Goal: Task Accomplishment & Management: Manage account settings

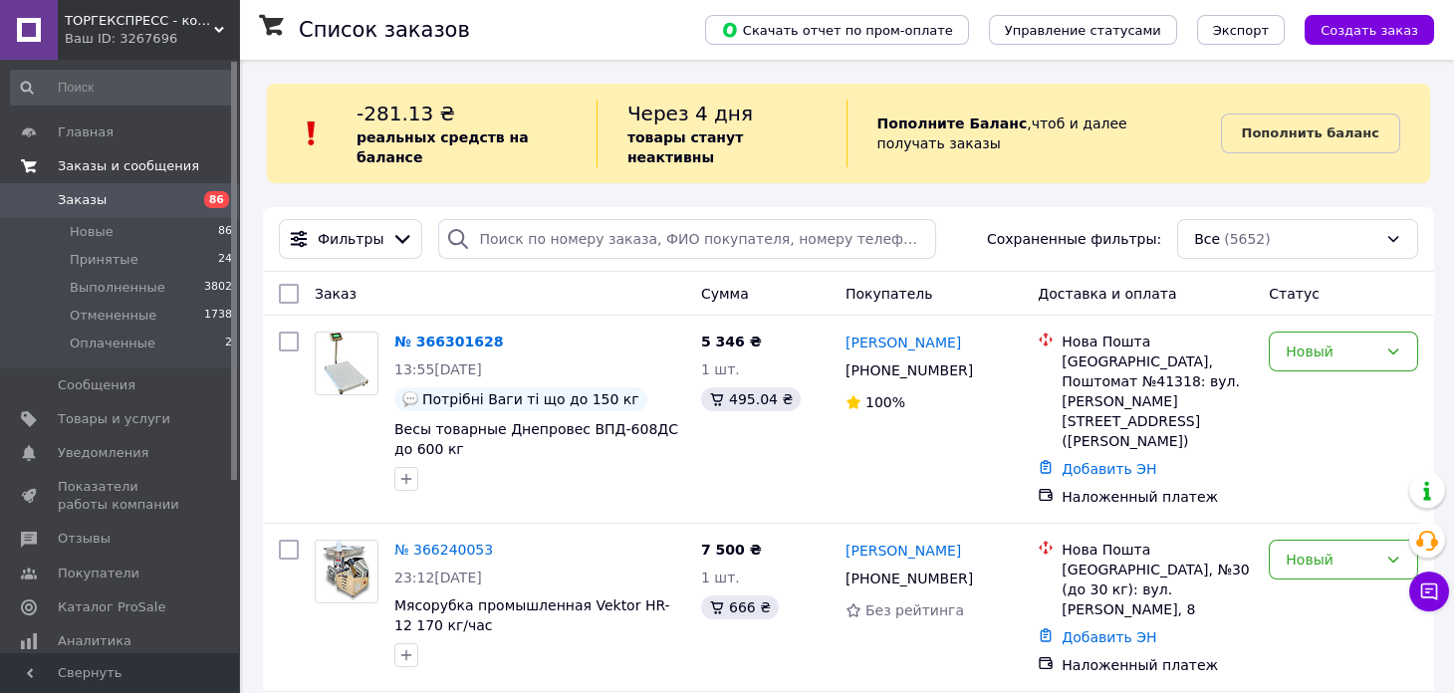
click at [134, 165] on span "Заказы и сообщения" at bounding box center [128, 166] width 141 height 18
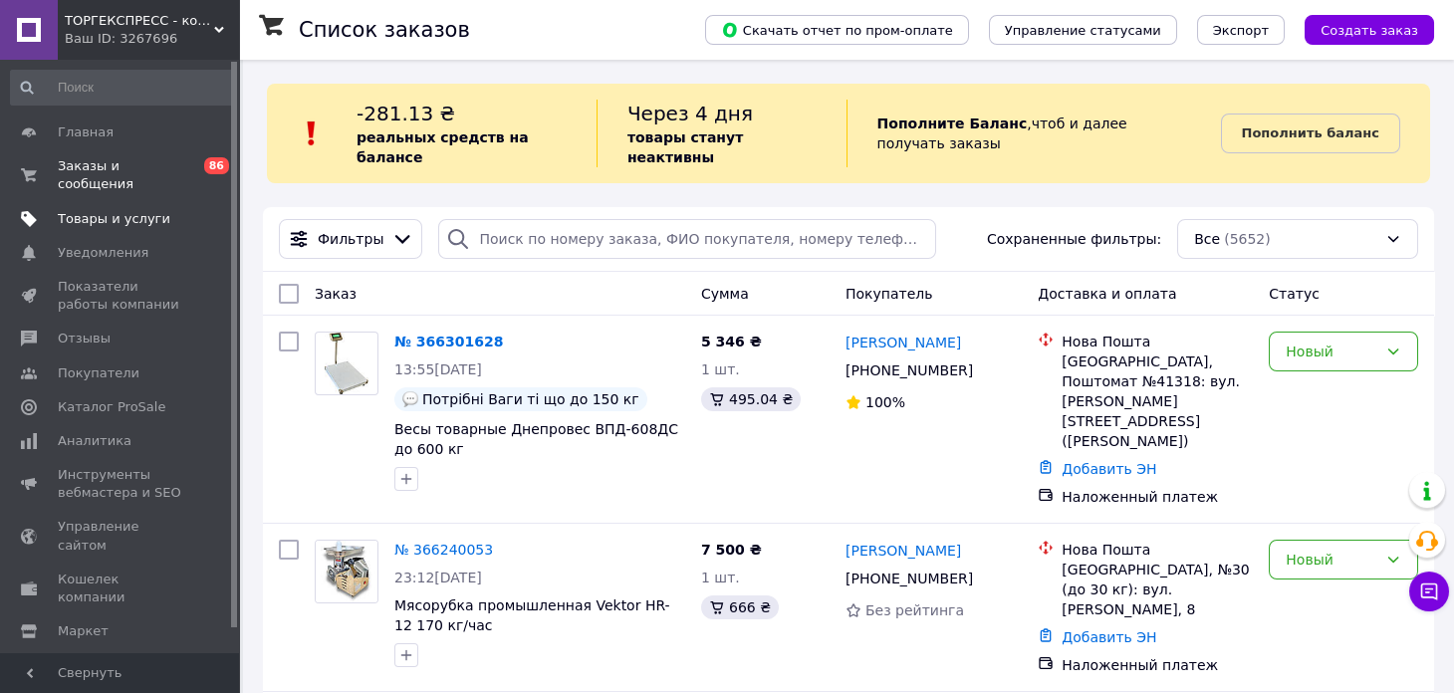
click at [122, 210] on span "Товары и услуги" at bounding box center [114, 219] width 113 height 18
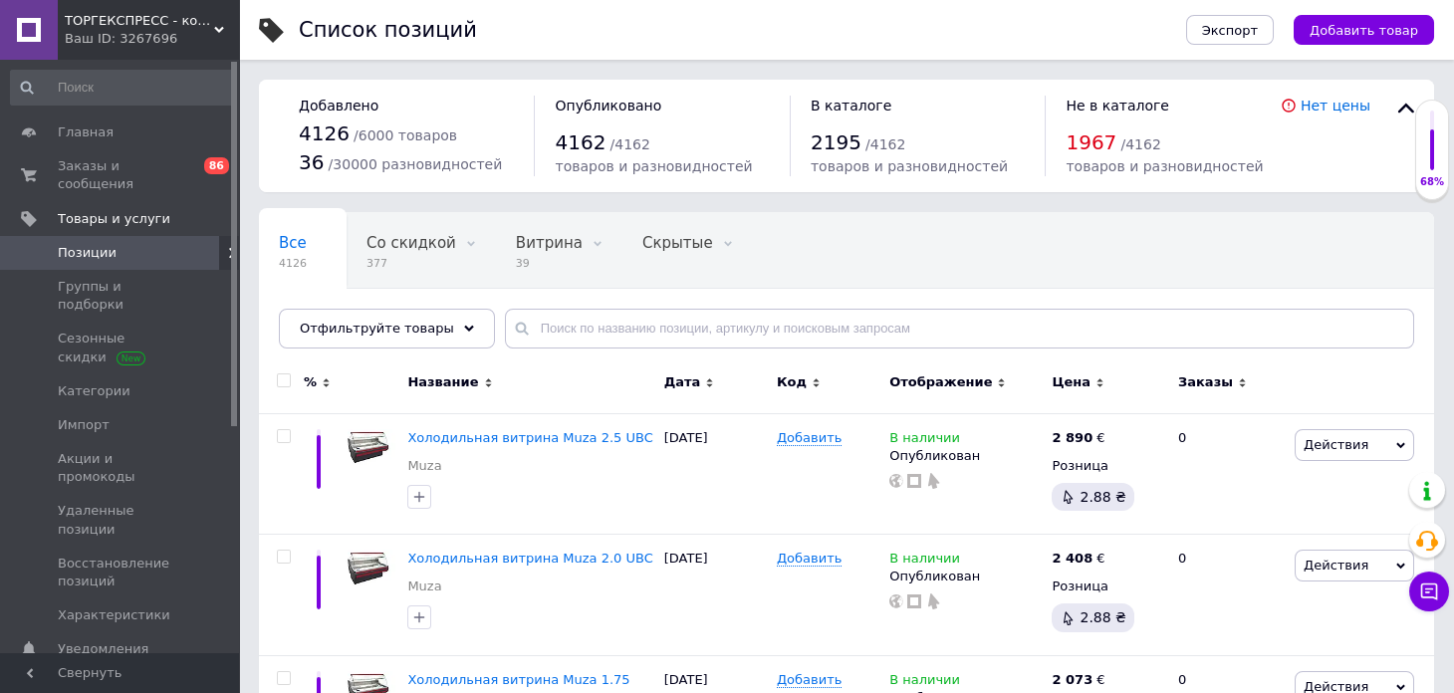
click at [1354, 38] on button "Добавить товар" at bounding box center [1364, 30] width 140 height 30
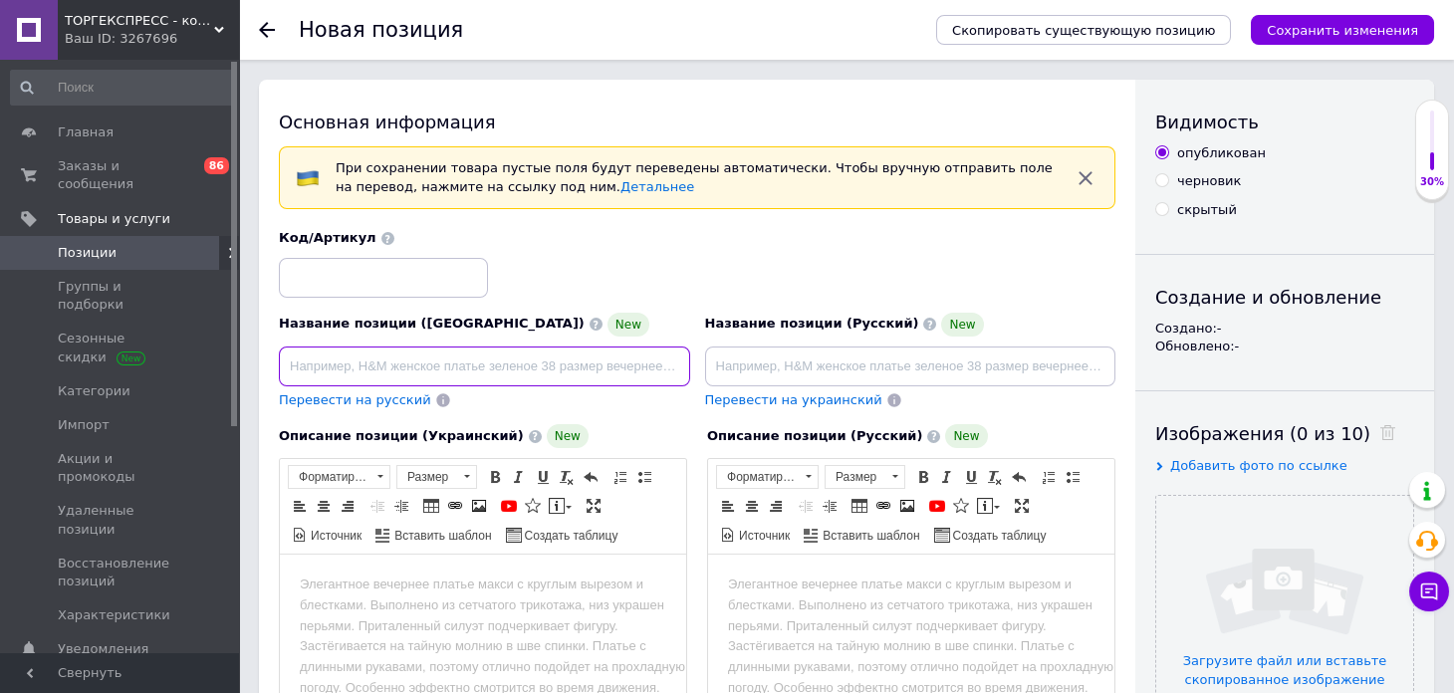
click at [524, 365] on input at bounding box center [484, 367] width 411 height 40
paste input "Кавовий модуль для магазину зі сміттєзбірником та диспенсерами"
type input "Кавовий модуль для магазину зі сміттєзбірником та диспенсерами"
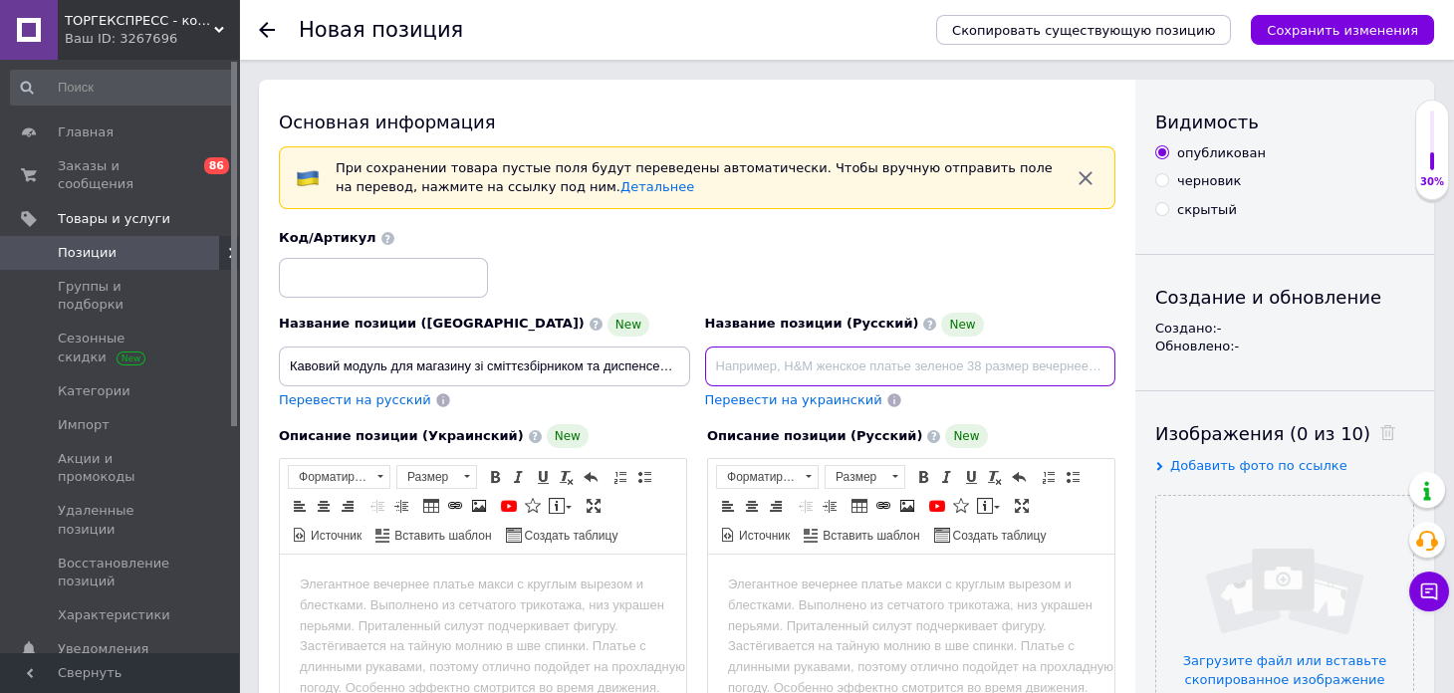
click at [804, 358] on input at bounding box center [910, 367] width 411 height 40
paste input "Кофе-модуль для магазина с мусоросборником и диспенсерами"
type input "Кофе-модуль для магазина с мусоросборником и диспенсерами"
click at [1289, 579] on input "file" at bounding box center [1284, 624] width 257 height 257
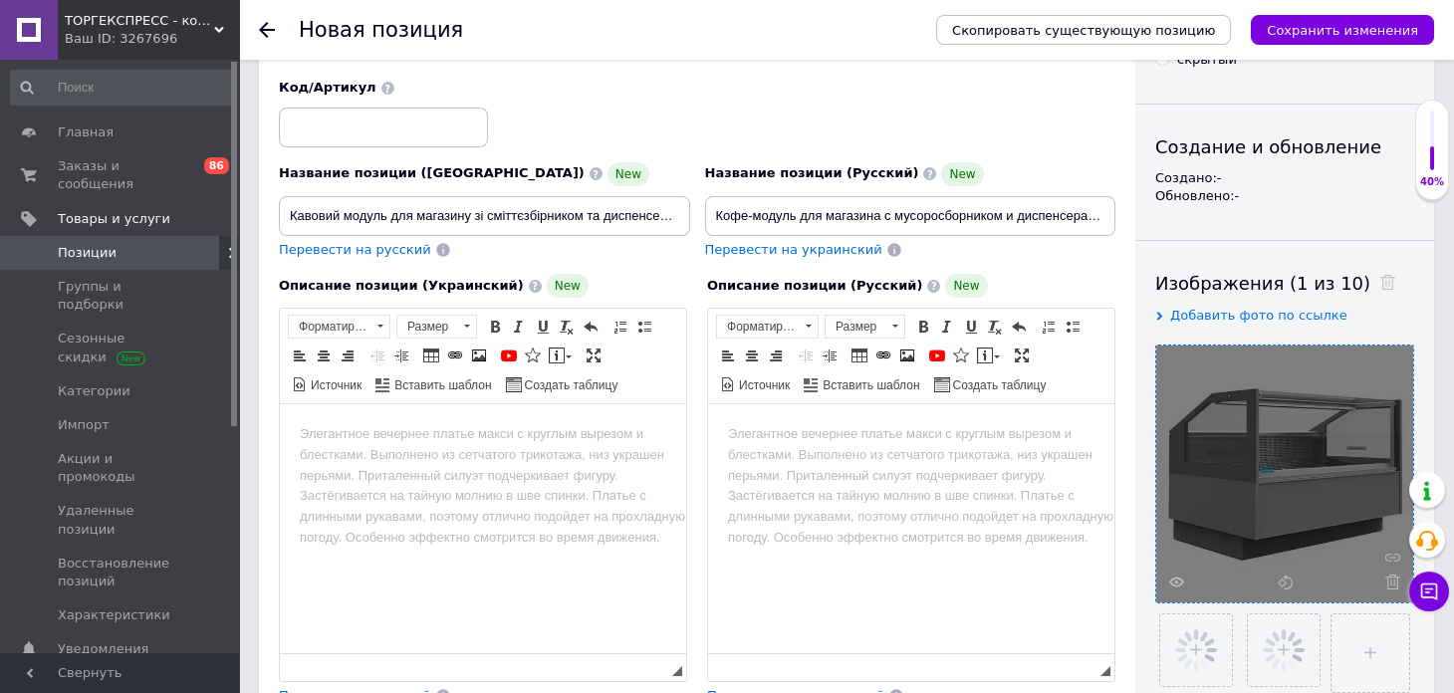
scroll to position [299, 0]
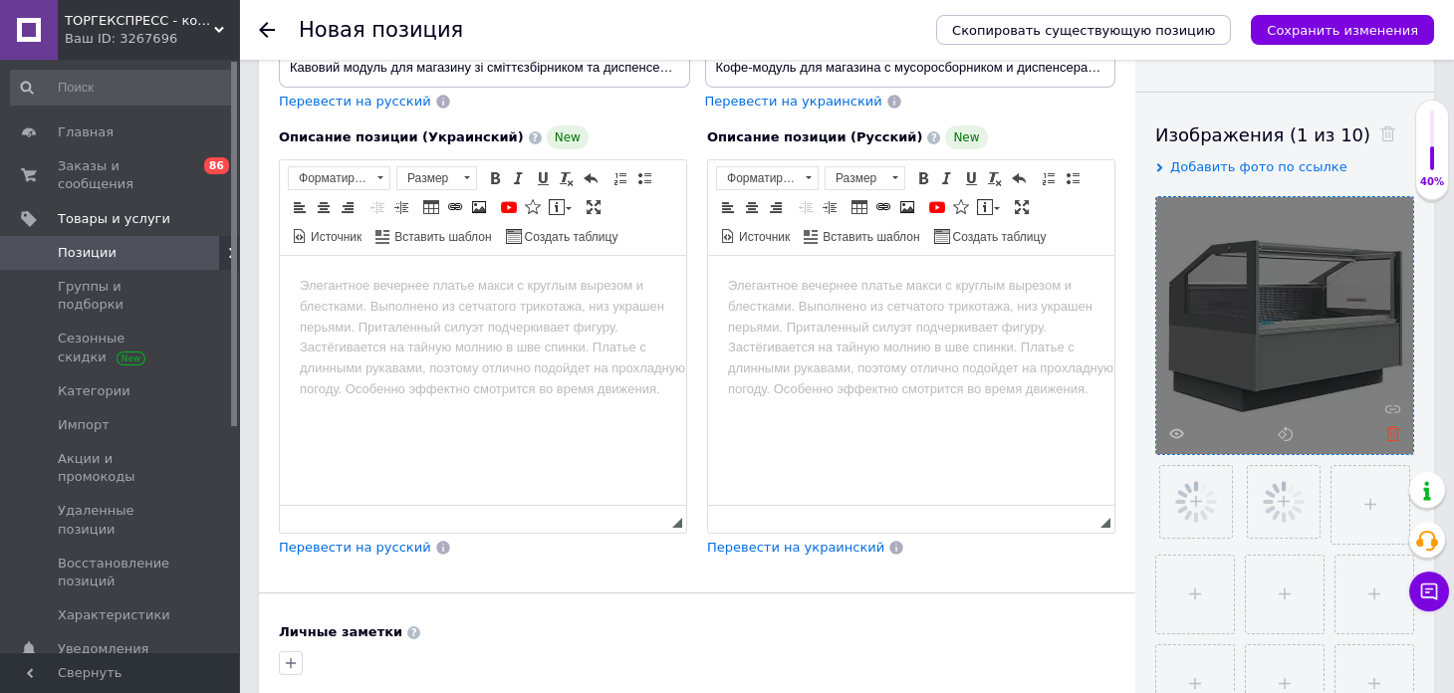
click at [1389, 434] on icon at bounding box center [1392, 433] width 15 height 15
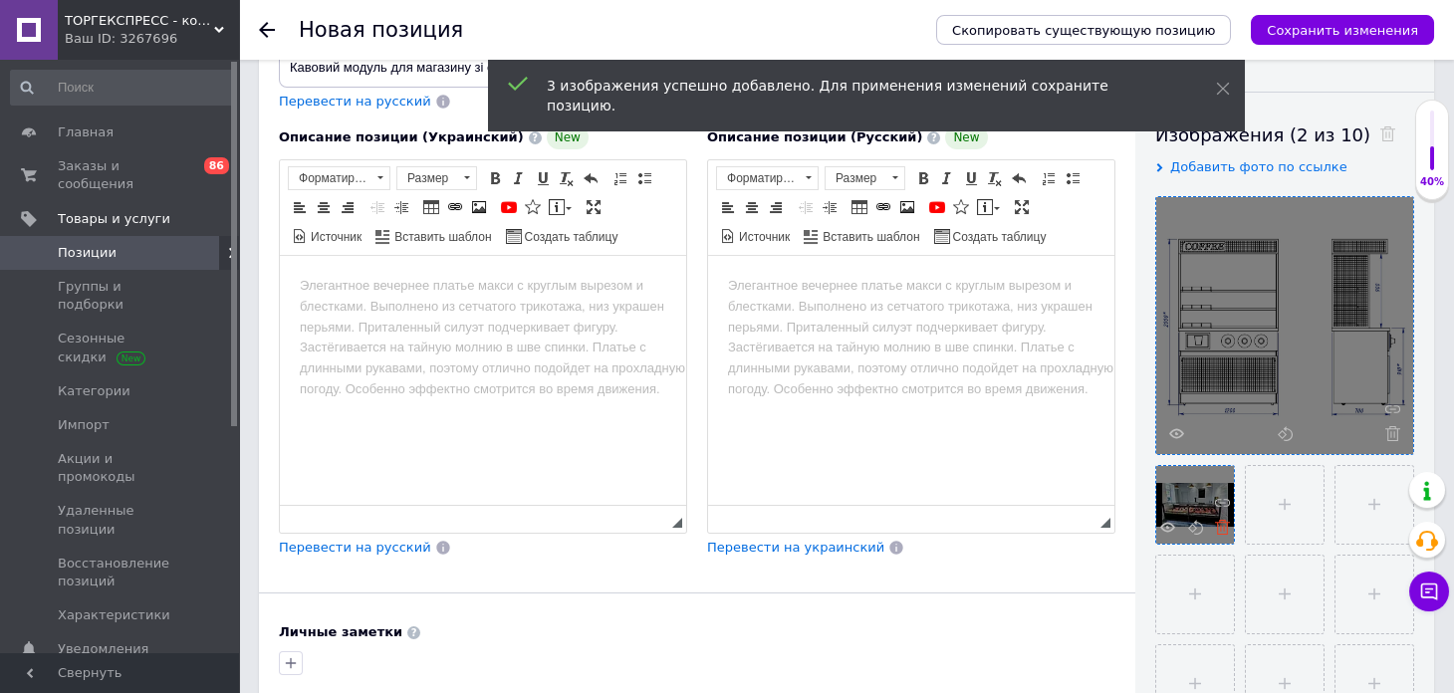
click at [1223, 528] on use at bounding box center [1222, 527] width 15 height 15
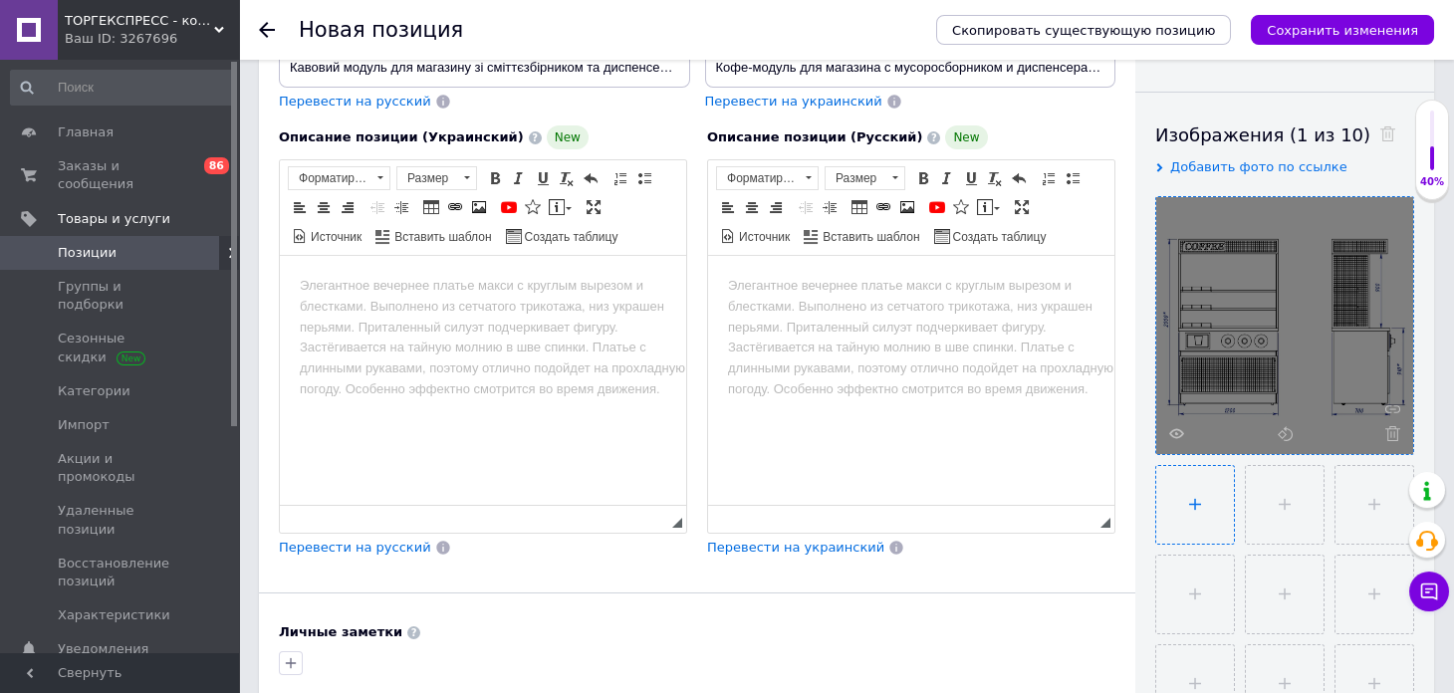
click at [1210, 496] on input "file" at bounding box center [1195, 505] width 78 height 78
type input "C:\fakepath\кава2.webp"
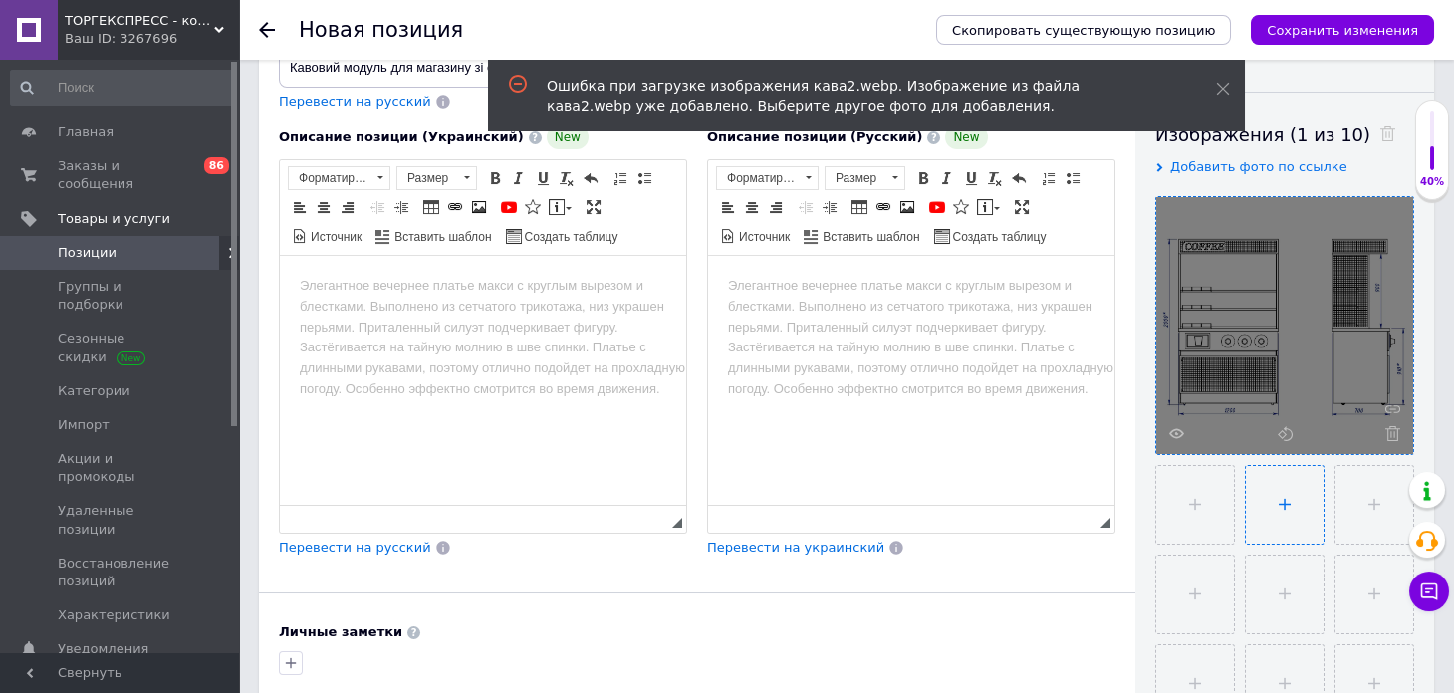
click at [1286, 488] on input "file" at bounding box center [1285, 505] width 78 height 78
type input "C:\fakepath\кава2.webp"
click at [1393, 436] on icon at bounding box center [1392, 433] width 15 height 15
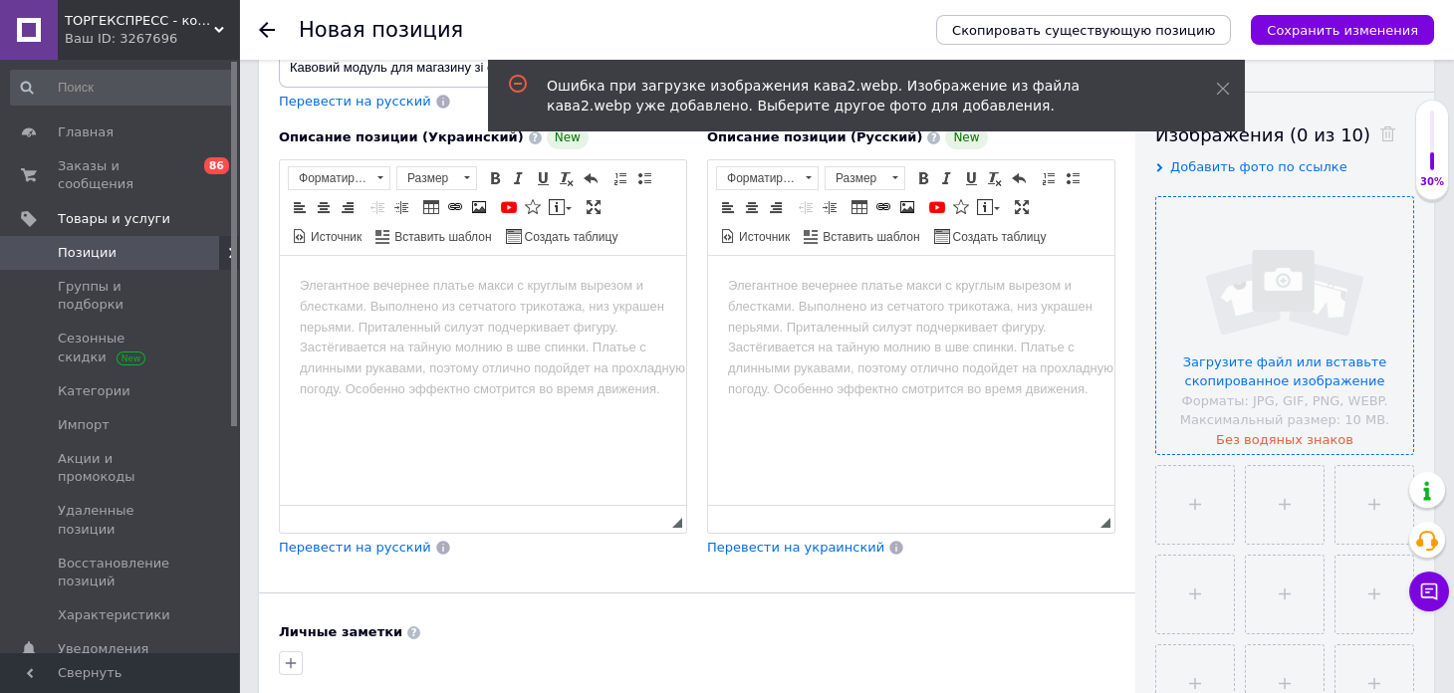
click at [1322, 377] on input "file" at bounding box center [1284, 325] width 257 height 257
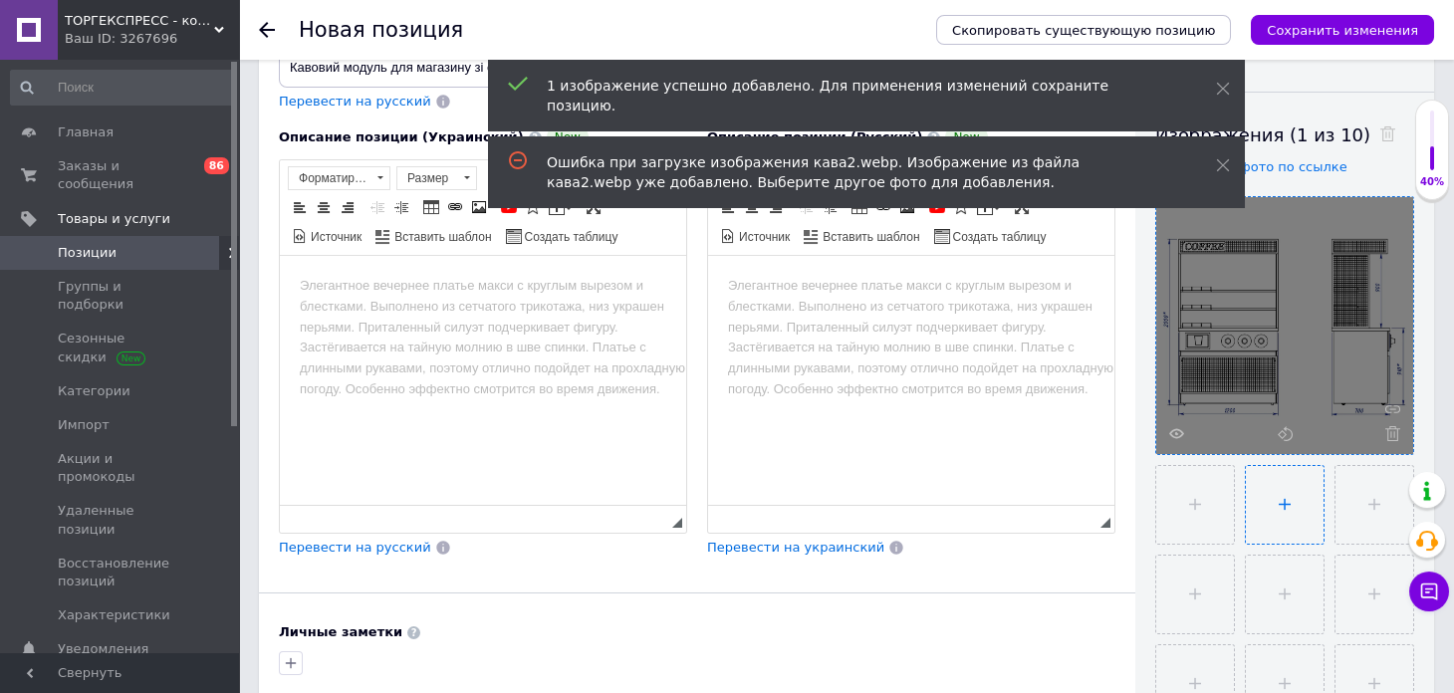
click at [1285, 505] on input "file" at bounding box center [1285, 505] width 78 height 78
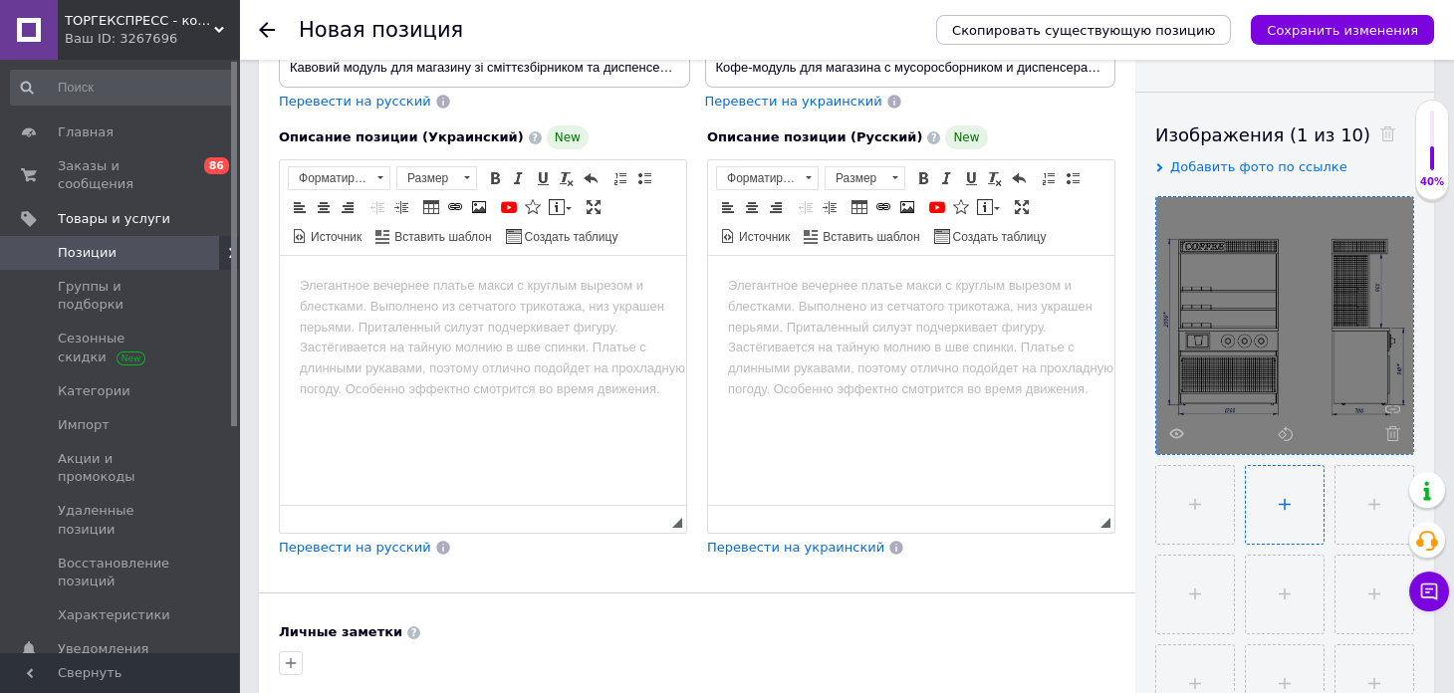
type input "C:\fakepath\image_3741.jpg"
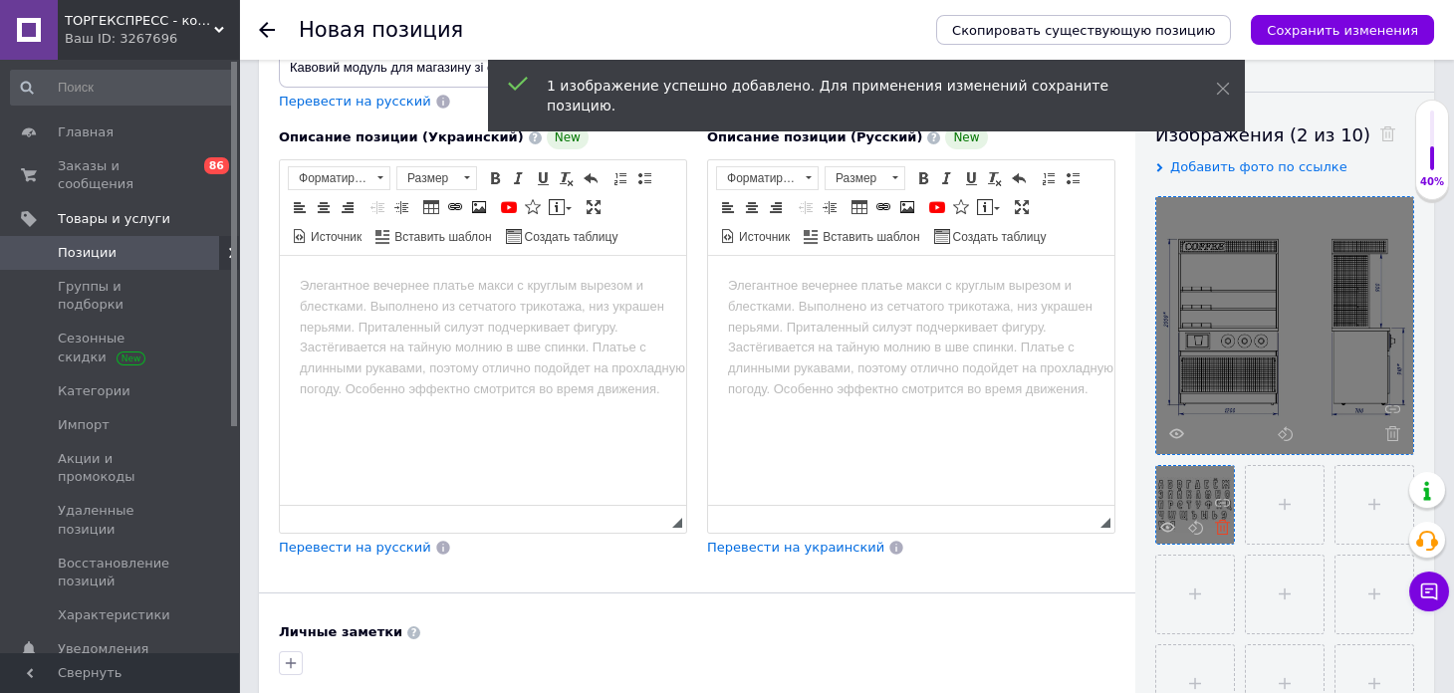
click at [1223, 530] on use at bounding box center [1222, 527] width 15 height 15
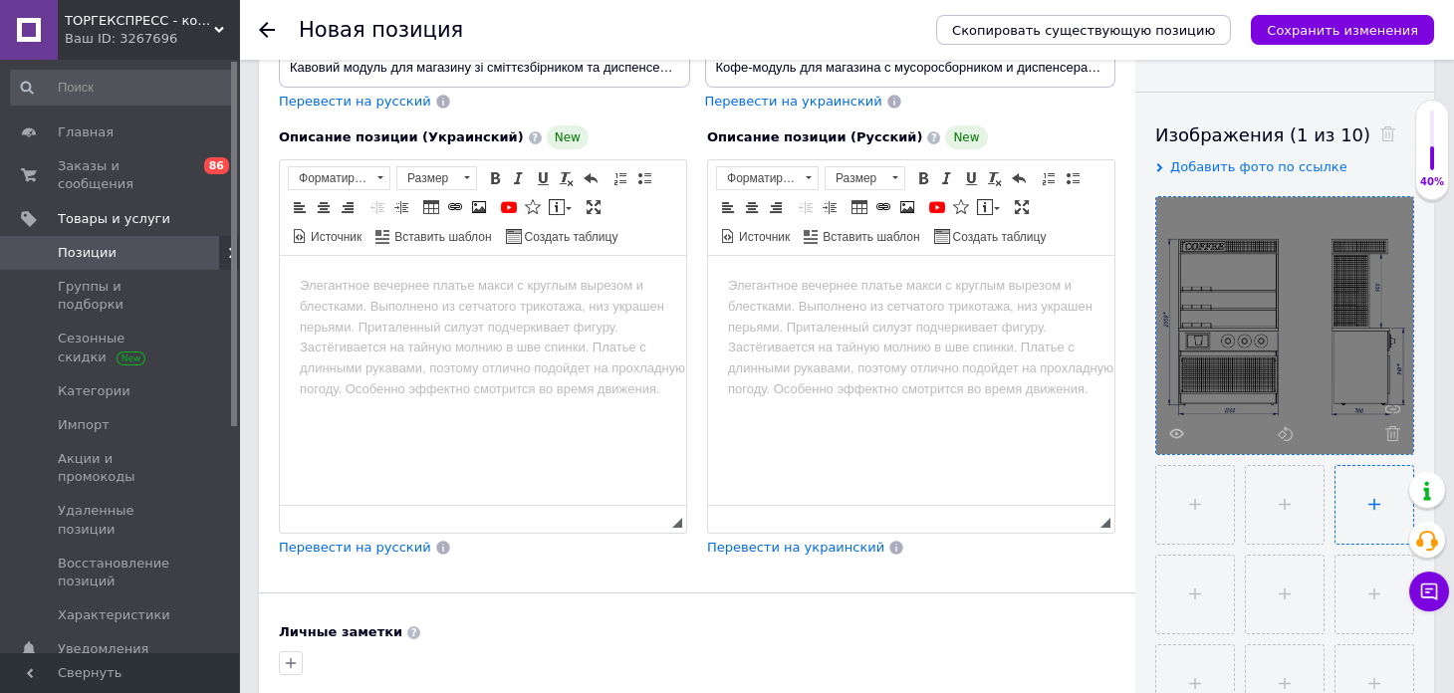
click at [1358, 505] on input "file" at bounding box center [1375, 505] width 78 height 78
type input "C:\fakepath\1111111"
click at [1173, 483] on input "file" at bounding box center [1195, 505] width 78 height 78
type input "C:\fakepath\зображення_viber_2025-10-12_[PHONE_NUMBER].jpg"
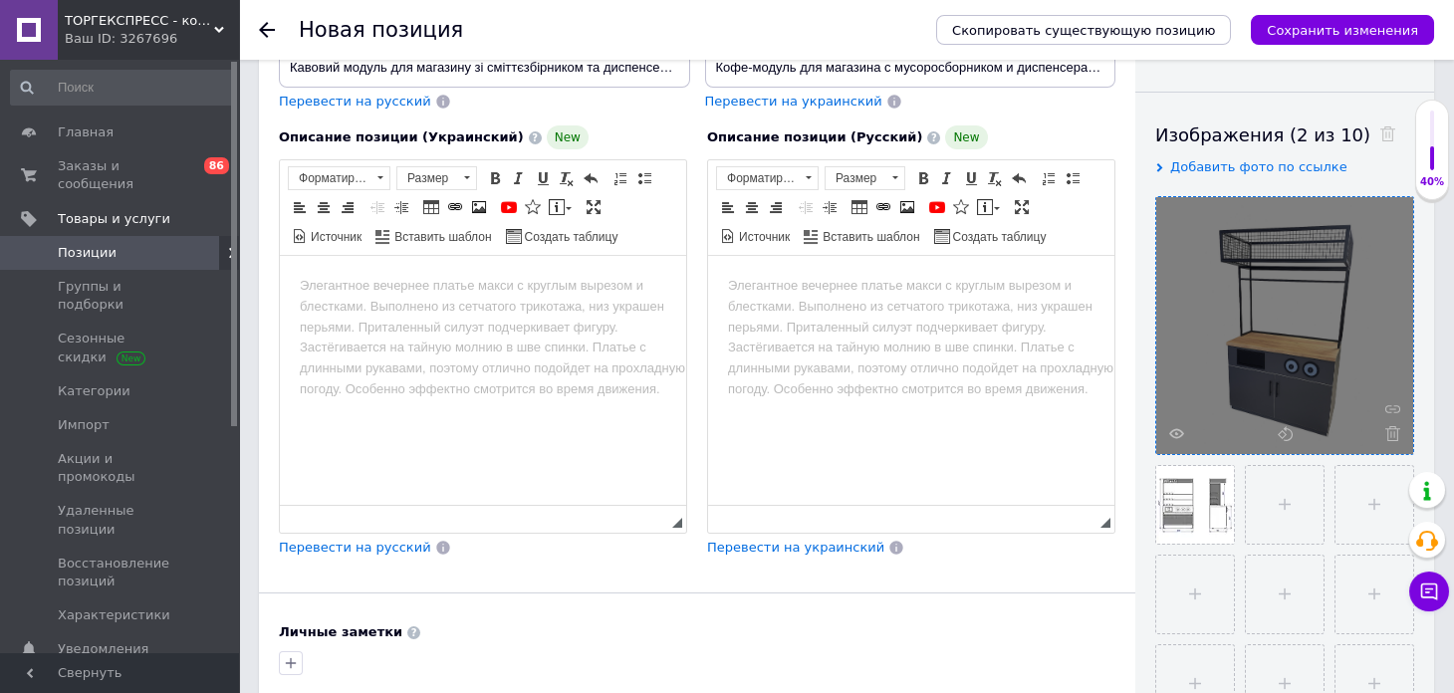
click at [835, 313] on html at bounding box center [911, 286] width 406 height 61
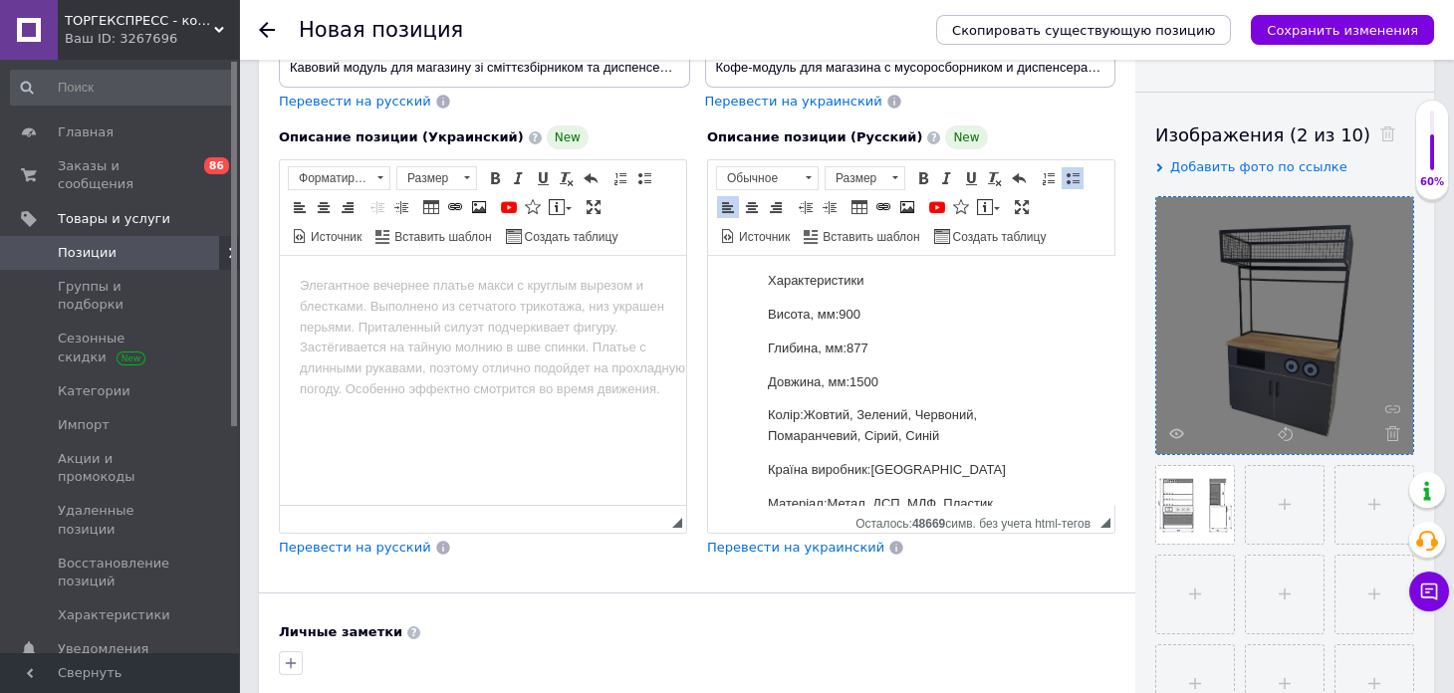
scroll to position [659, 0]
drag, startPoint x: 872, startPoint y: 368, endPoint x: 841, endPoint y: 371, distance: 32.0
click at [841, 324] on p "Висота, мм:900" at bounding box center [911, 313] width 287 height 21
drag, startPoint x: 879, startPoint y: 441, endPoint x: 857, endPoint y: 441, distance: 21.9
click at [857, 391] on p "Довжина, мм:1500" at bounding box center [911, 380] width 287 height 21
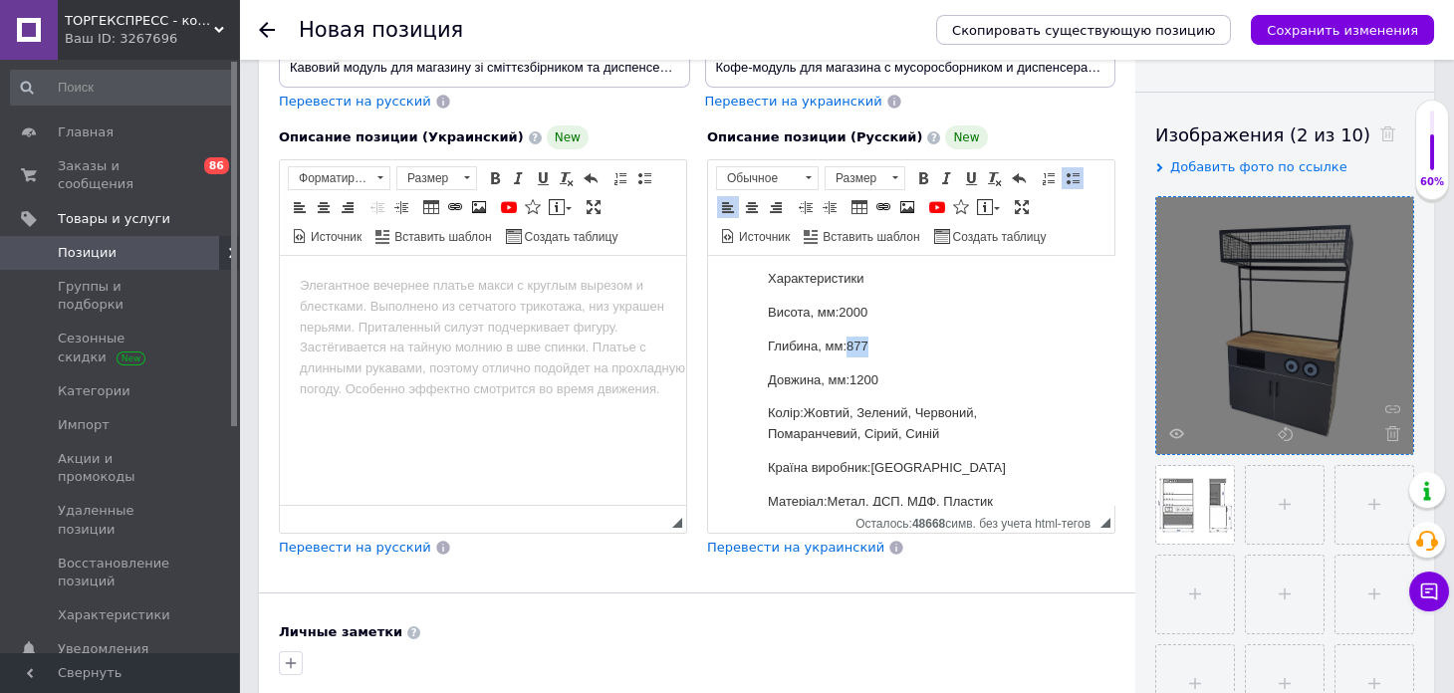
drag, startPoint x: 880, startPoint y: 403, endPoint x: 850, endPoint y: 404, distance: 30.9
click at [850, 358] on p "Глибина, мм:877" at bounding box center [911, 347] width 287 height 21
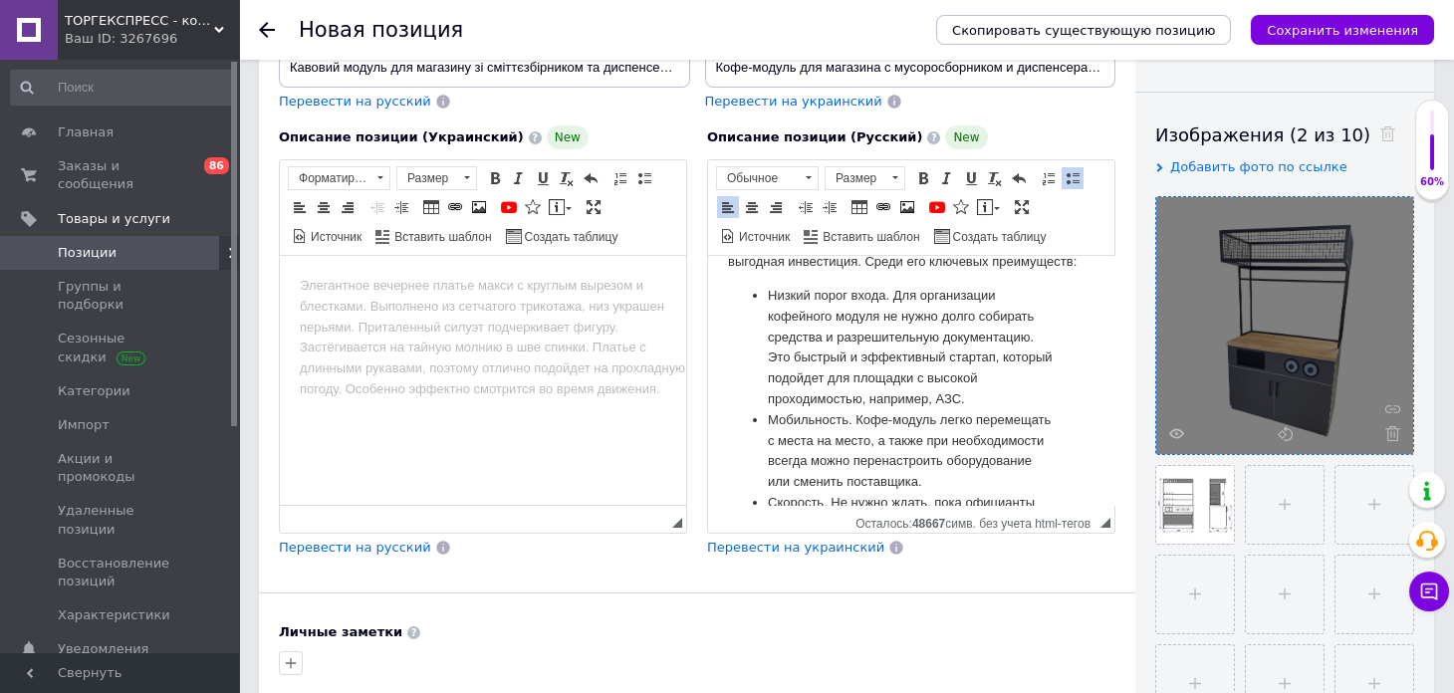
scroll to position [207, 0]
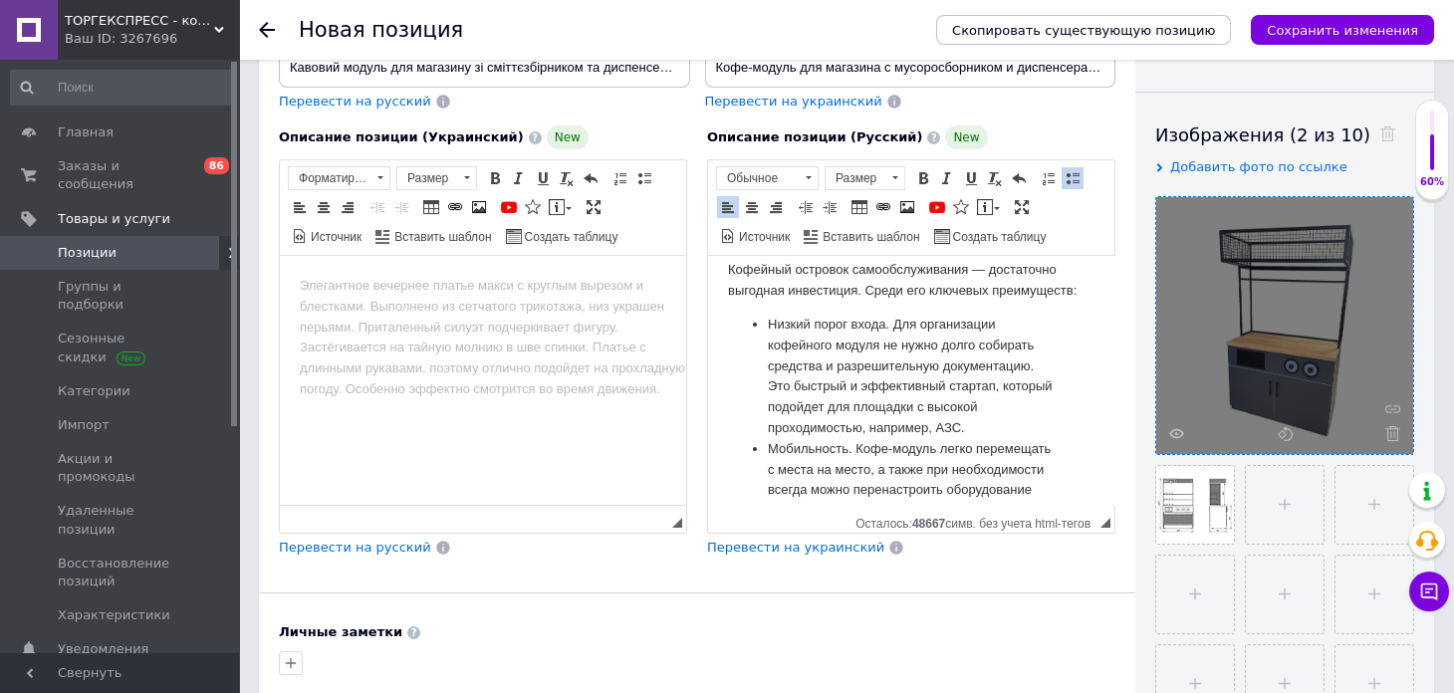
click at [548, 306] on html at bounding box center [483, 286] width 406 height 61
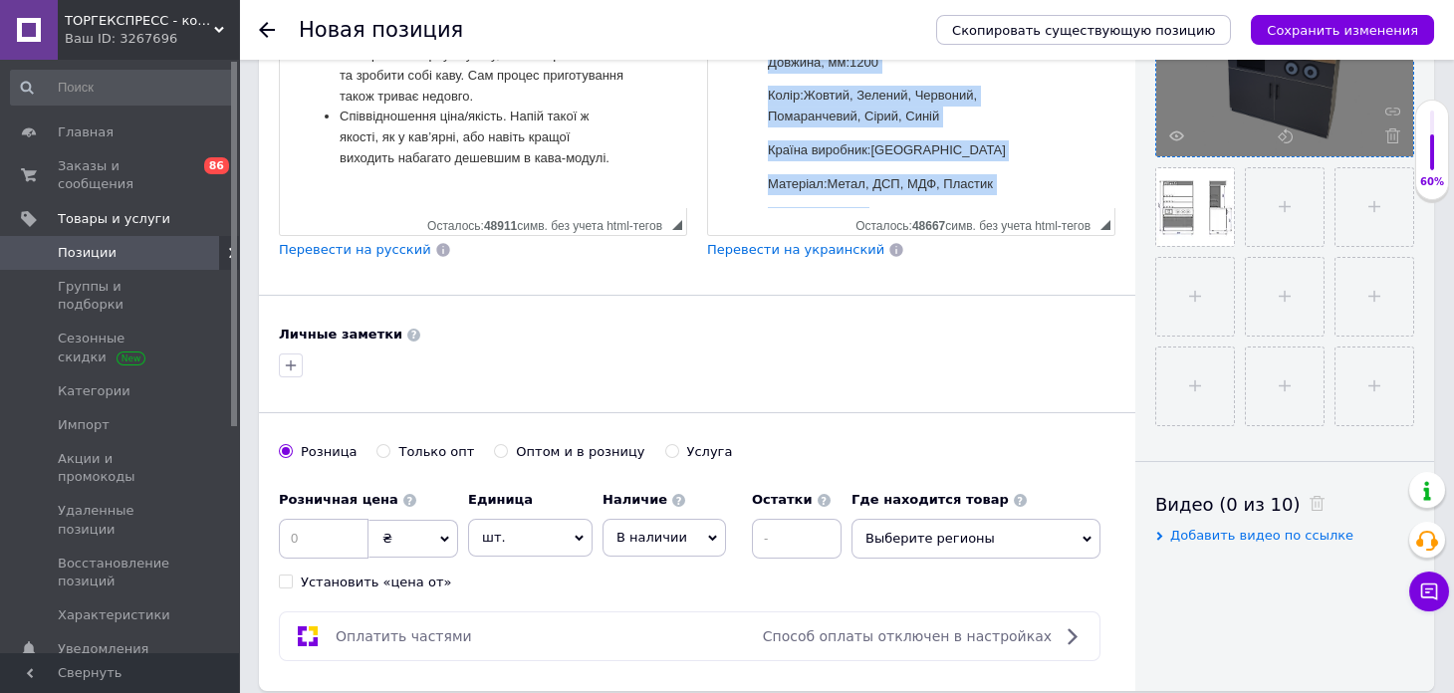
scroll to position [815, 0]
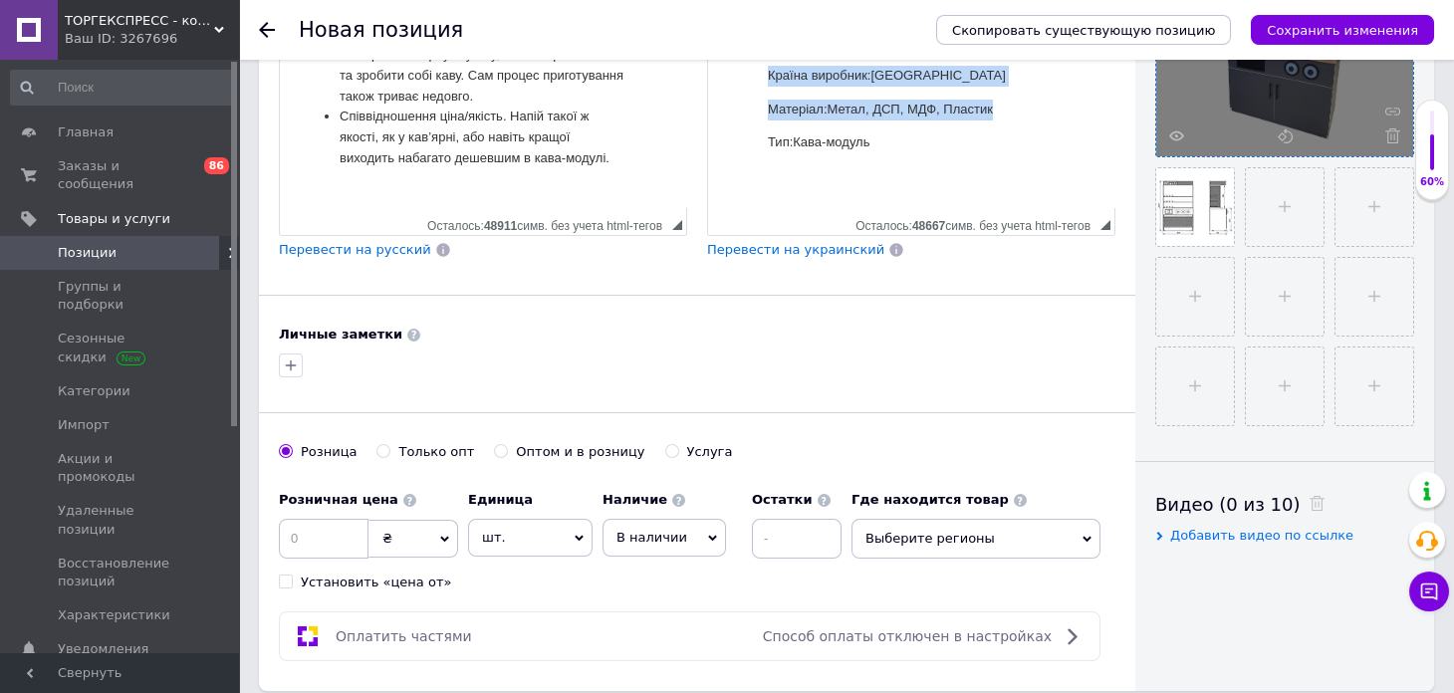
drag, startPoint x: 802, startPoint y: 118, endPoint x: 993, endPoint y: 180, distance: 201.2
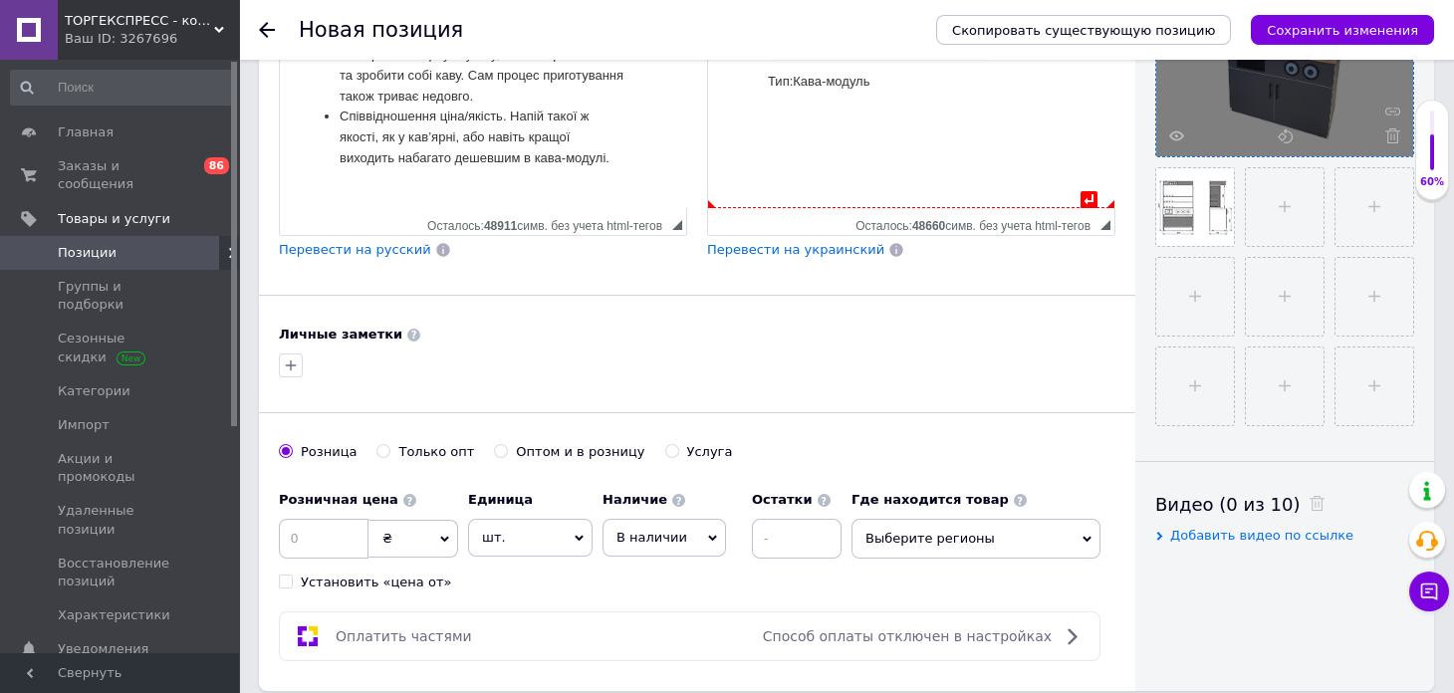
copy li "Характеристики Висота, мм:2000 Глибина, мм:700 Довжина, мм:1200 Колір:Жовтий, З…"
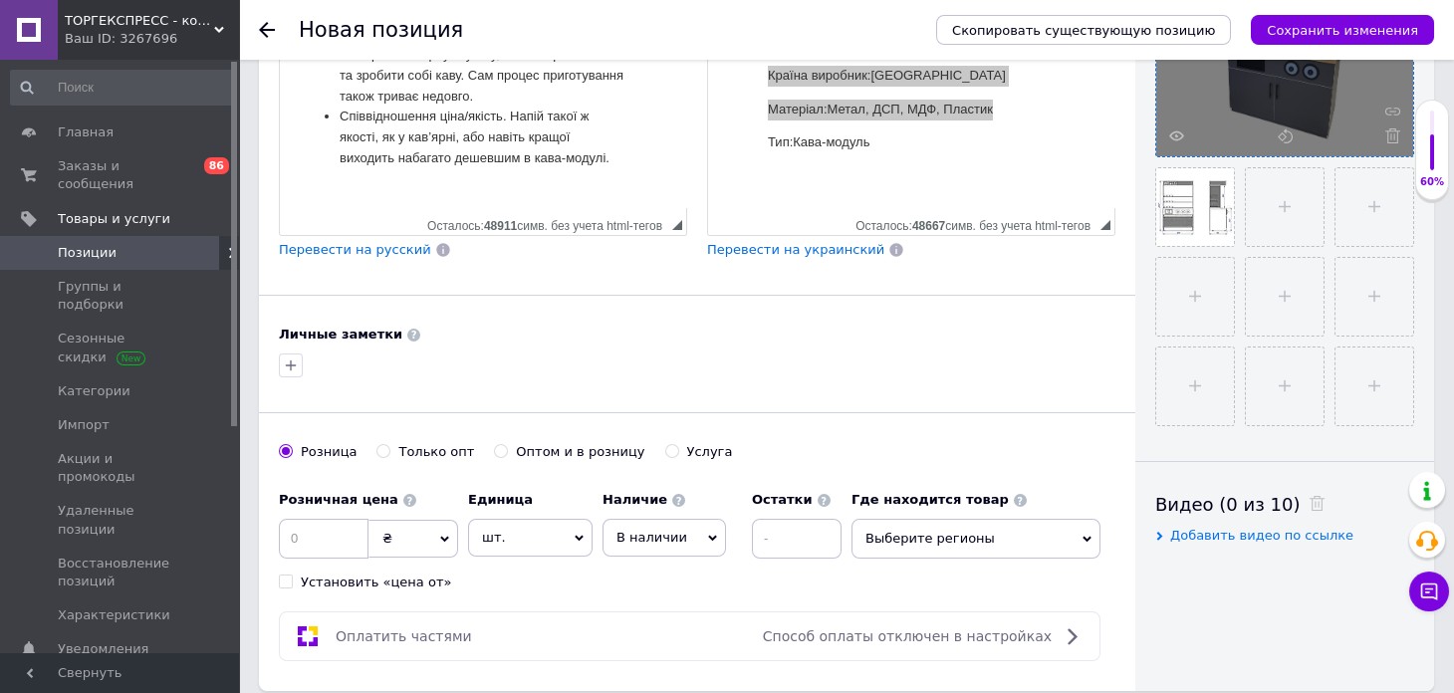
click at [336, 180] on ul "Низький поріг входу. Для організації кавового модуля не потрібно довго збирати …" at bounding box center [483, 14] width 367 height 393
click at [337, 185] on ul "Низький поріг входу. Для організації кавового модуля не потрібно довго збирати …" at bounding box center [483, 14] width 367 height 393
click at [334, 190] on ul "Низький поріг входу. Для організації кавового модуля не потрібно довго збирати …" at bounding box center [483, 14] width 367 height 393
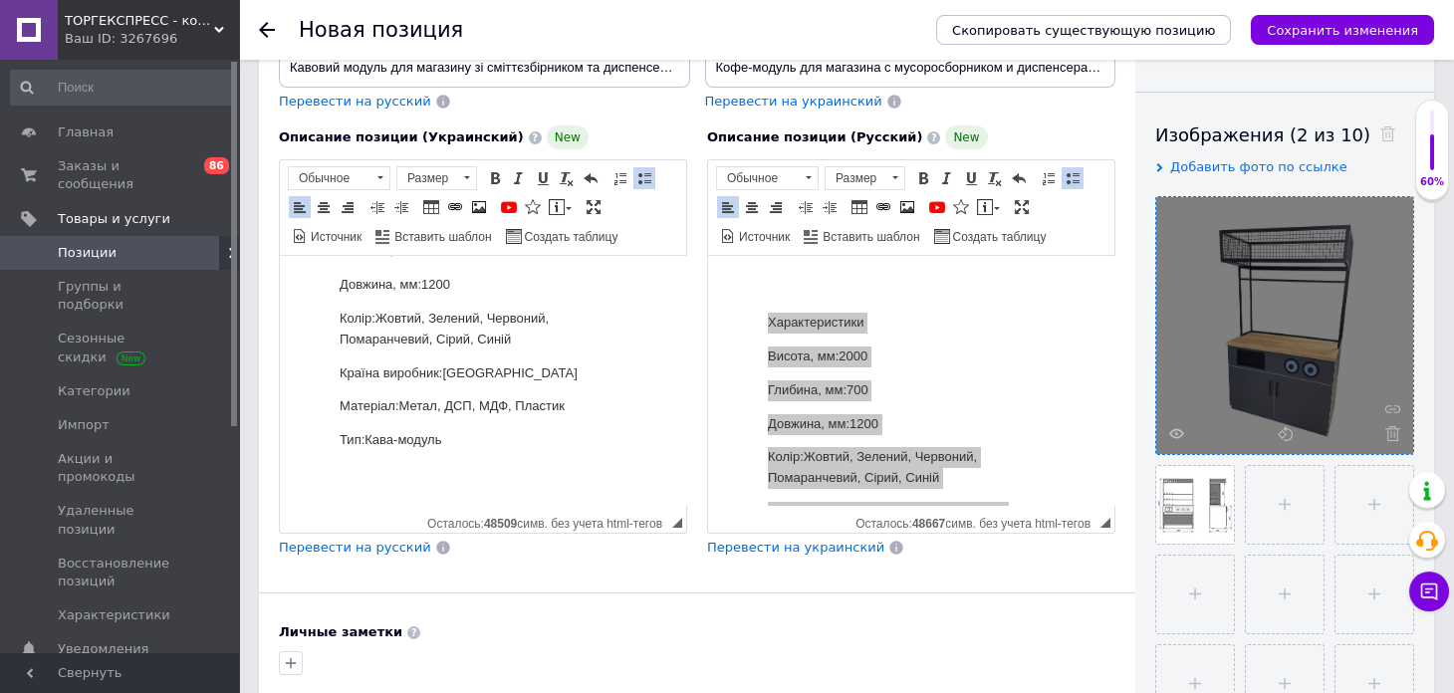
scroll to position [691, 0]
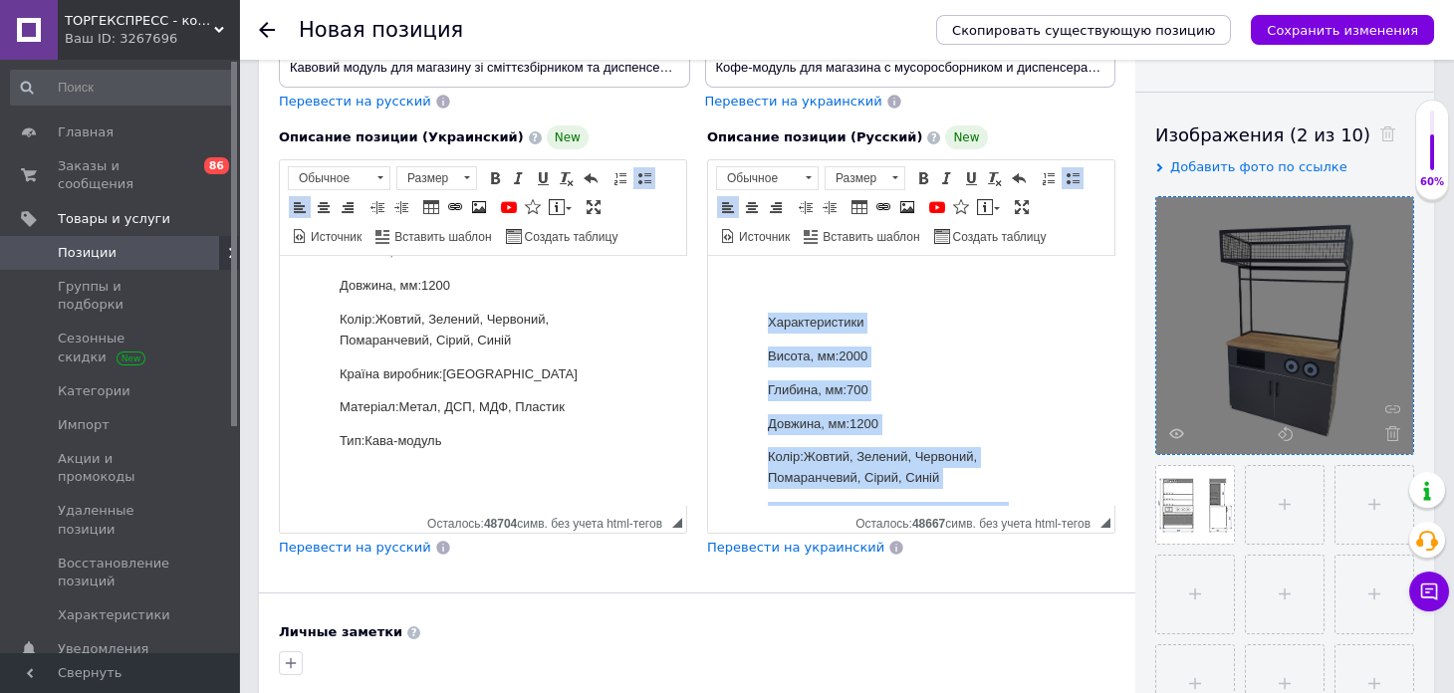
click at [837, 334] on p "Характеристики" at bounding box center [911, 323] width 287 height 21
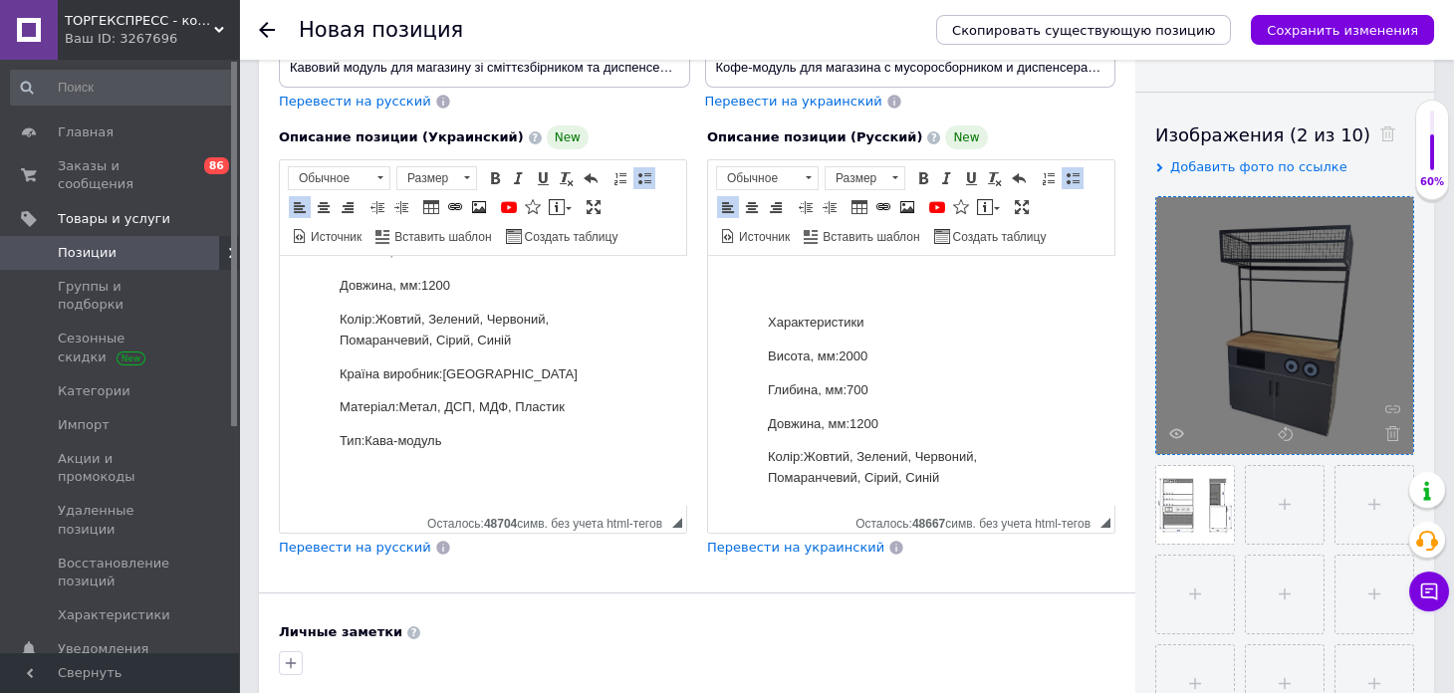
drag, startPoint x: 956, startPoint y: 415, endPoint x: 912, endPoint y: 403, distance: 45.4
click at [960, 417] on li "Соотношение цена/качество. Напиток такого же качества, как в кофейне, или даже …" at bounding box center [911, 409] width 287 height 427
drag, startPoint x: 885, startPoint y: 401, endPoint x: 960, endPoint y: 424, distance: 78.1
click at [960, 424] on li "Соотношение цена/качество. Напиток такого же качества, как в кофейне, или даже …" at bounding box center [911, 409] width 287 height 427
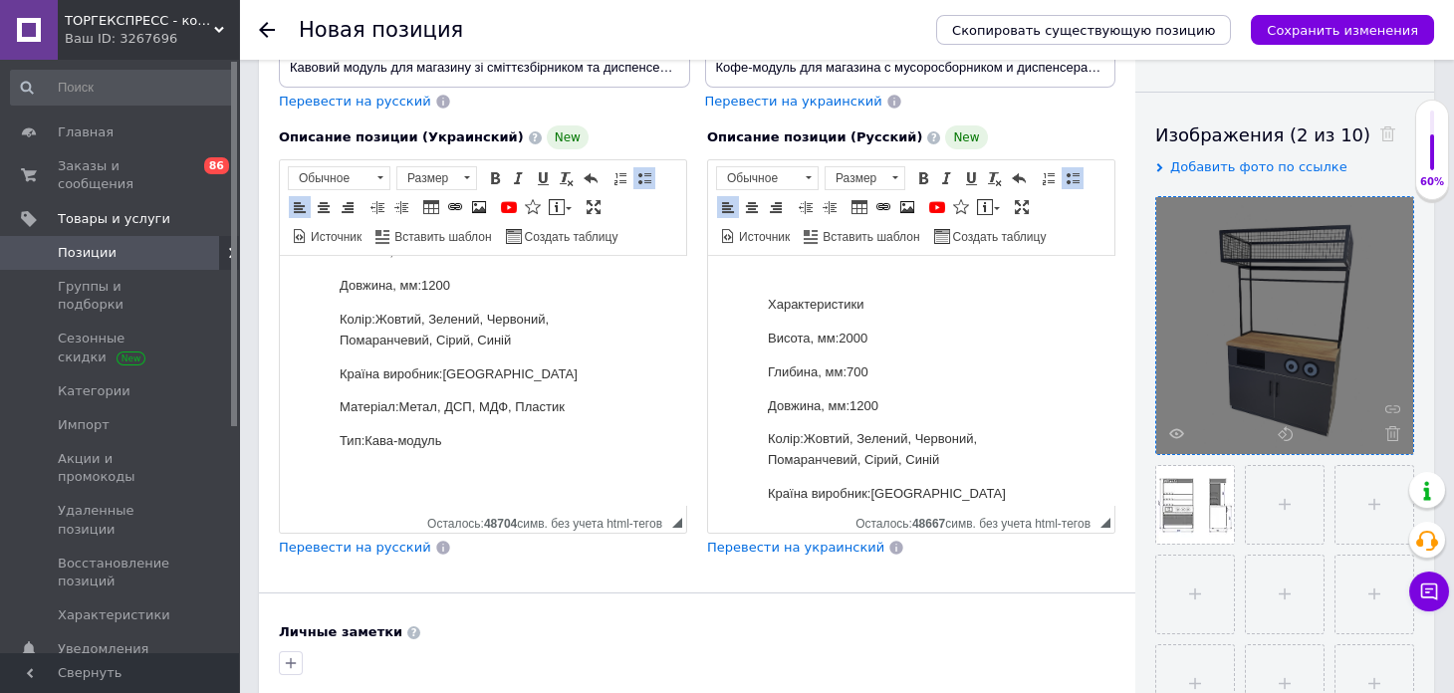
click at [960, 424] on li "Соотношение цена/качество. Напиток такого же качества, как в кофейне, или даже …" at bounding box center [911, 391] width 287 height 427
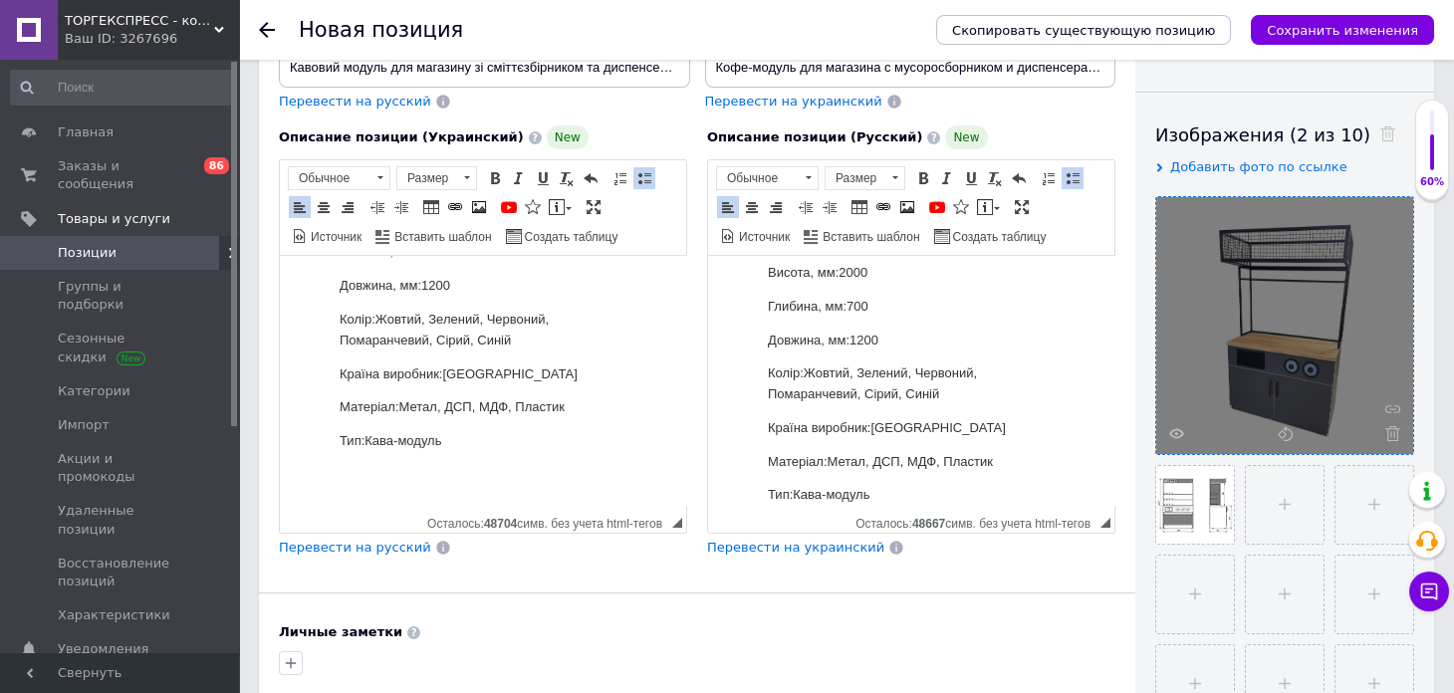
scroll to position [715, 0]
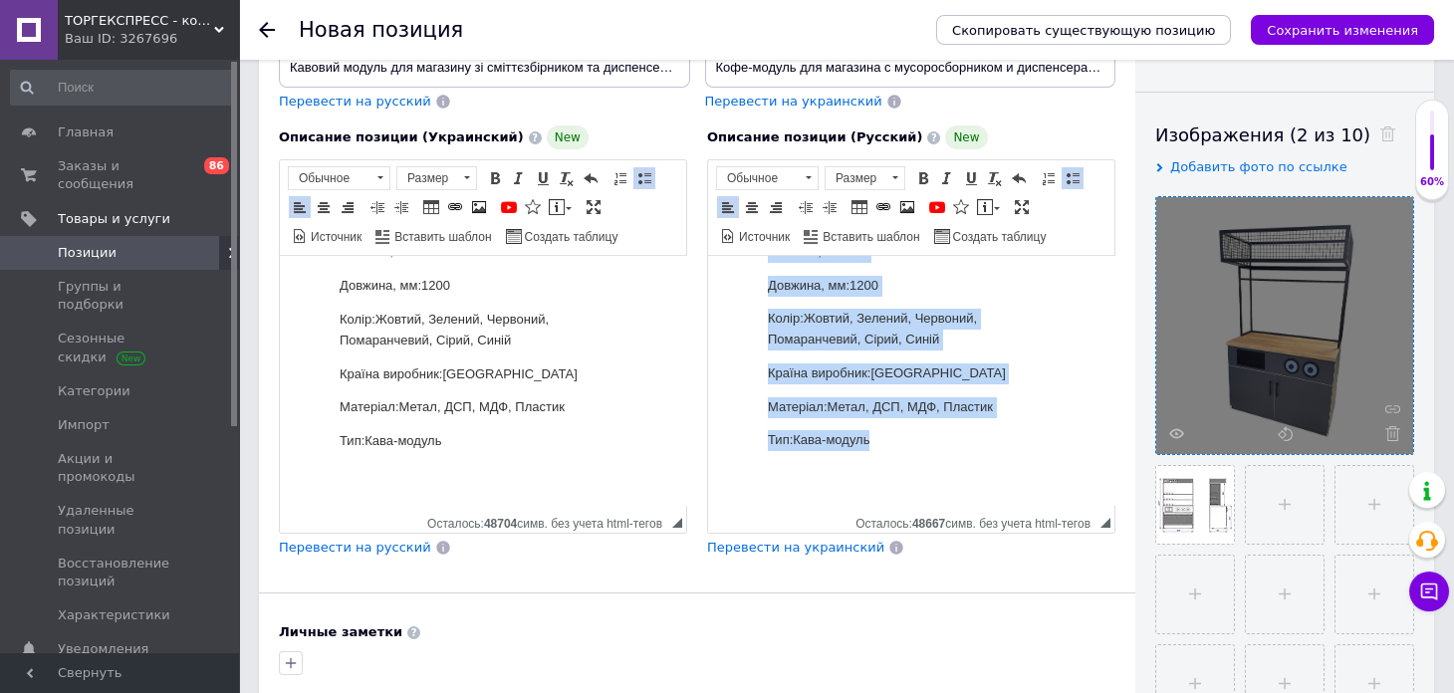
drag, startPoint x: 766, startPoint y: 283, endPoint x: 975, endPoint y: 431, distance: 256.4
click at [975, 431] on ul "Низкий порог входа. Для организации кофейного модуля не нужно долго собирать ср…" at bounding box center [911, 126] width 367 height 717
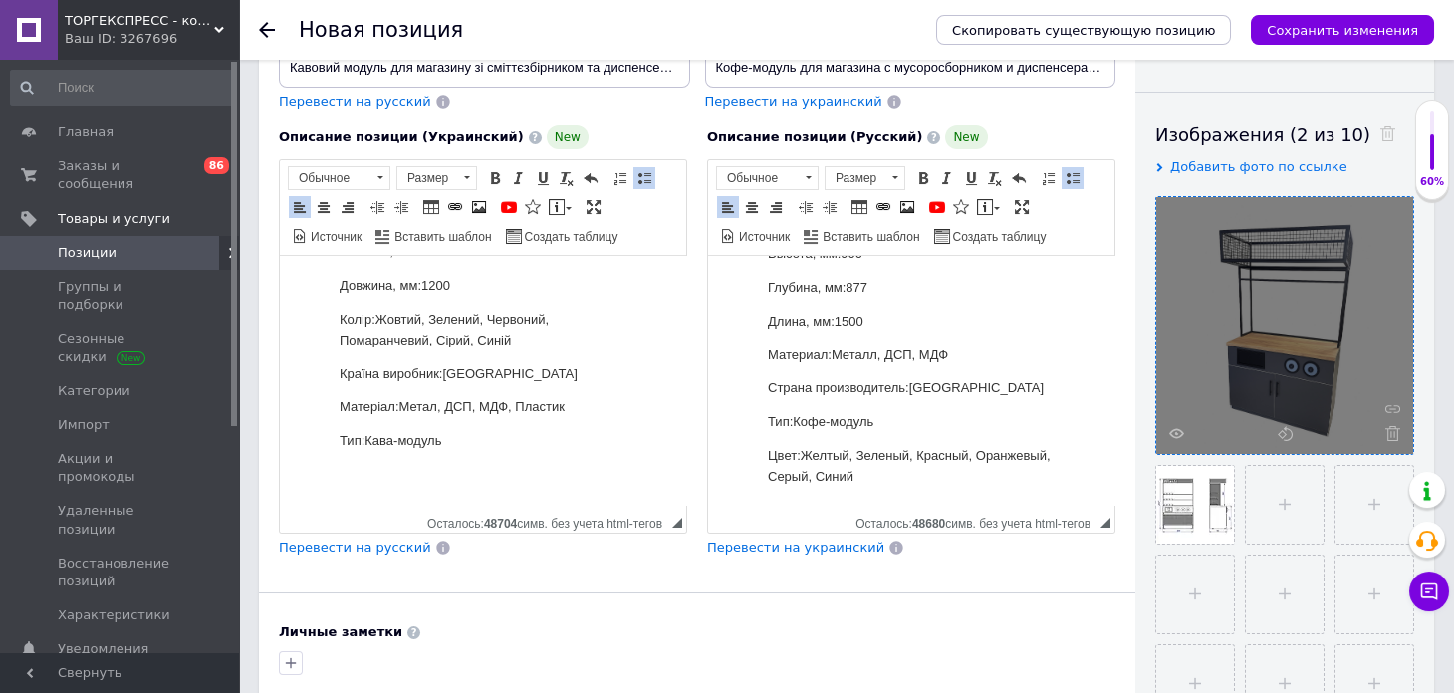
scroll to position [695, 0]
click at [846, 267] on p "Высота, мм:900" at bounding box center [911, 256] width 287 height 21
drag, startPoint x: 865, startPoint y: 318, endPoint x: 842, endPoint y: 316, distance: 24.0
click at [842, 267] on p "Высота, мм:900" at bounding box center [911, 256] width 287 height 21
click at [868, 301] on p "Глубина, мм:877" at bounding box center [911, 290] width 287 height 21
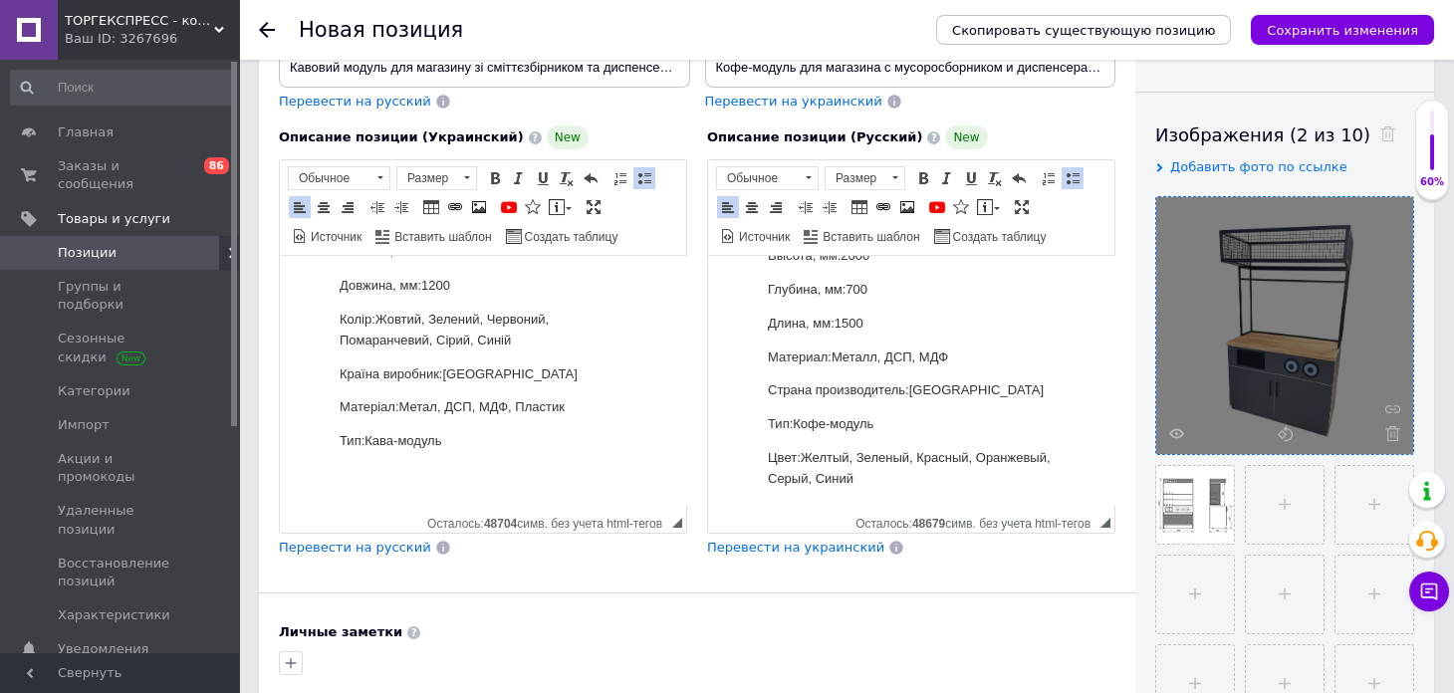
click at [869, 335] on p "Длина, мм:1500" at bounding box center [911, 324] width 287 height 21
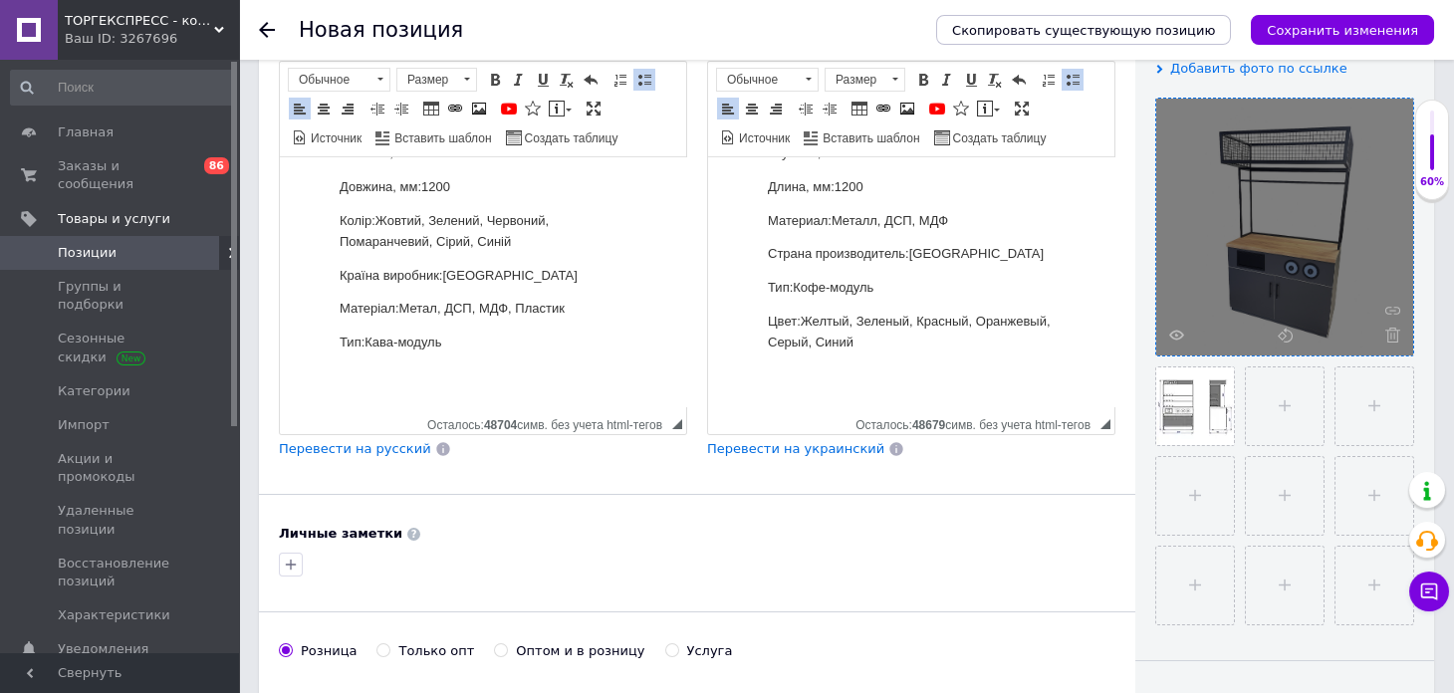
scroll to position [398, 0]
click at [440, 384] on li "Співвідношення ціна/якість. Напій такої ж якості, як у кав’ярні, або навіть кра…" at bounding box center [483, 192] width 287 height 385
click at [347, 384] on li "Співвідношення ціна/якість. Напій такої ж якості, як у кав’ярні, або навіть кра…" at bounding box center [483, 203] width 287 height 406
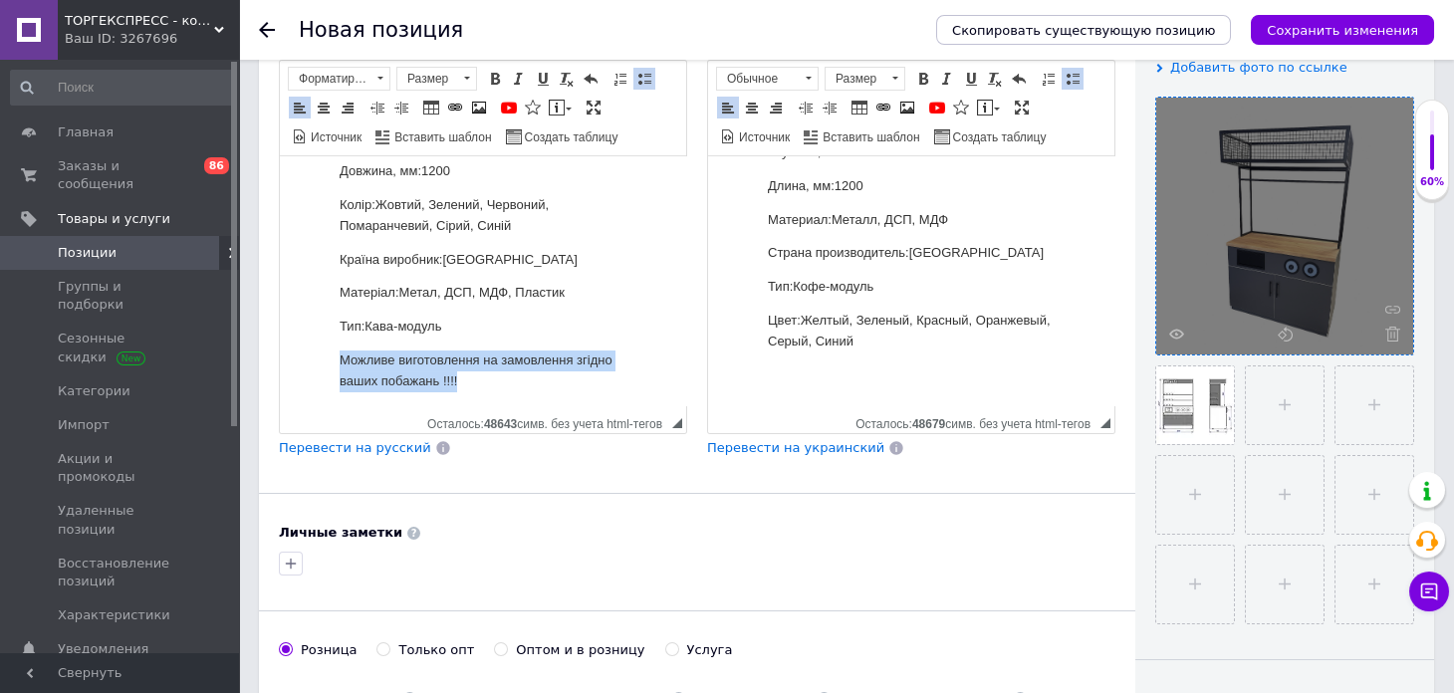
scroll to position [712, 0]
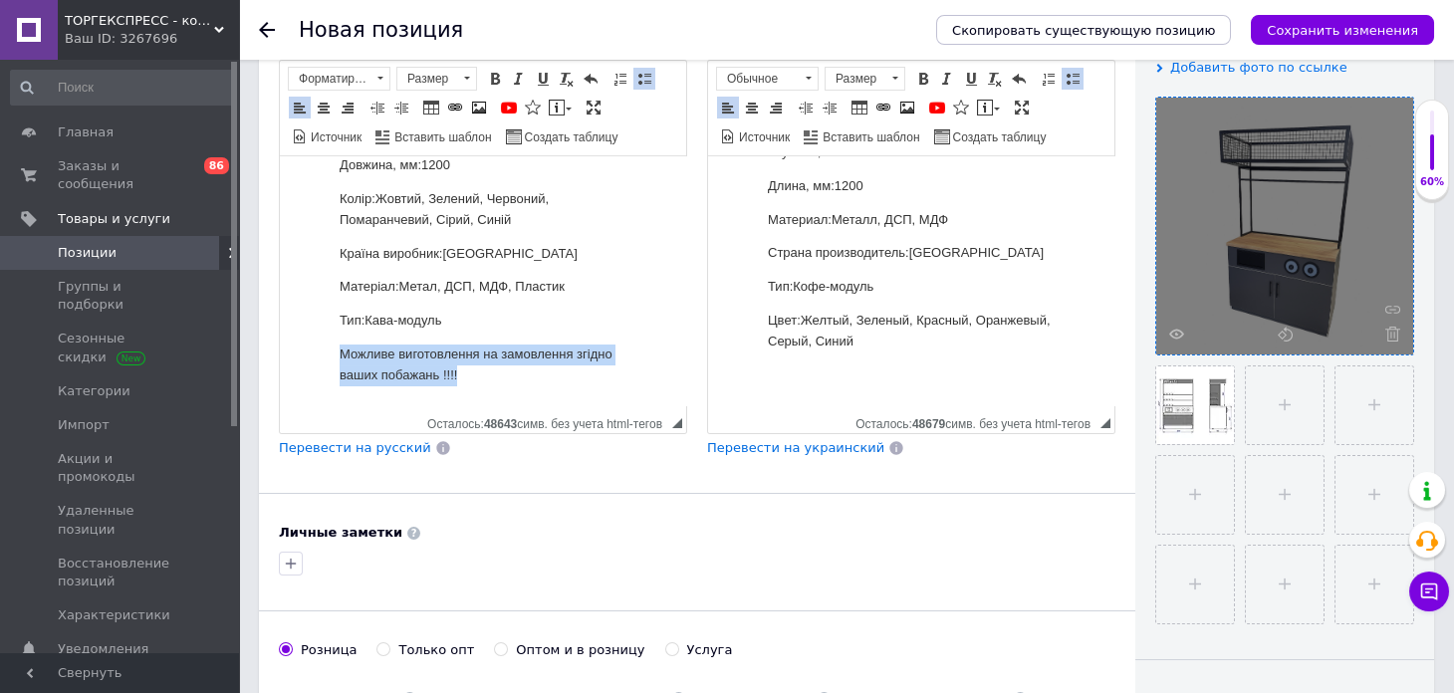
drag, startPoint x: 338, startPoint y: 372, endPoint x: 543, endPoint y: 390, distance: 205.9
click at [494, 81] on span at bounding box center [495, 79] width 16 height 16
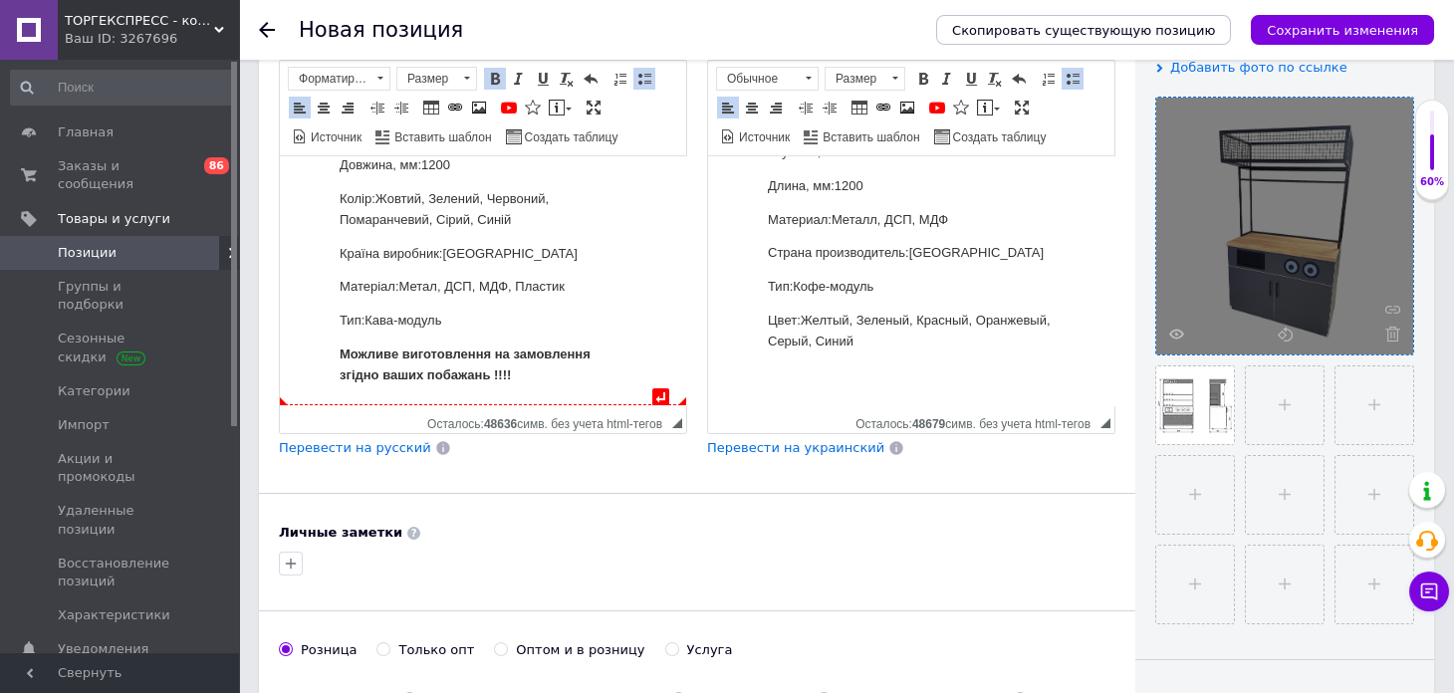
click at [575, 371] on li "Співвідношення ціна/якість. Напій такої ж якості, як у кав’ярні, або навіть кра…" at bounding box center [483, 182] width 287 height 406
click at [496, 356] on strong "​​​​​​Можливе виготовлення на замовлення згідно ваших побажань !!!!" at bounding box center [465, 365] width 251 height 36
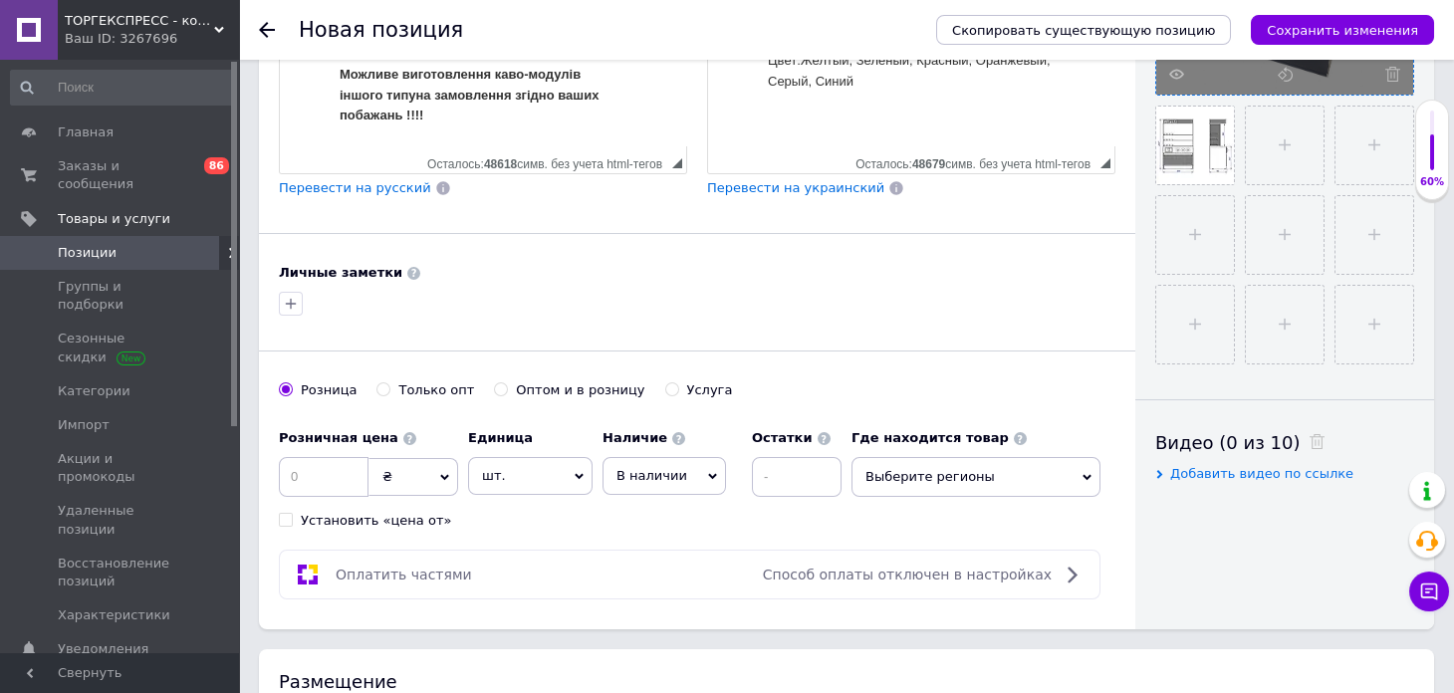
scroll to position [696, 0]
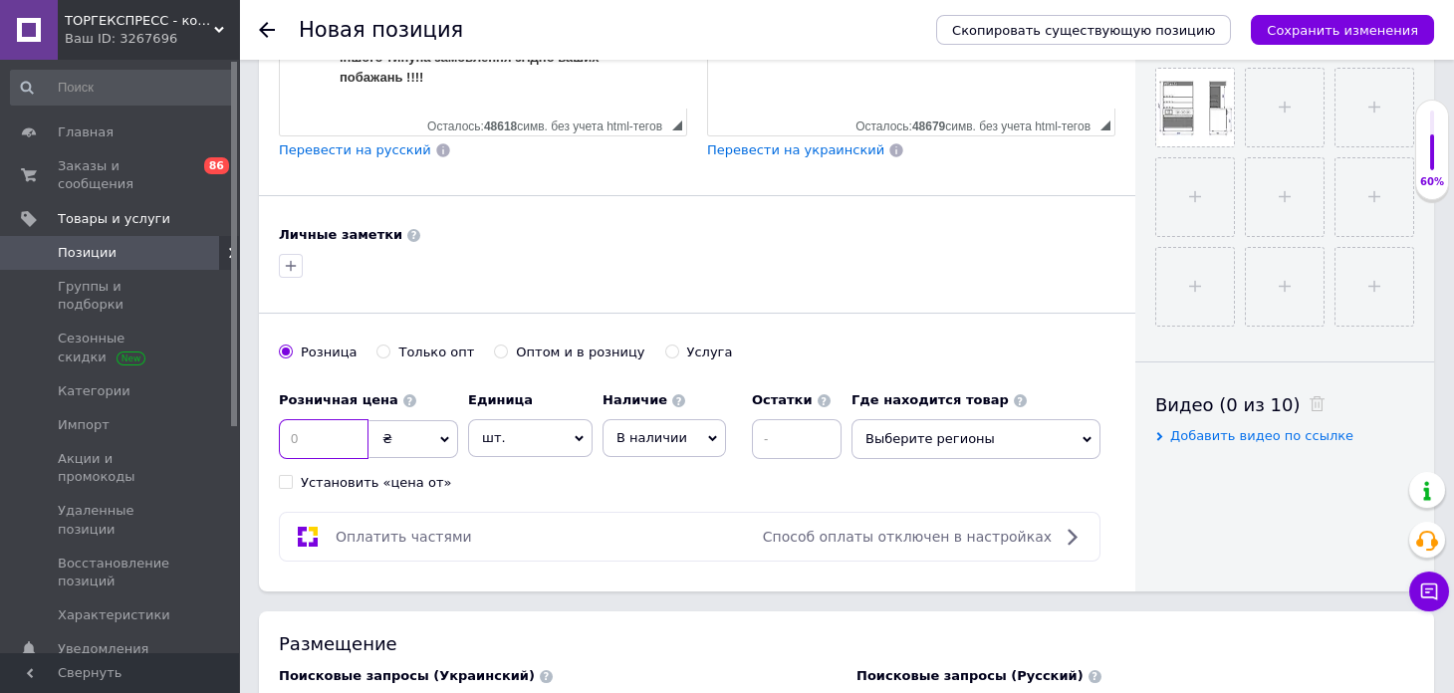
click at [343, 442] on input at bounding box center [324, 439] width 90 height 40
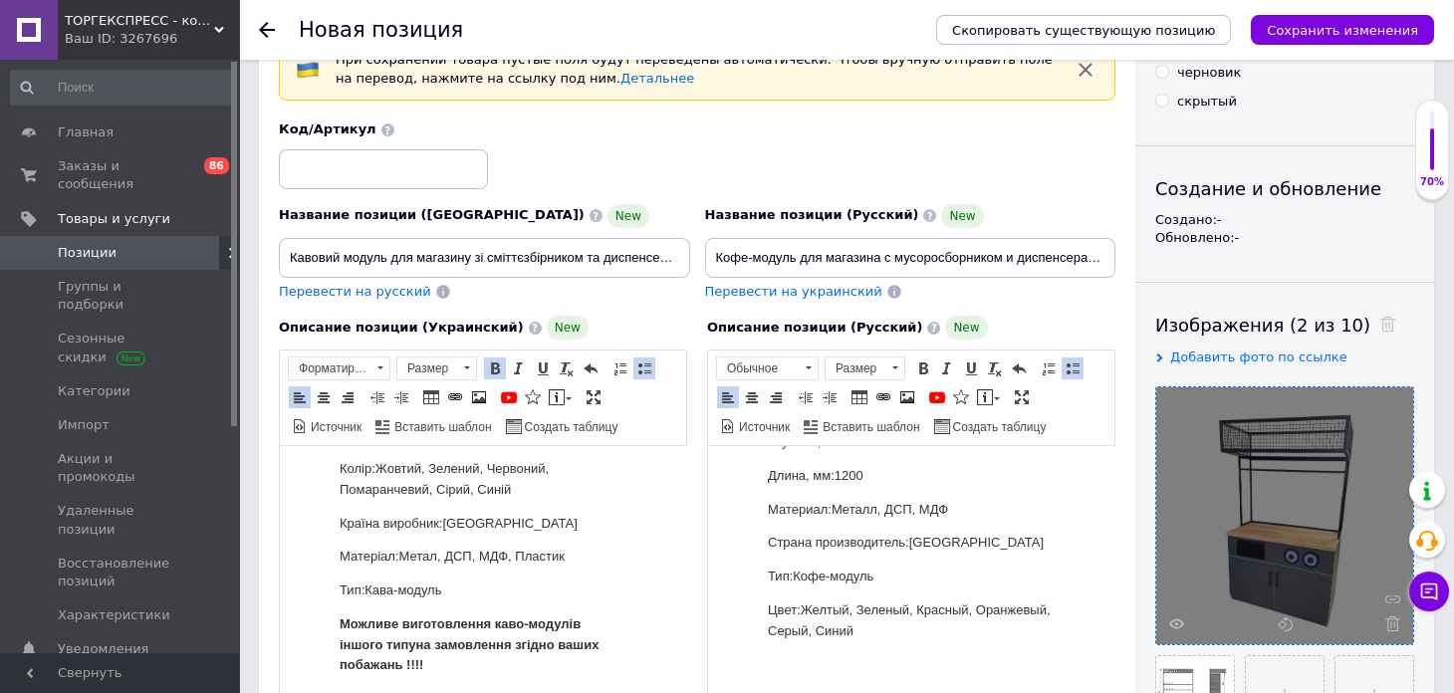
scroll to position [99, 0]
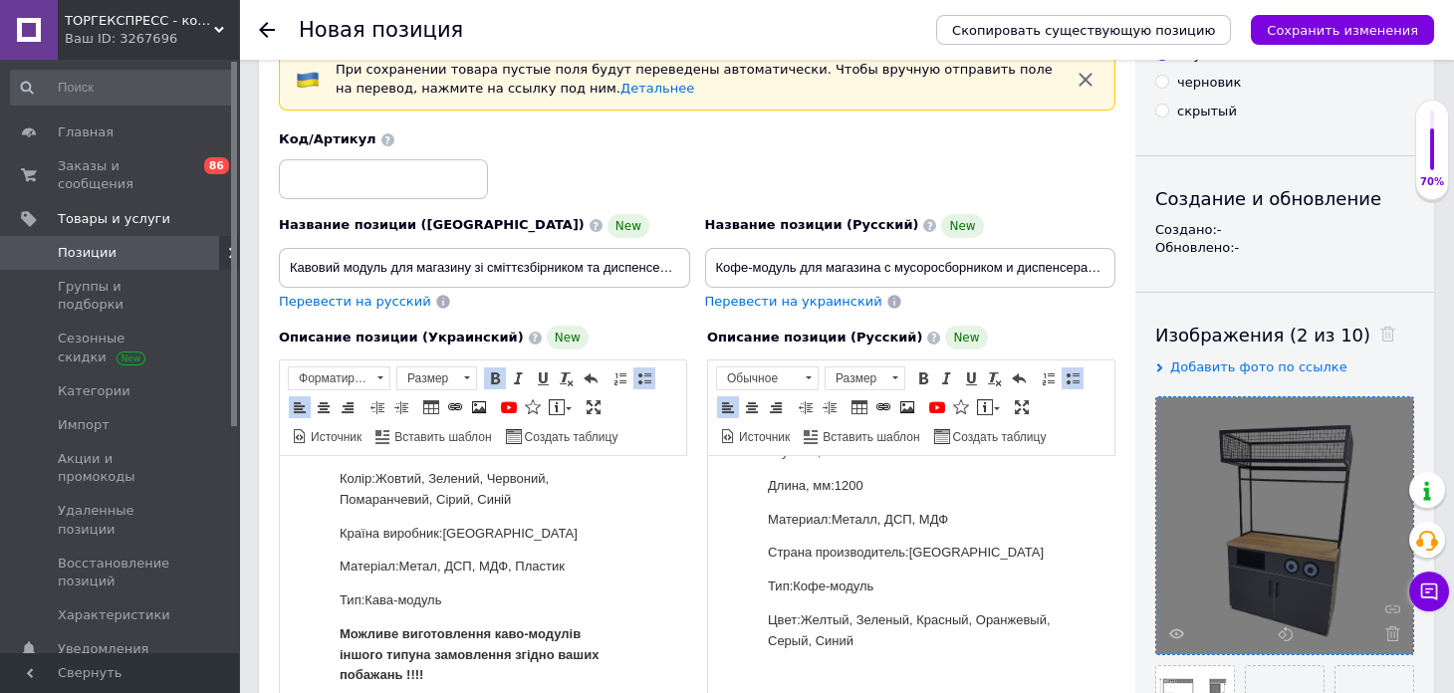
type input "28000"
drag, startPoint x: 379, startPoint y: 265, endPoint x: 293, endPoint y: 262, distance: 86.7
click at [293, 262] on input "Кавовий модуль для магазину зі сміттєзбірником та диспенсерами" at bounding box center [484, 268] width 411 height 40
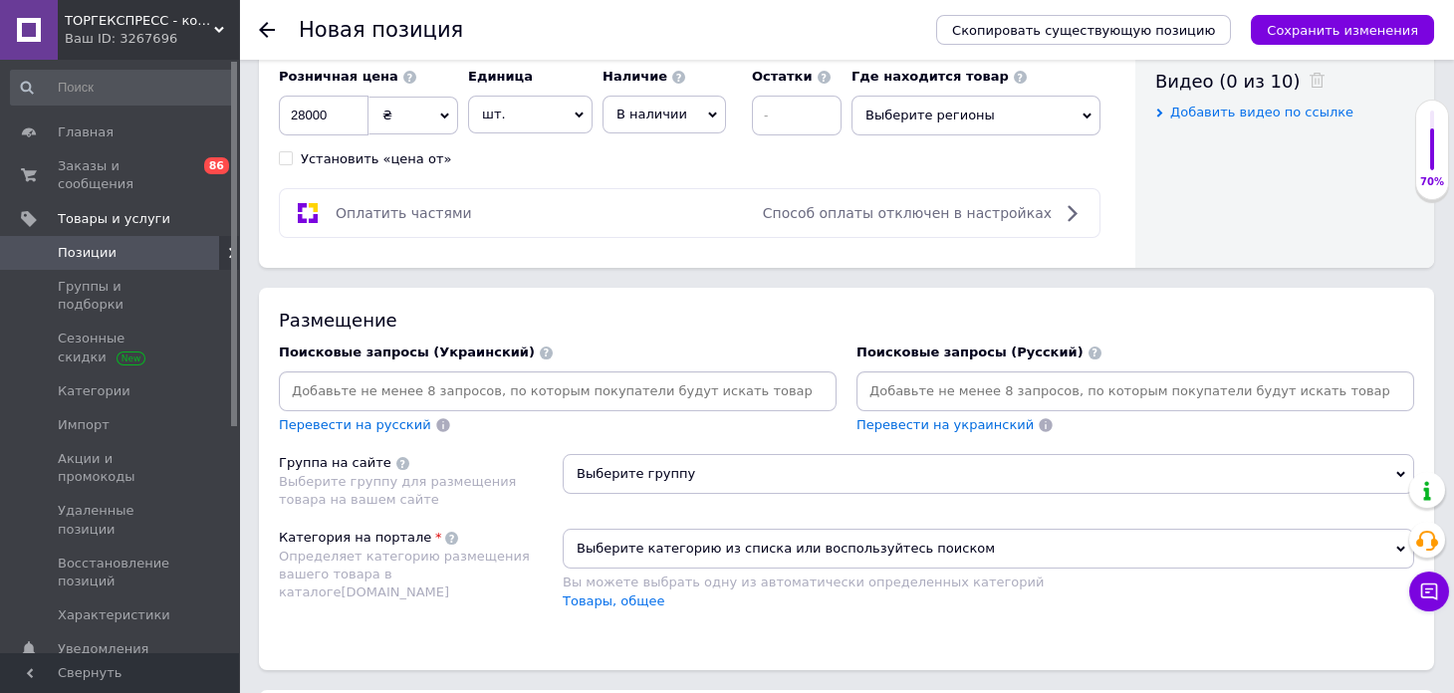
scroll to position [1095, 0]
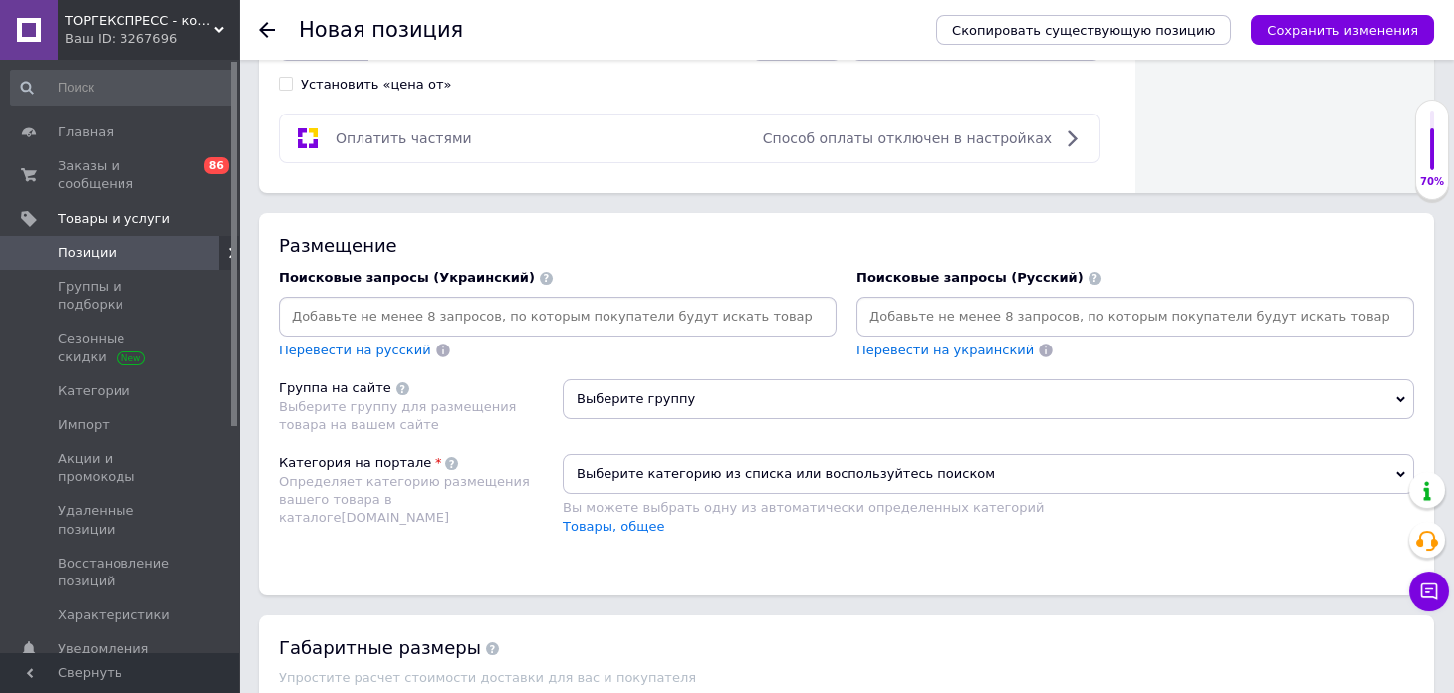
click at [456, 319] on input at bounding box center [558, 317] width 550 height 30
paste input "Кавовий модуль"
type input "Кавовий модуль"
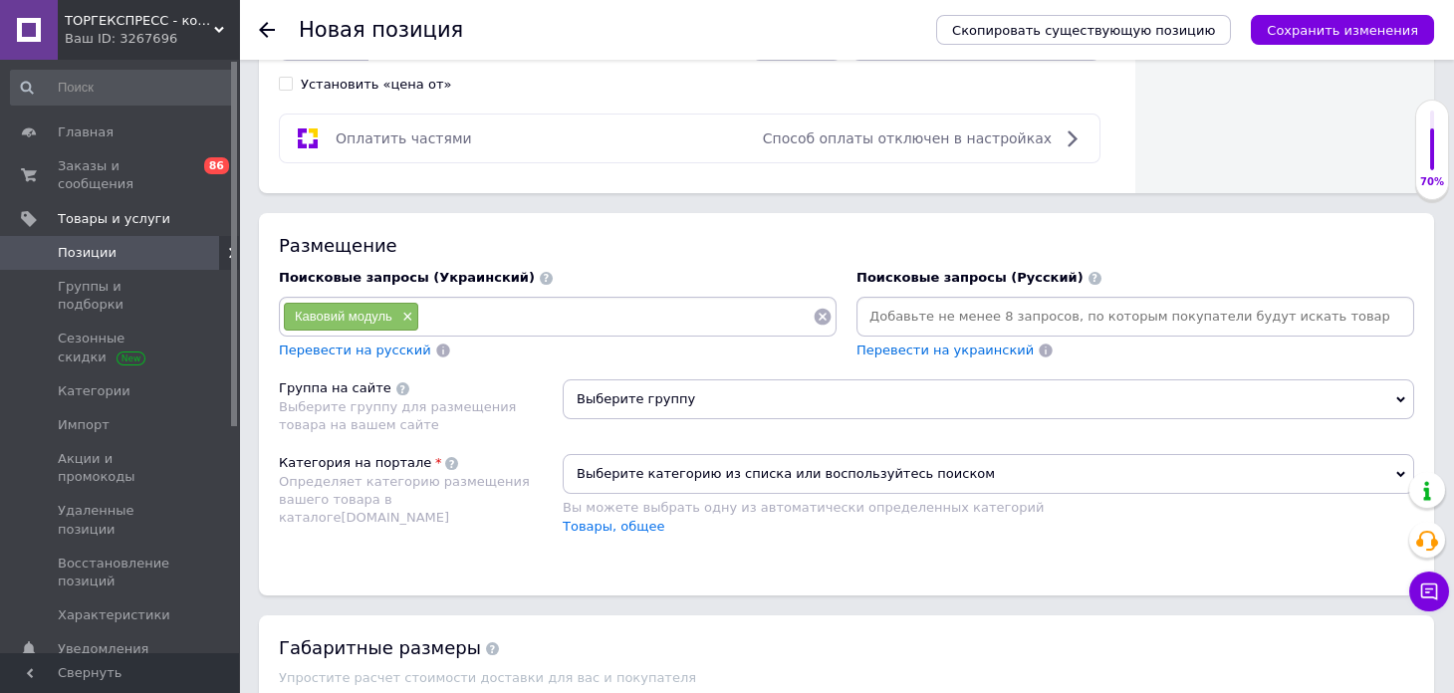
paste input "Кавовий модуль"
type input "Кавовий"
paste input "[PERSON_NAME]"
type input "[PERSON_NAME]"
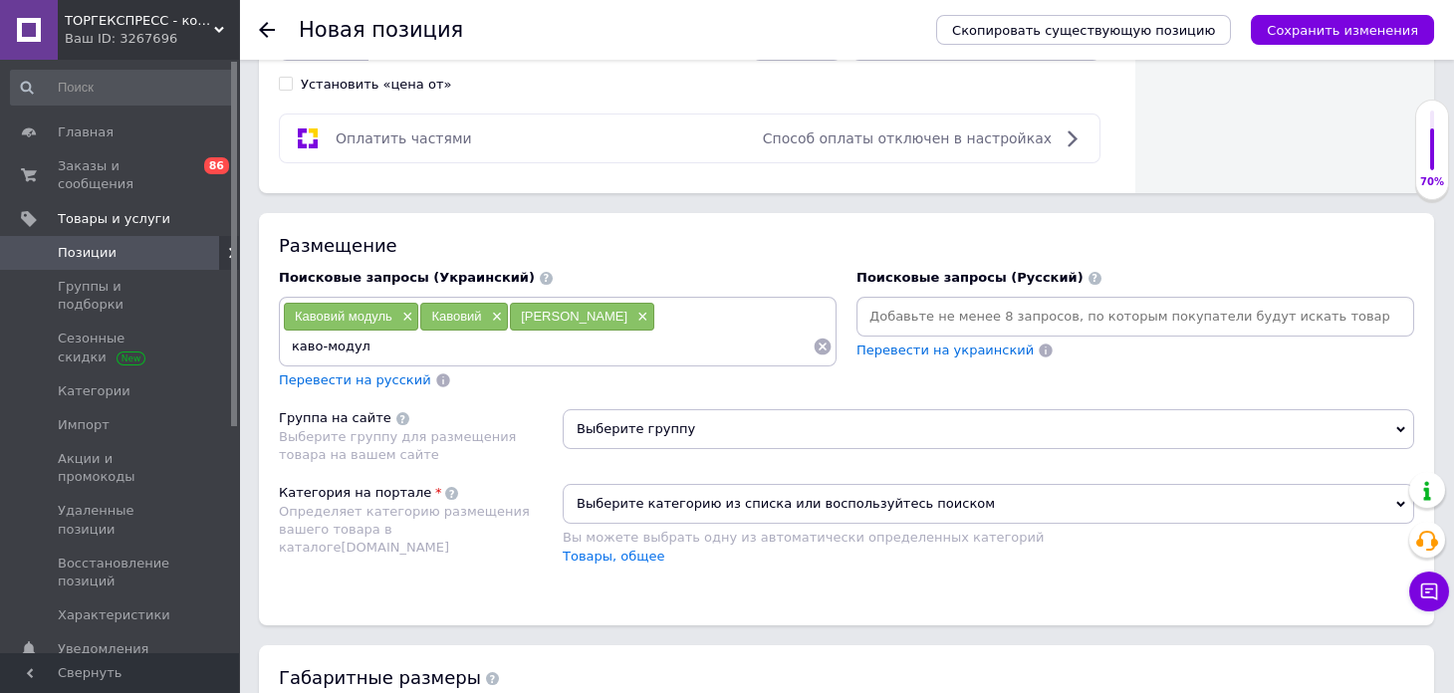
type input "каво-модуль"
paste input "Каво-модуль Сoffee"
type input "Каво-модуль Сoffee"
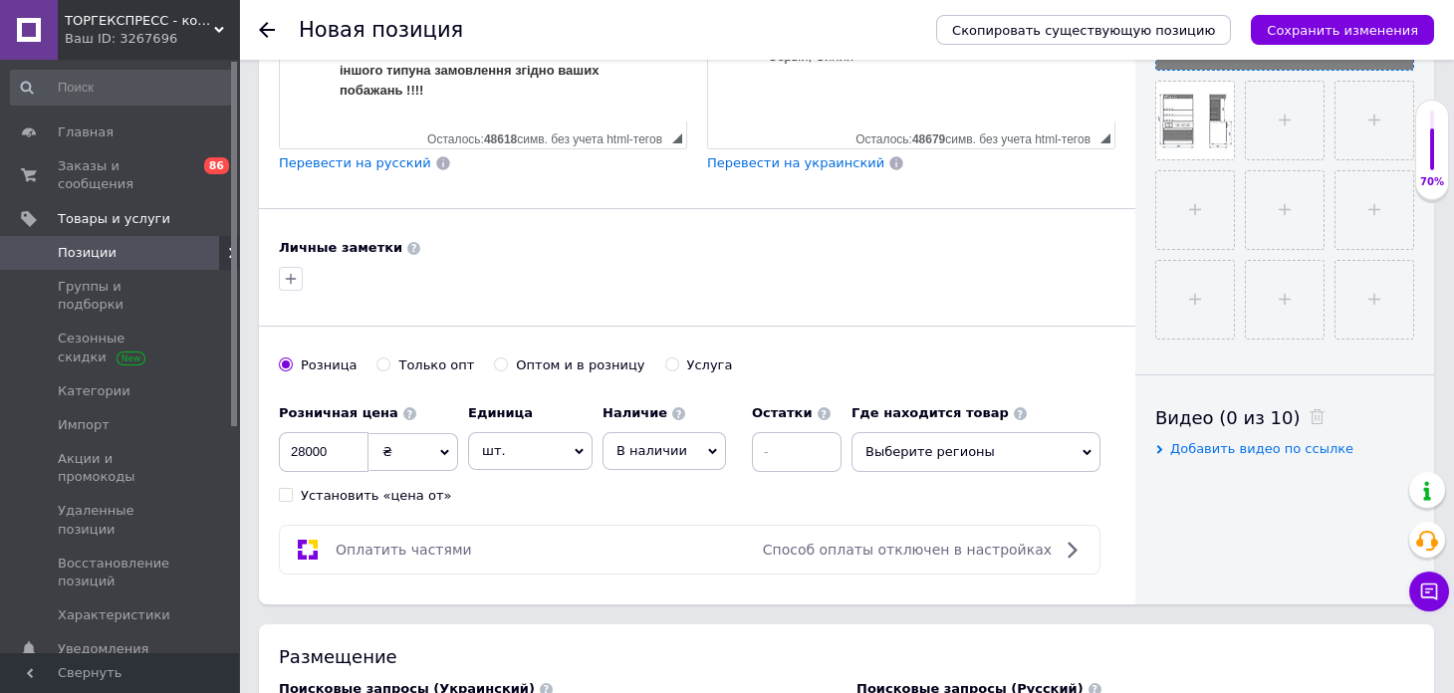
scroll to position [995, 0]
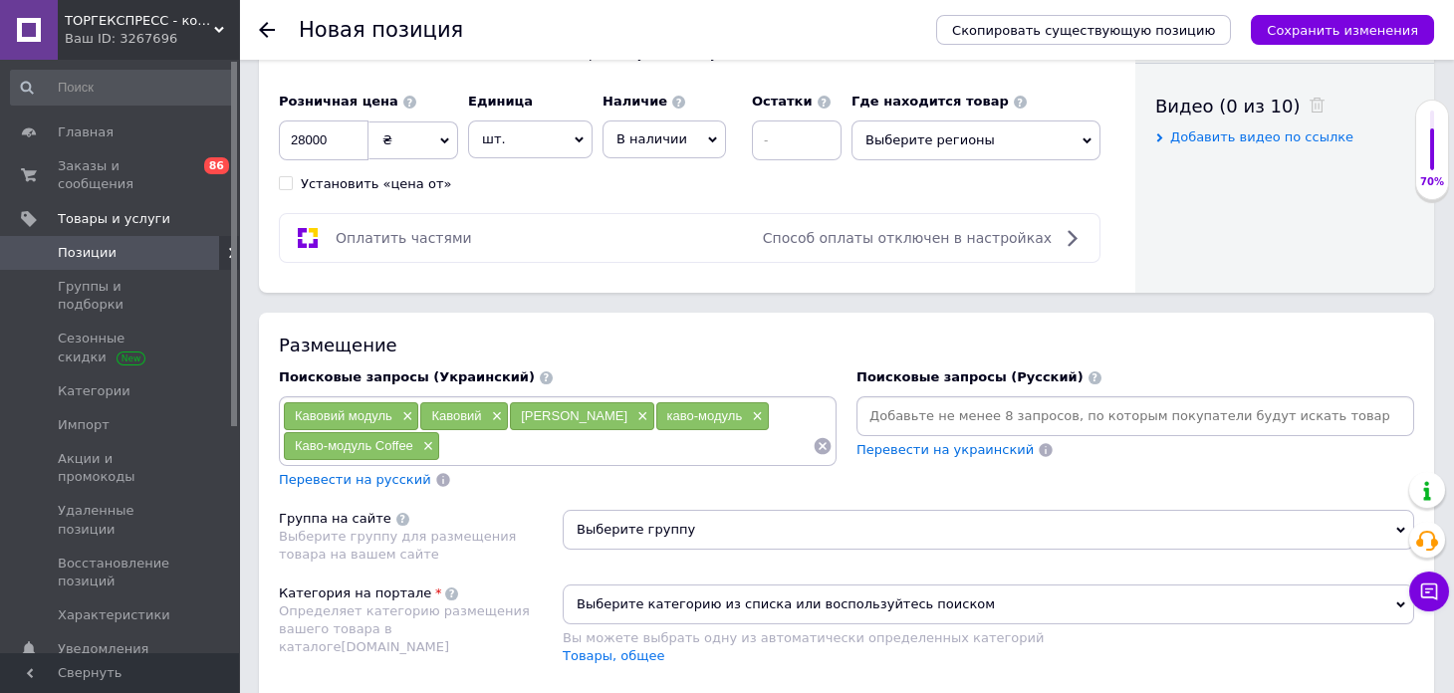
click at [970, 409] on input at bounding box center [1135, 416] width 550 height 30
paste input "Кофе-модуль для магазина"
type input "Кофе-модуль для магазина"
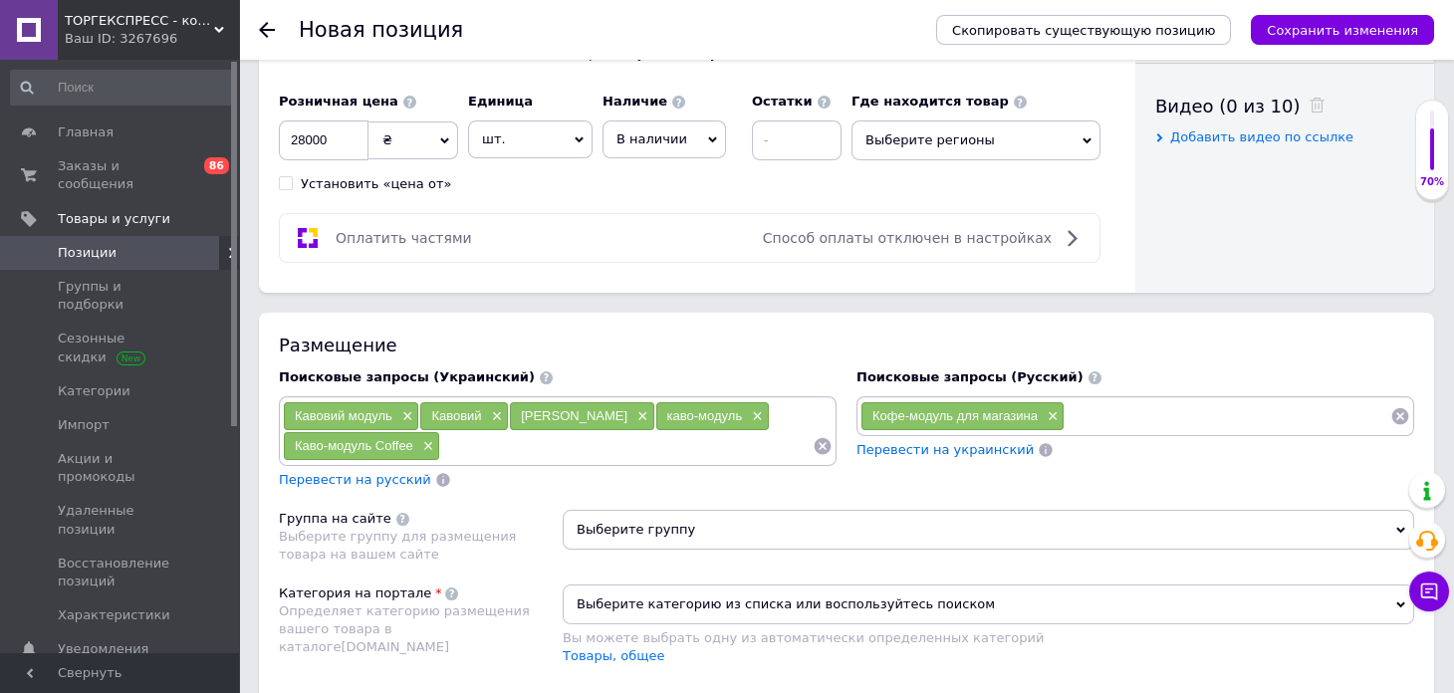
paste input "Кофе-модуль для магазина"
type input "Кофе-модуль"
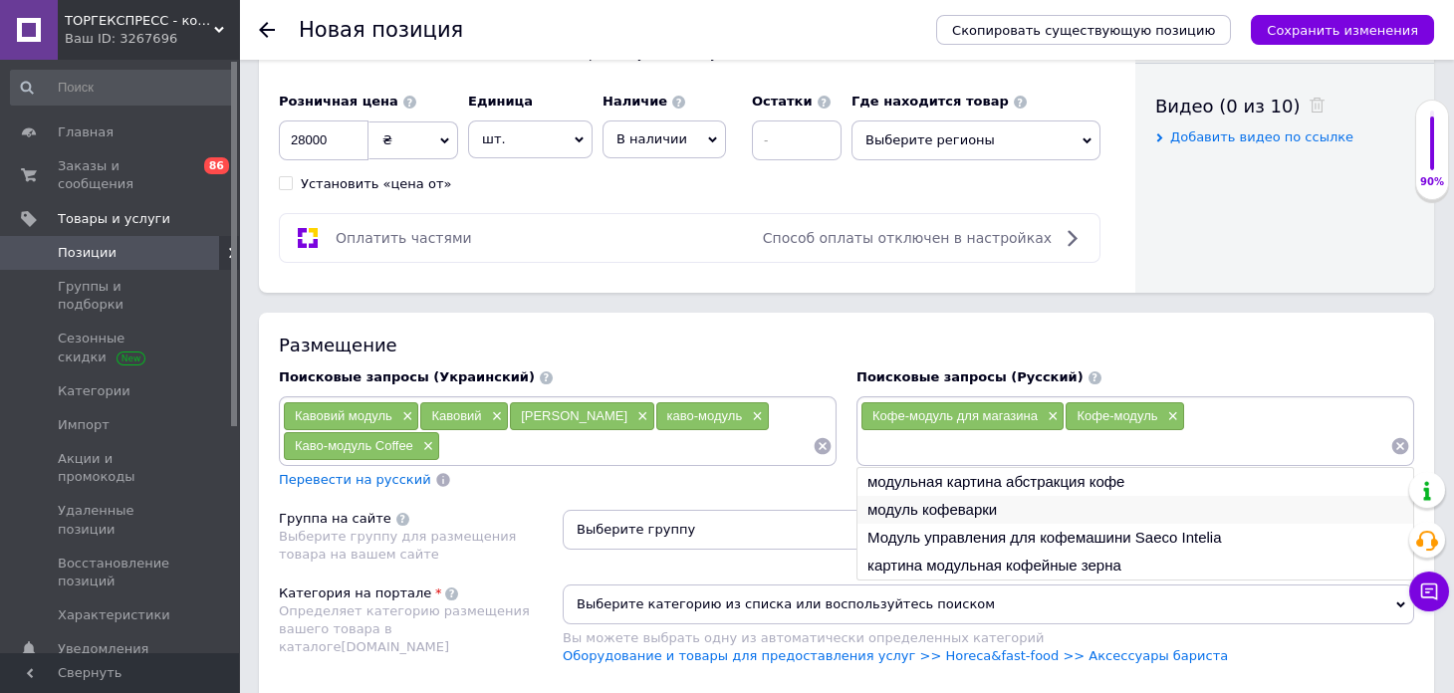
click at [990, 499] on li "модуль кофеварки" at bounding box center [1135, 510] width 556 height 28
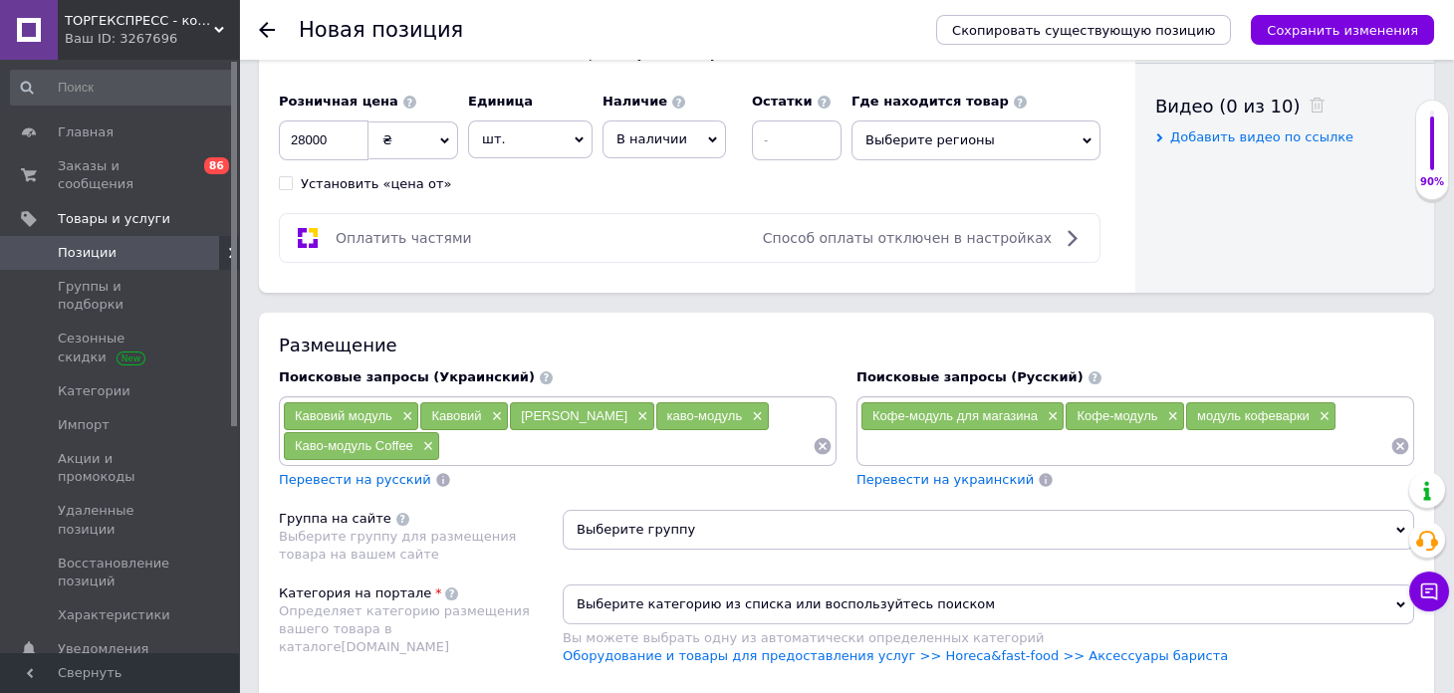
click at [961, 447] on input at bounding box center [1125, 446] width 530 height 30
paste input "Кофе-модуль для магазина"
type input "Кофе-модуль для"
click at [982, 480] on li "Модуль управления для кофемашини Saeco Intelia" at bounding box center [1135, 482] width 556 height 28
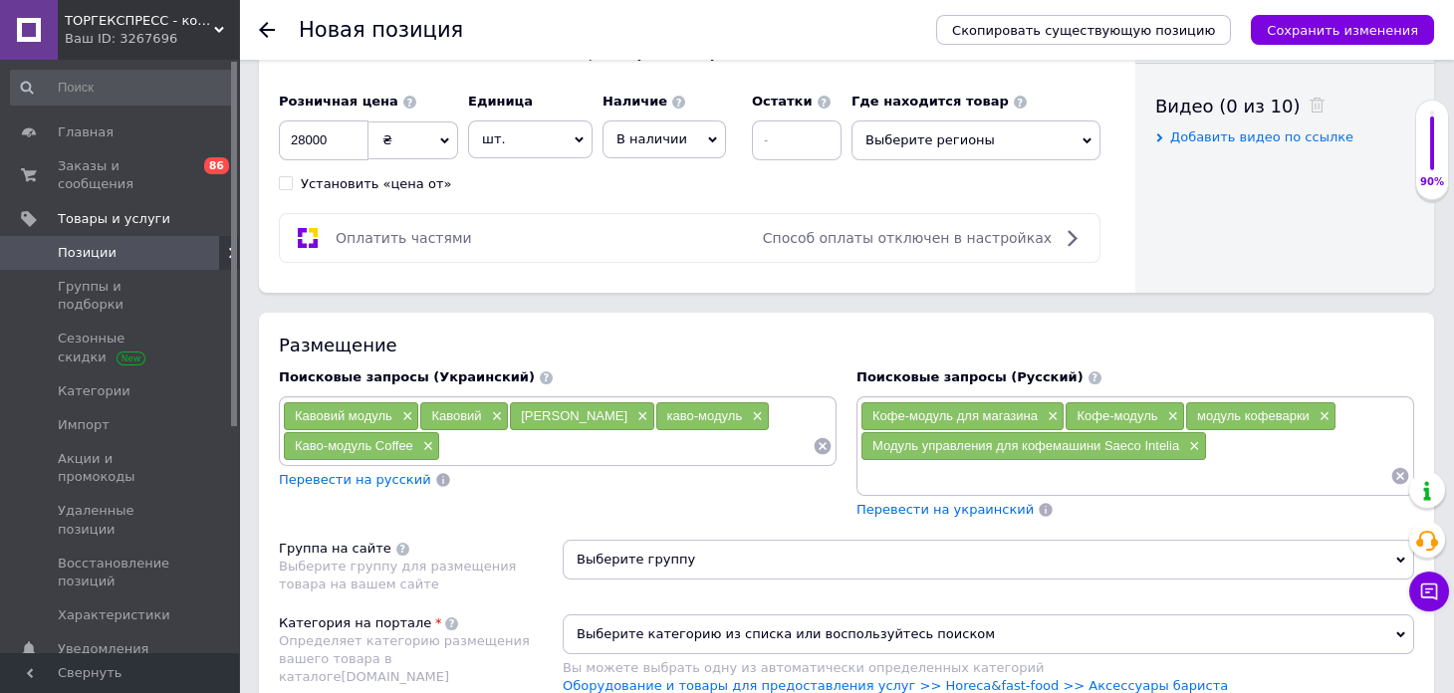
click at [966, 471] on input at bounding box center [1125, 476] width 530 height 30
paste input "Кофе-модуль для магазина"
type input "Кофе-модуль для кафе"
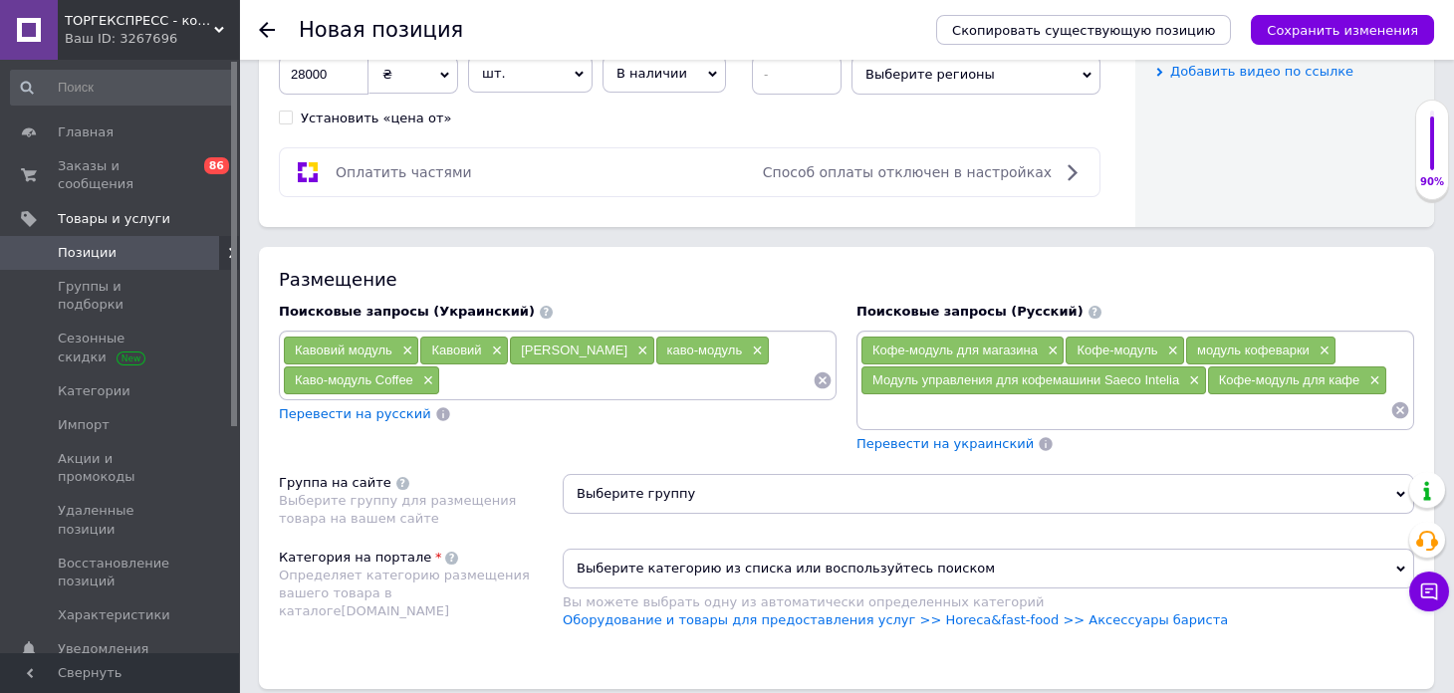
scroll to position [1195, 0]
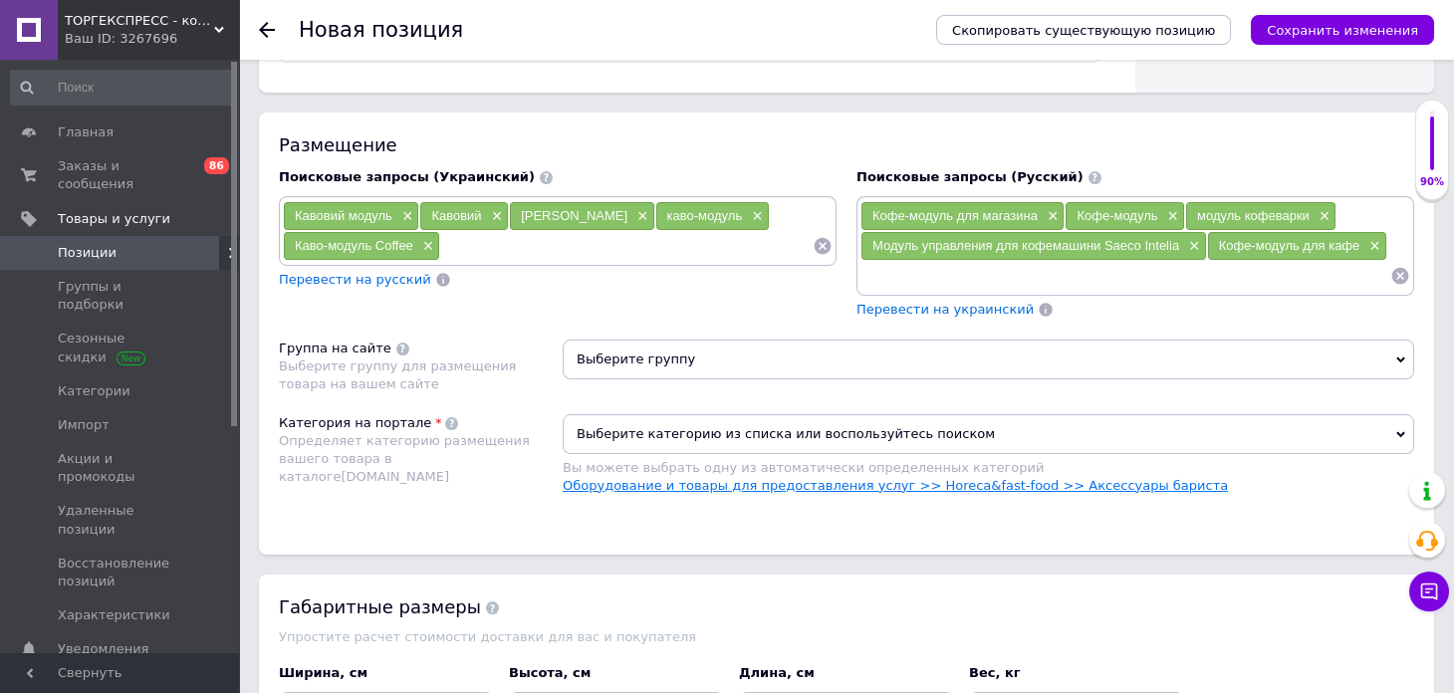
click at [858, 478] on link "Оборудование и товары для предоставления услуг >> Horeca&fast-food >> Аксессуар…" at bounding box center [895, 485] width 665 height 15
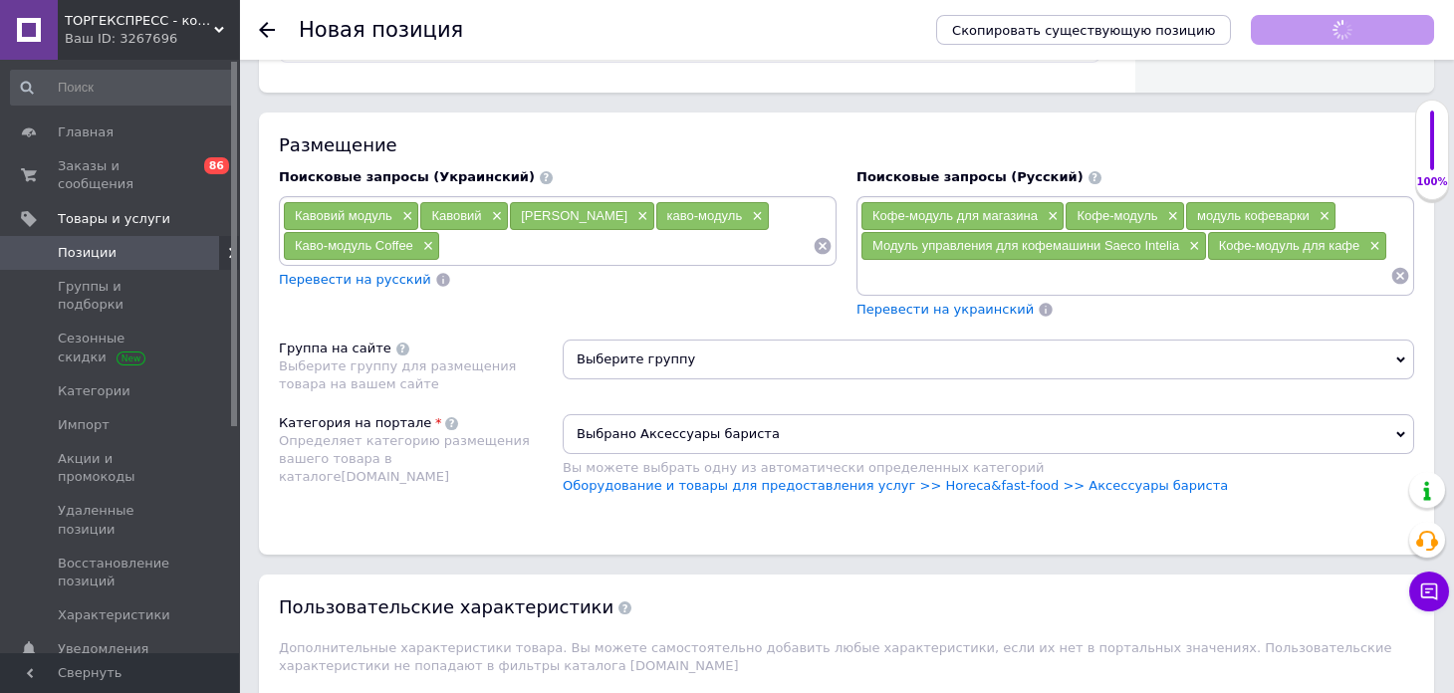
click at [635, 365] on span "Выберите группу" at bounding box center [989, 360] width 852 height 40
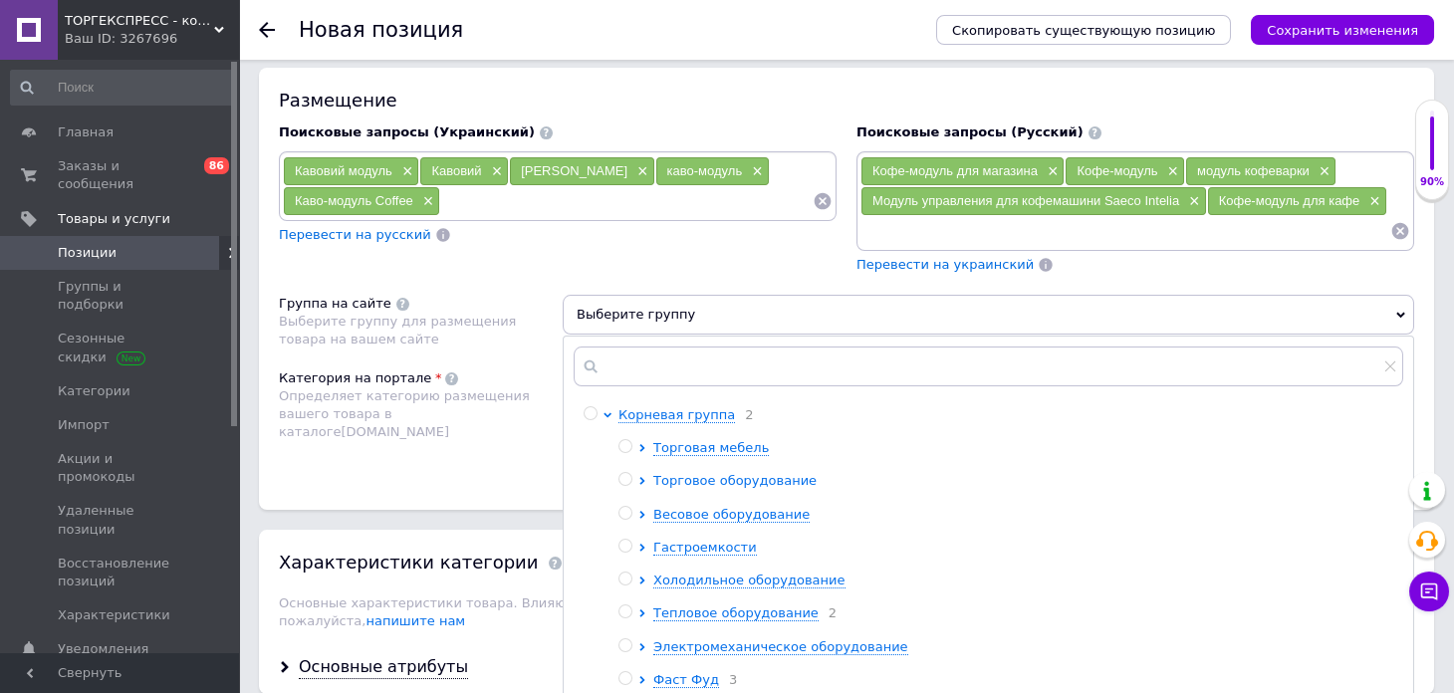
scroll to position [1295, 0]
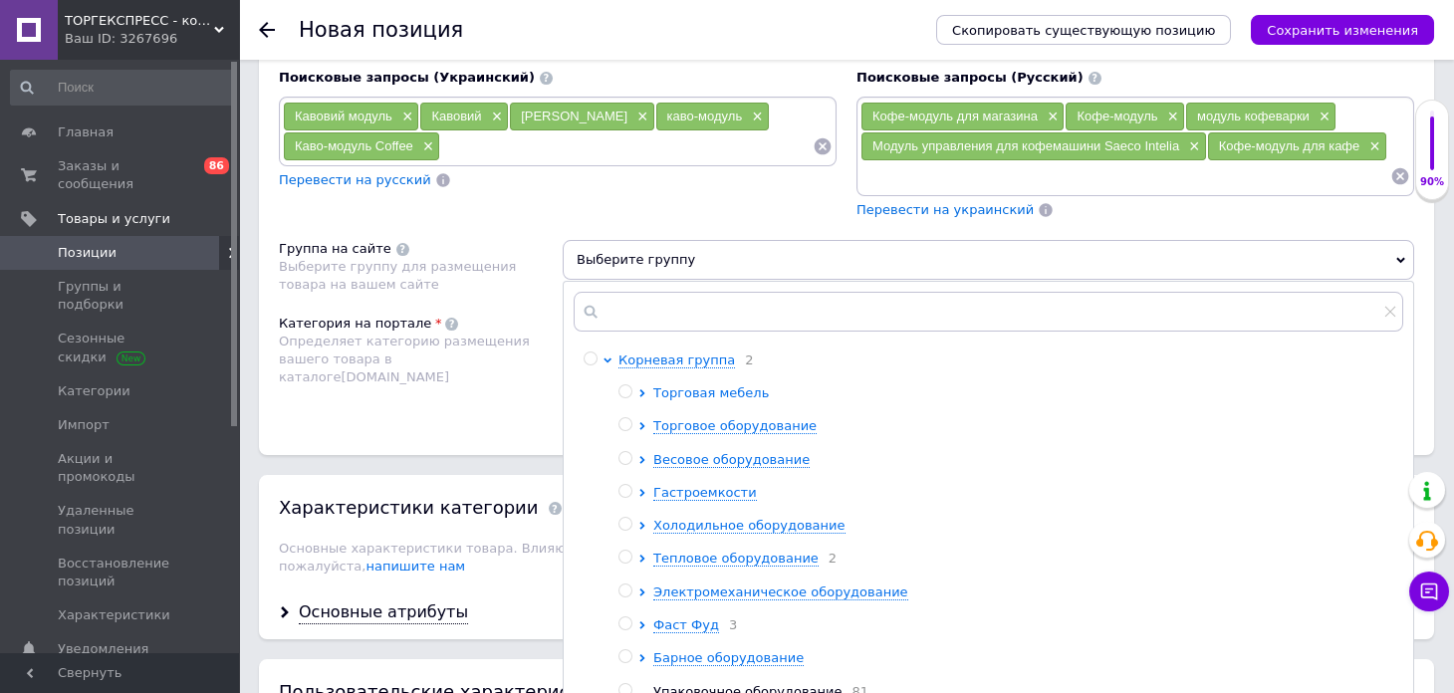
click at [725, 390] on span "Торговая мебель" at bounding box center [711, 392] width 116 height 15
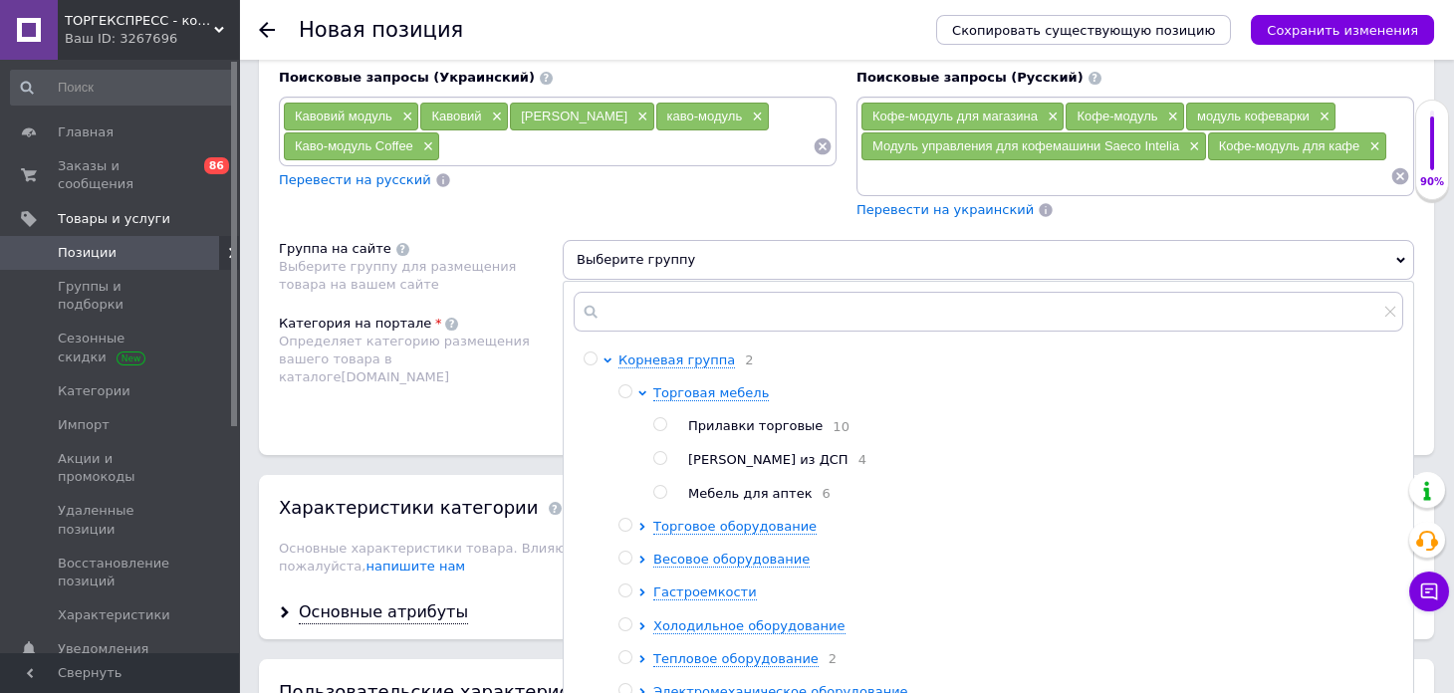
click at [662, 452] on input "radio" at bounding box center [659, 458] width 13 height 13
radio input "true"
click at [582, 395] on div "Корневая группа 2 Торговая мебель Прилавки торговые 10 Стеллажи из ДСП 4 Мебель…" at bounding box center [988, 536] width 849 height 368
click at [1102, 218] on div "Поисковые запросы (Русский) Кофе-модуль для магазина × Кофе-модуль × модуль коф…" at bounding box center [1136, 144] width 578 height 171
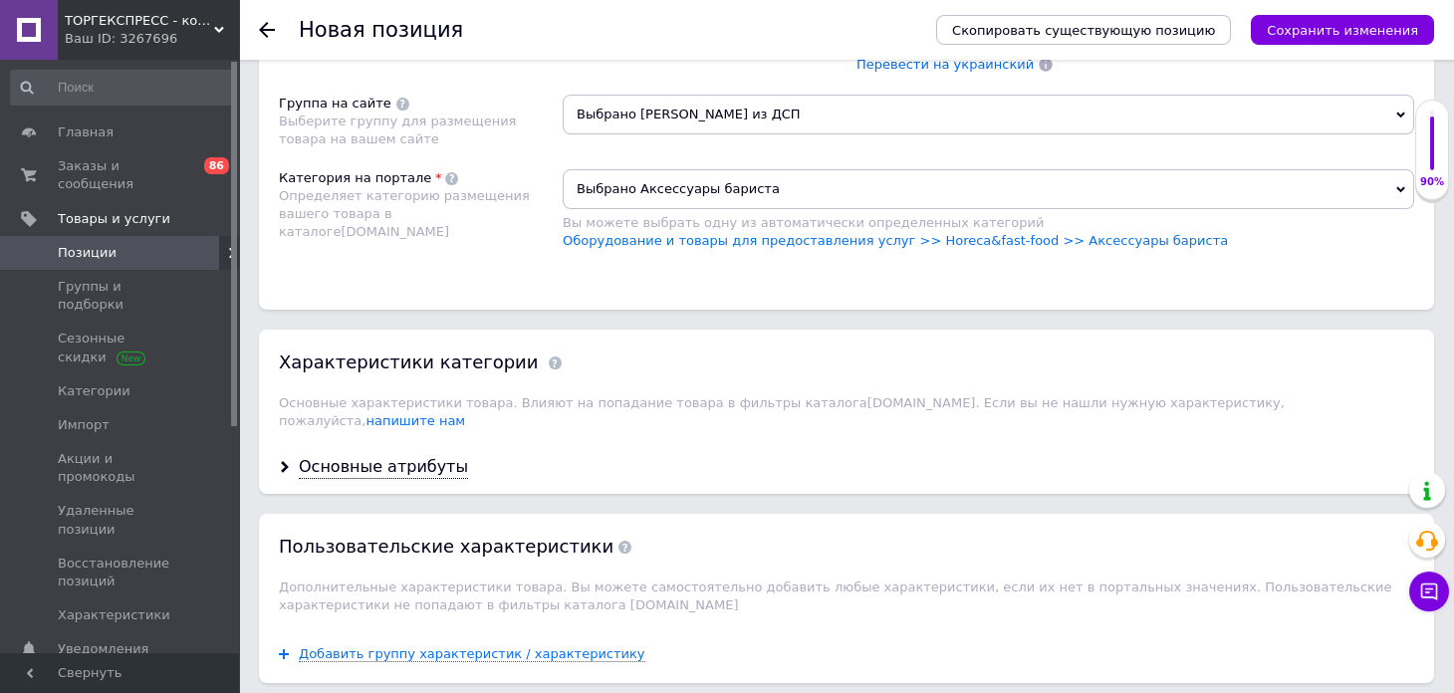
scroll to position [1493, 0]
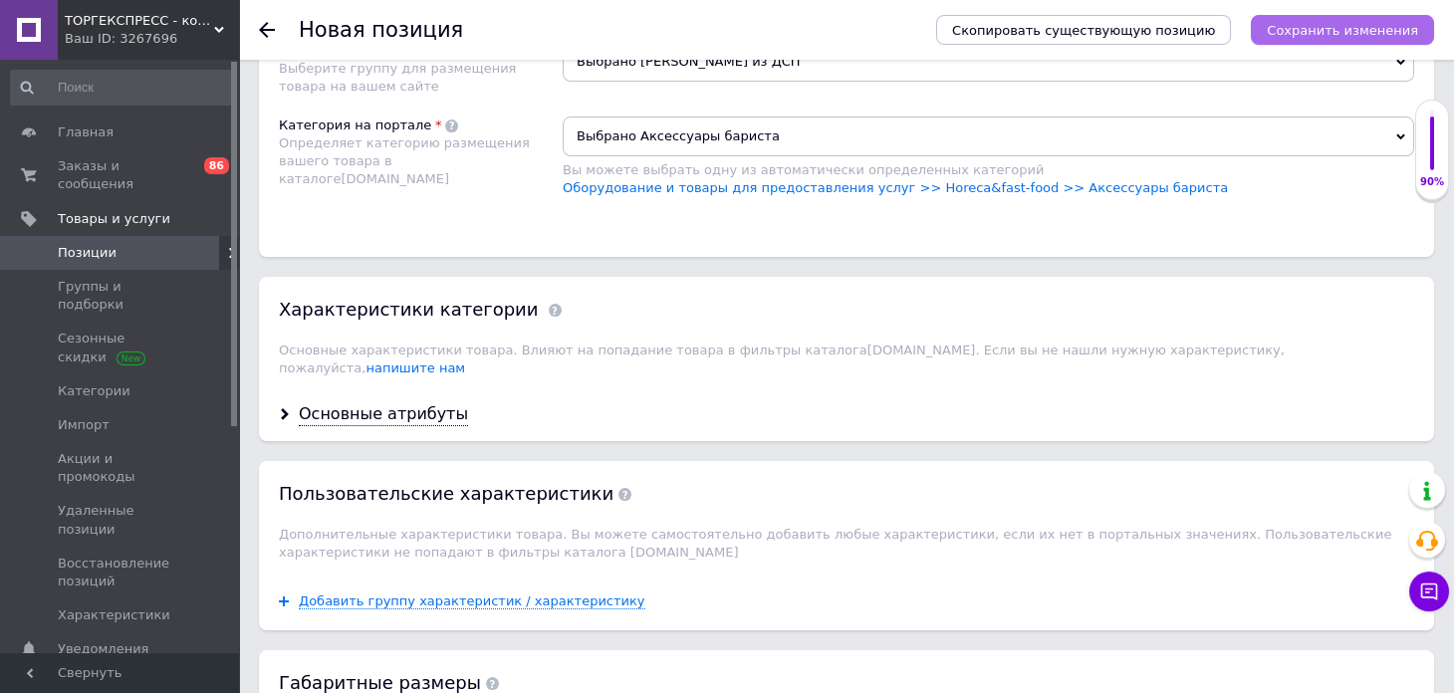
click at [1329, 16] on button "Сохранить изменения" at bounding box center [1342, 30] width 183 height 30
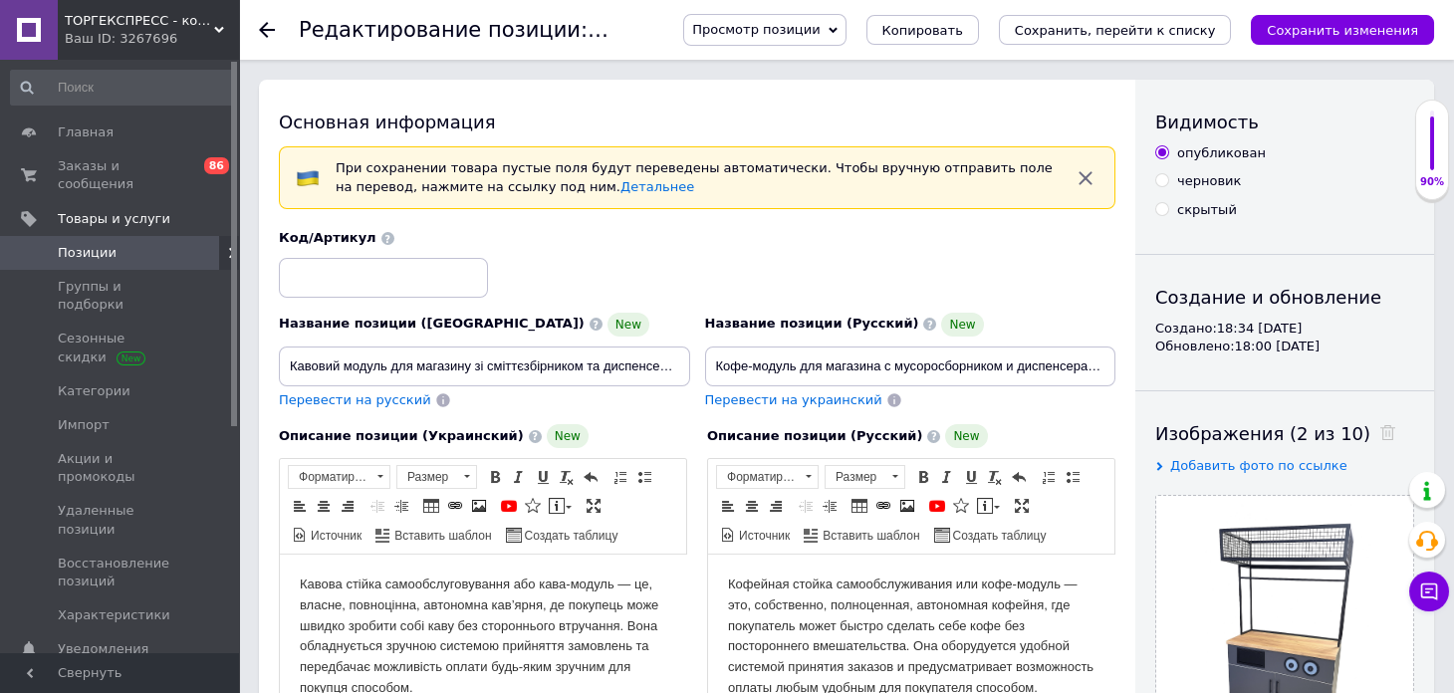
click at [820, 32] on span "Просмотр позиции" at bounding box center [755, 29] width 127 height 15
click at [857, 64] on li "Сохранить и посмотреть на сайте" at bounding box center [819, 68] width 271 height 28
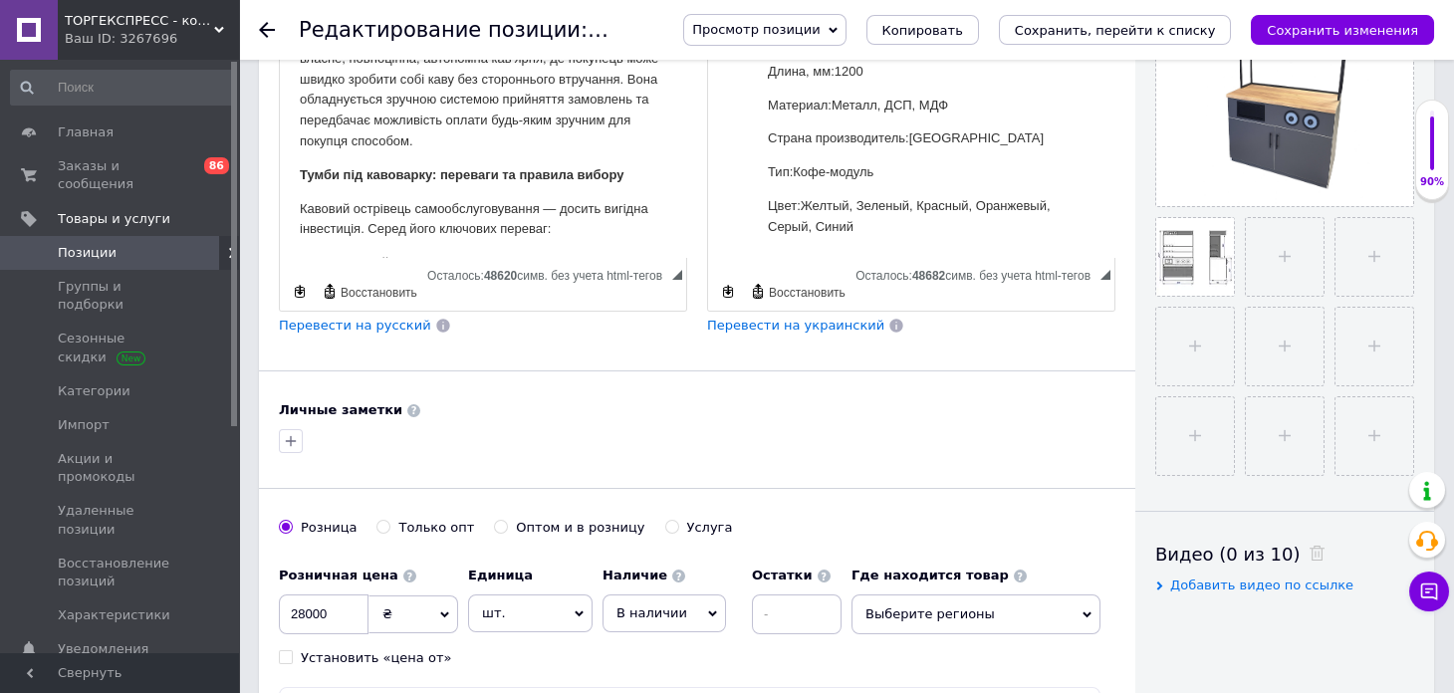
scroll to position [597, 0]
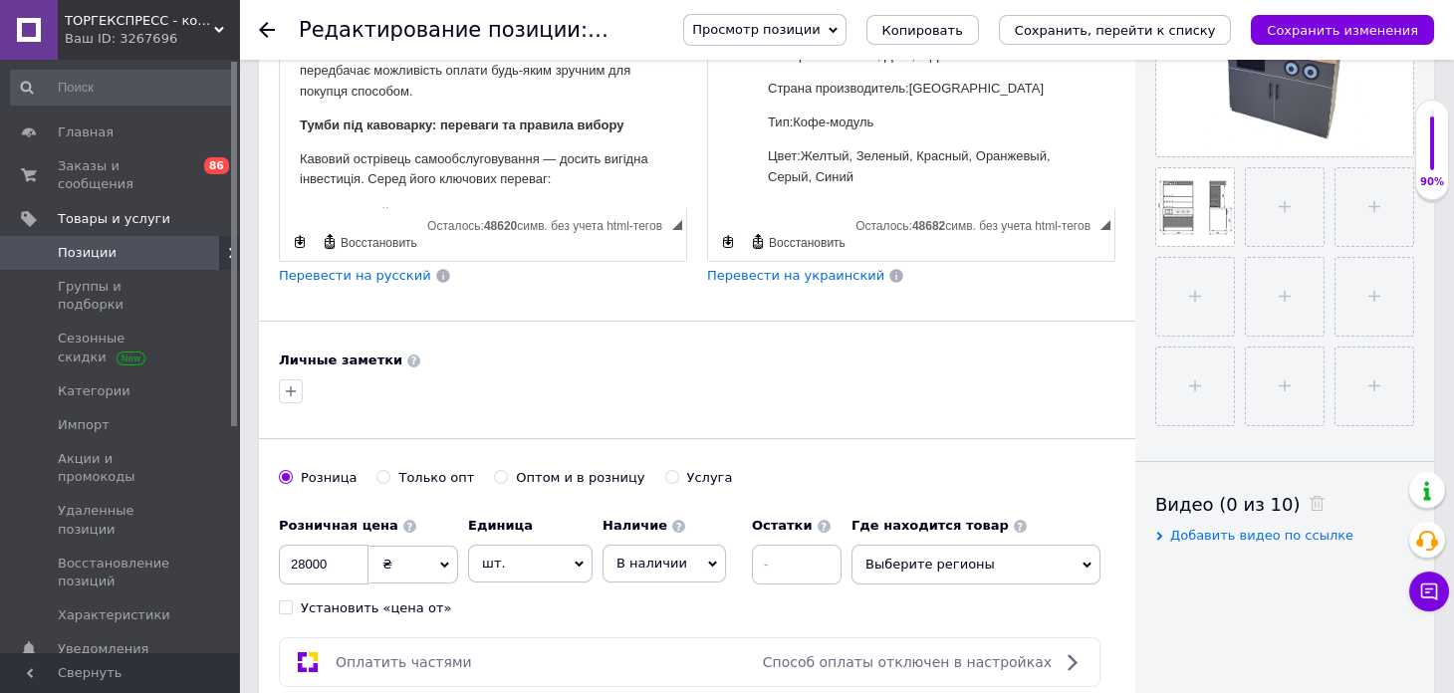
drag, startPoint x: 962, startPoint y: 277, endPoint x: 963, endPoint y: 233, distance: 43.8
click at [962, 277] on div "Перевести на украинский" at bounding box center [911, 276] width 408 height 19
click at [963, 184] on p "Цвет:Желтый, Зеленый, Красный, Оранжевый, Серый, Синий" at bounding box center [911, 168] width 287 height 42
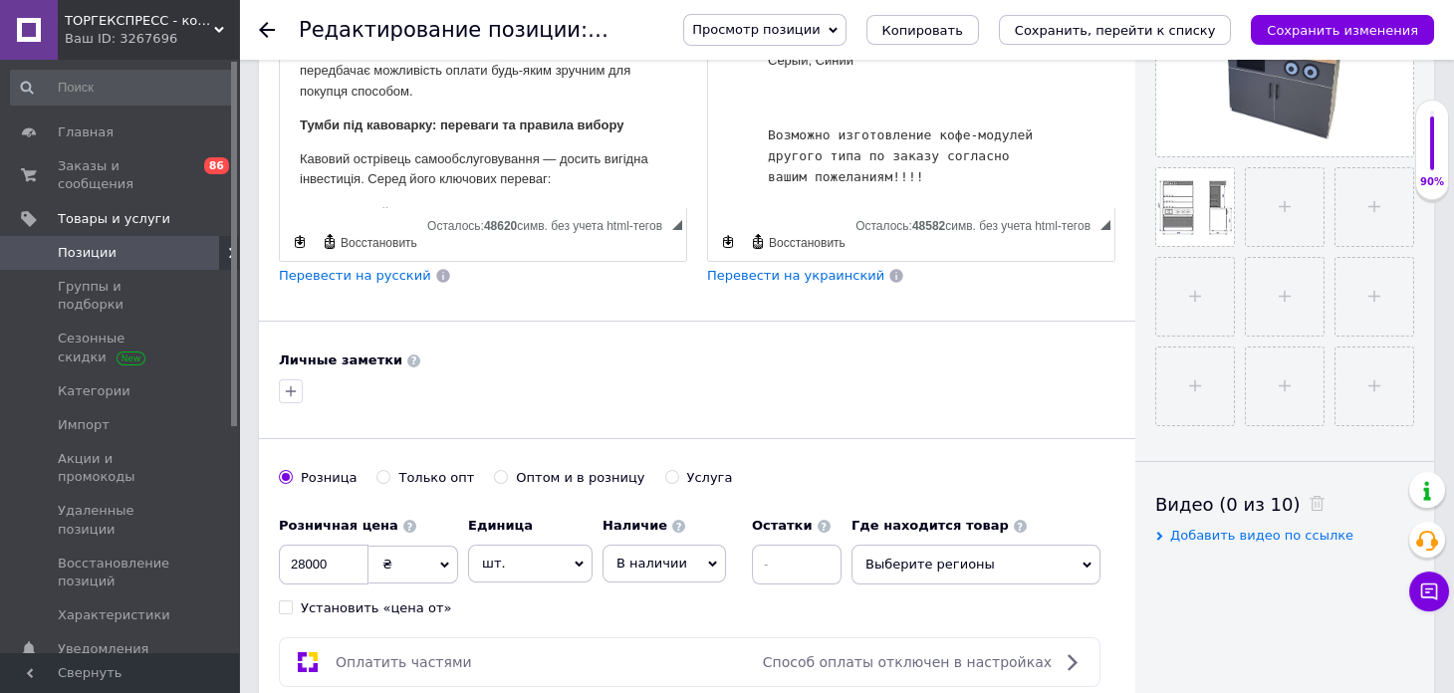
scroll to position [877, 0]
drag, startPoint x: 872, startPoint y: 178, endPoint x: 767, endPoint y: 137, distance: 113.2
click at [768, 137] on pre "Возможно изготовление кофе-модулей другого типа по заказу согласно вашим пожела…" at bounding box center [911, 157] width 287 height 62
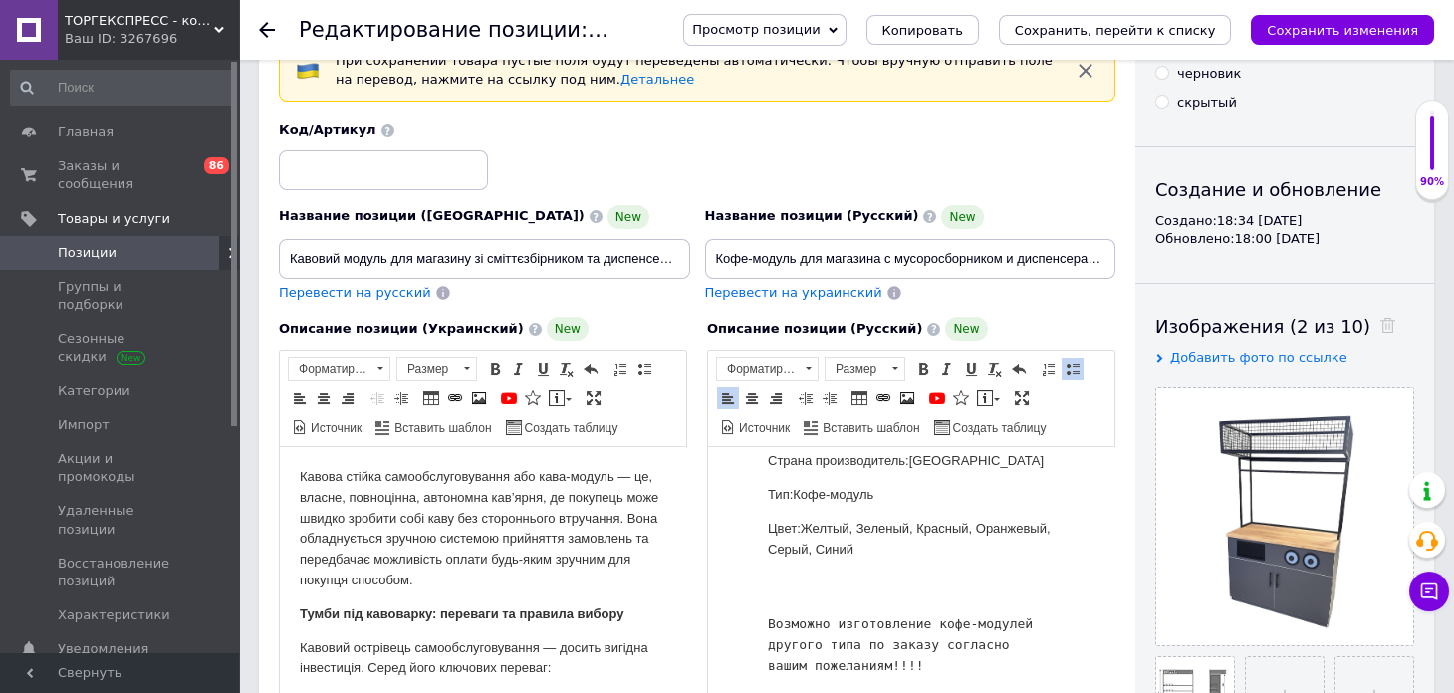
scroll to position [99, 0]
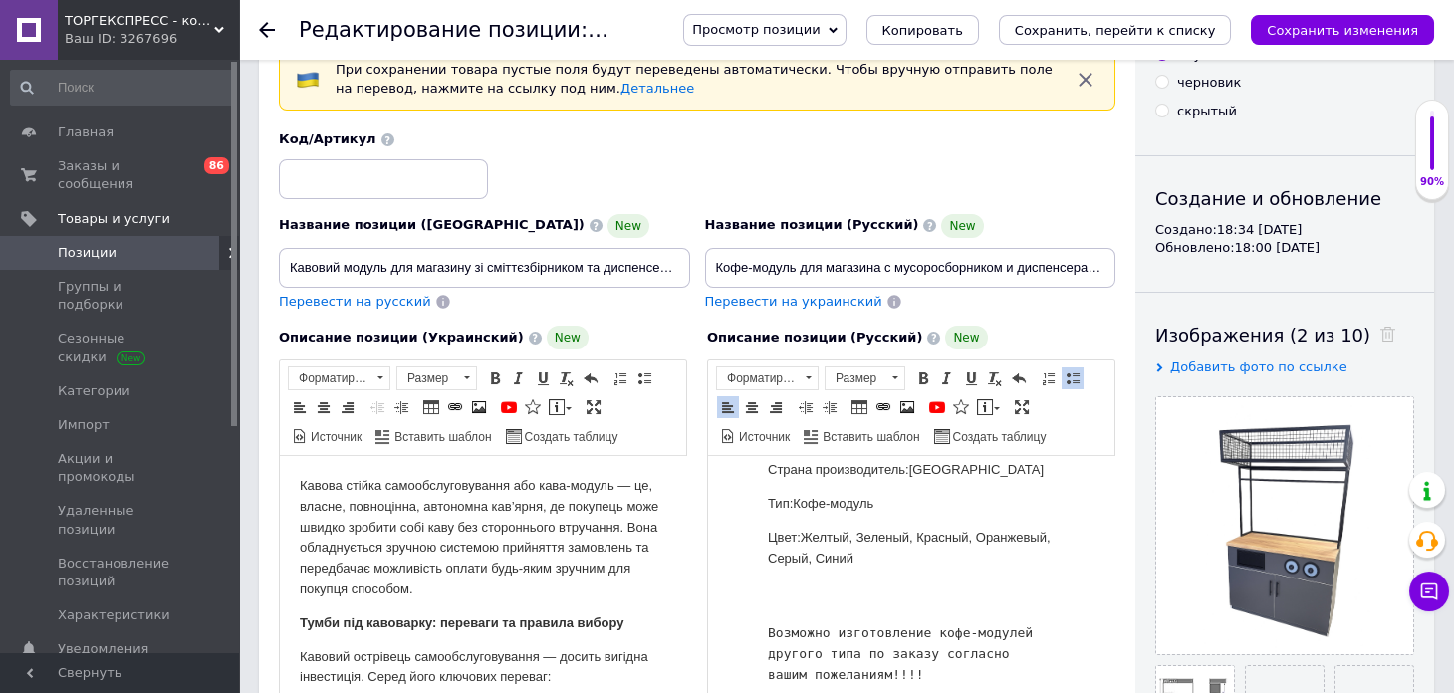
click at [911, 374] on span "Полужирный Комбинация клавиш Ctrl+B Курсив Комбинация клавиш Ctrl+I Подчеркнуты…" at bounding box center [971, 379] width 120 height 24
click at [916, 377] on span at bounding box center [923, 378] width 16 height 16
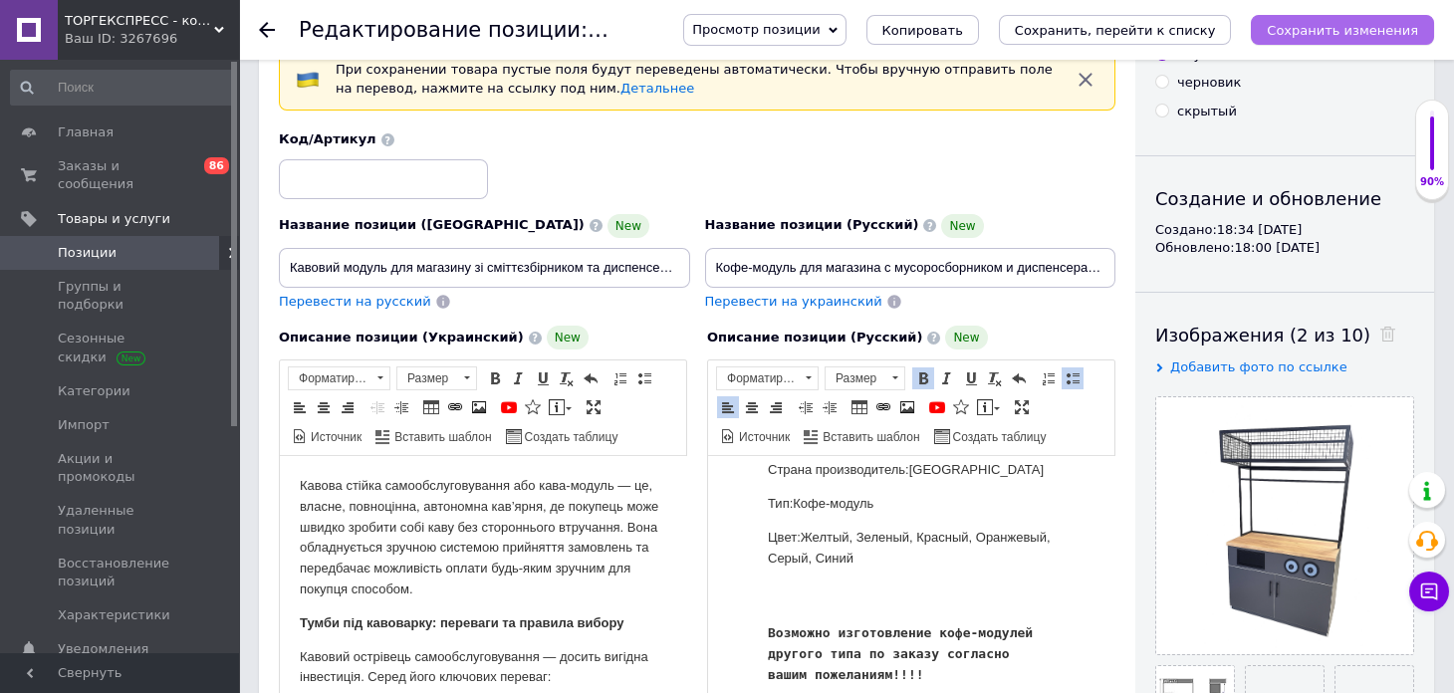
click at [1363, 32] on icon "Сохранить изменения" at bounding box center [1342, 30] width 151 height 15
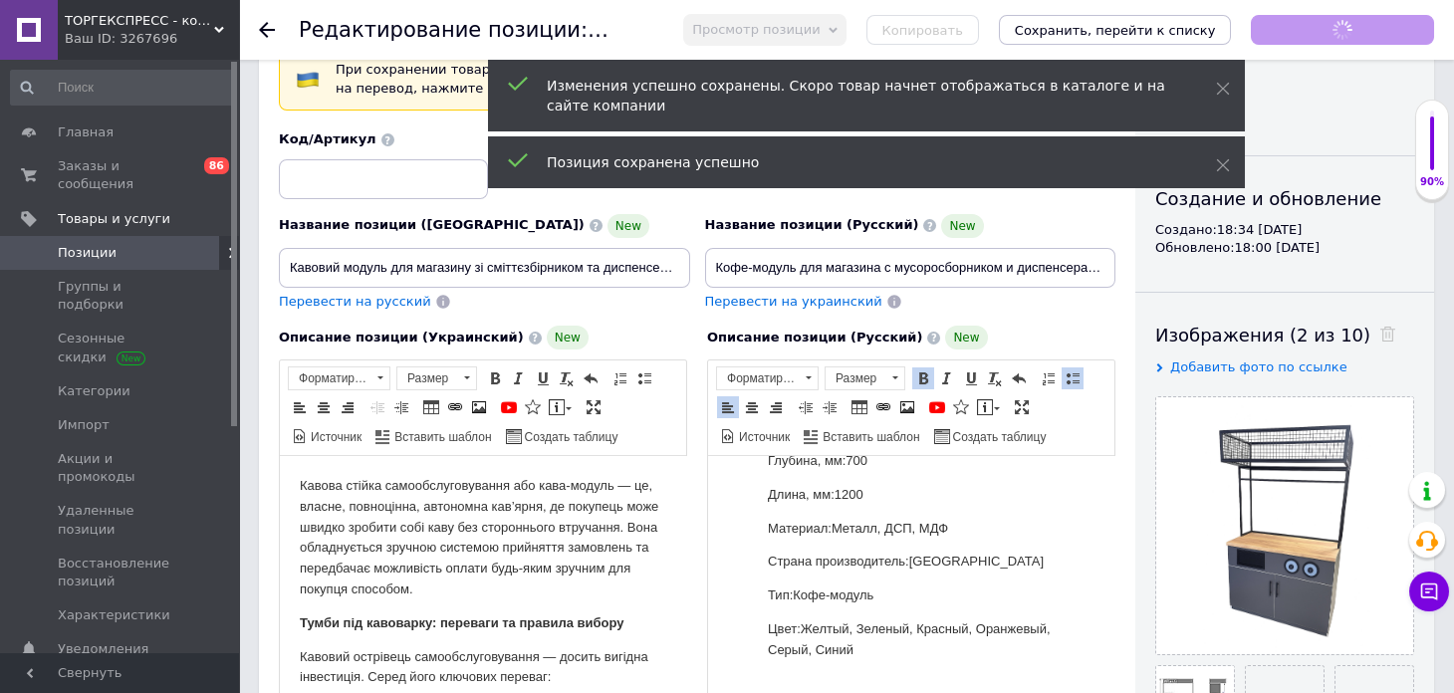
scroll to position [512, 0]
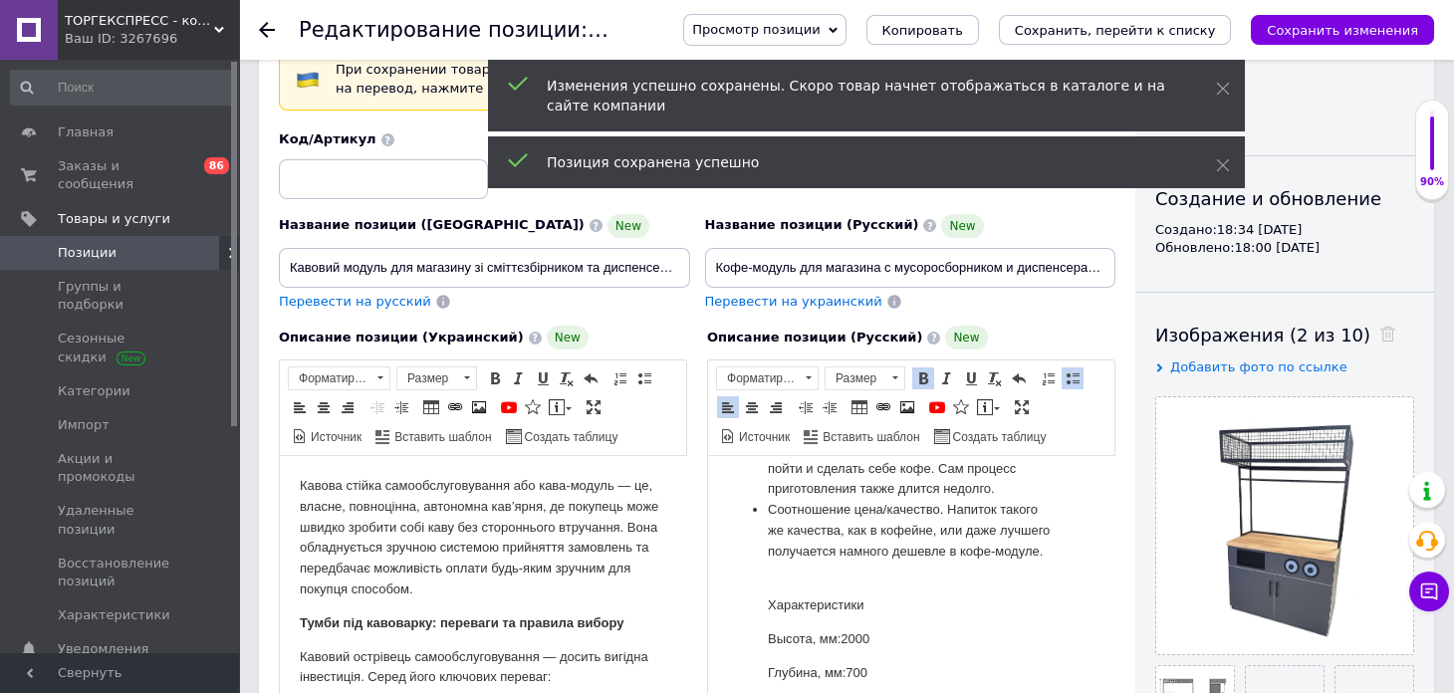
click at [275, 27] on div at bounding box center [279, 30] width 40 height 60
click at [270, 29] on use at bounding box center [267, 30] width 16 height 16
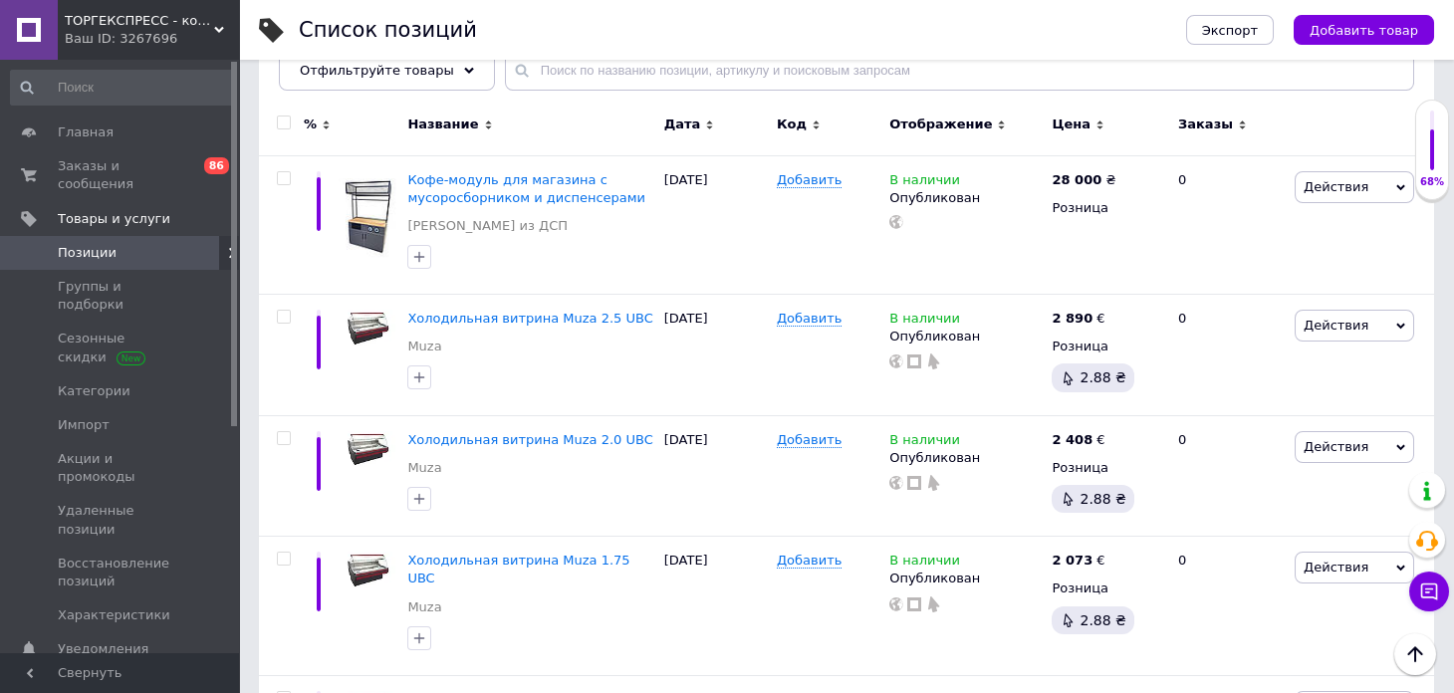
scroll to position [198, 0]
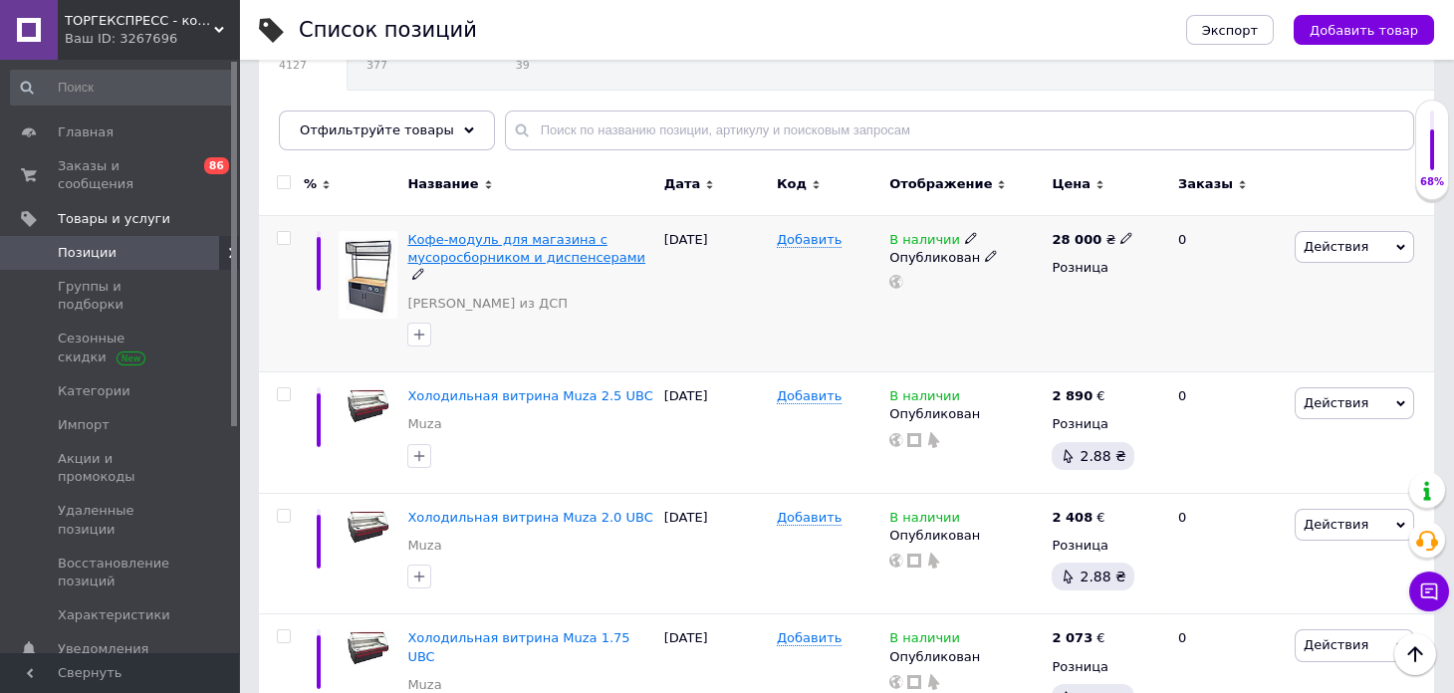
click at [534, 253] on span "Кофе-модуль для магазина с мусоросборником и диспенсерами" at bounding box center [526, 248] width 238 height 33
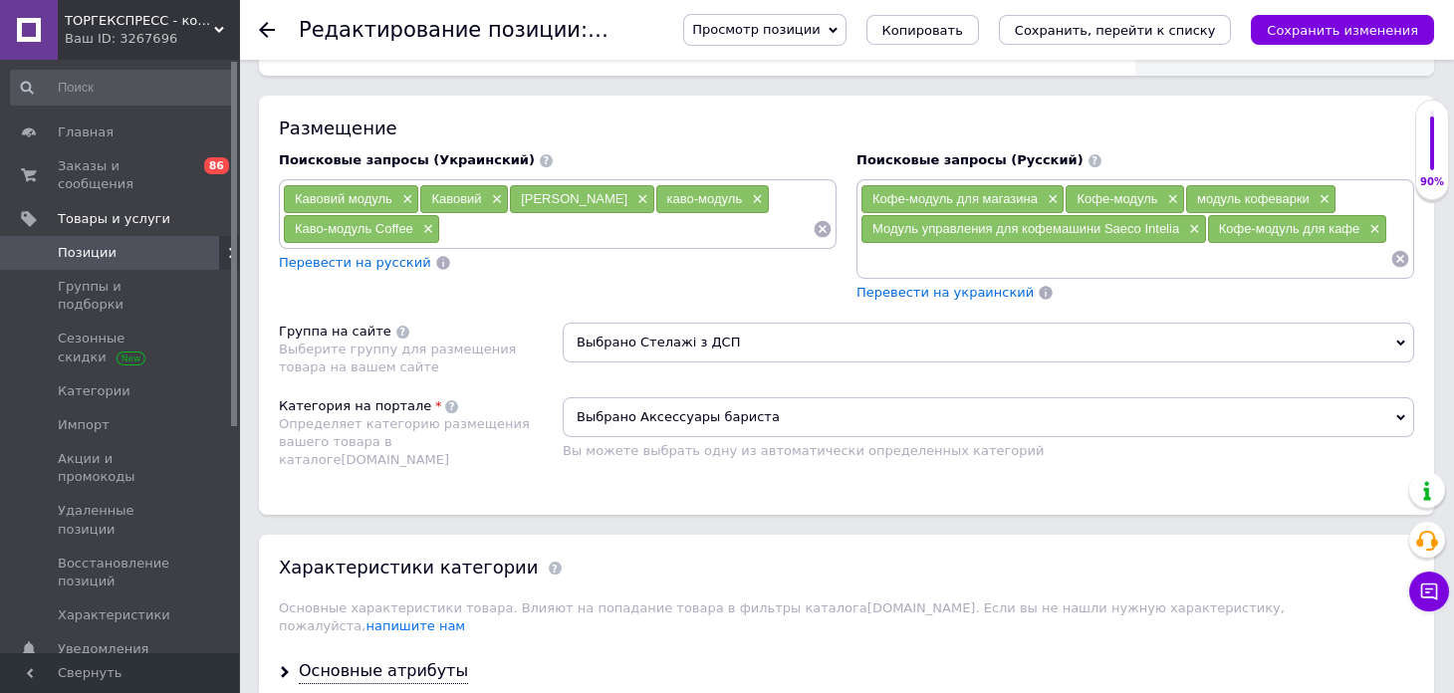
scroll to position [1195, 0]
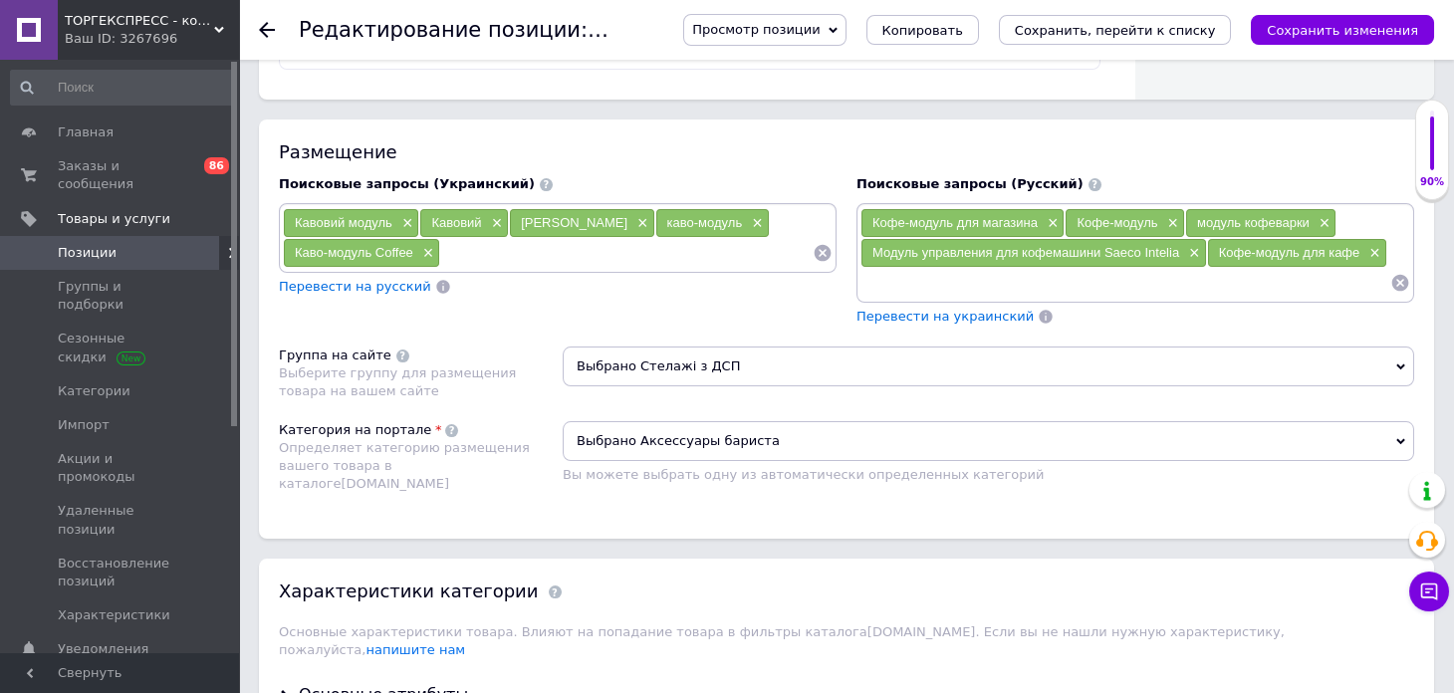
click at [778, 354] on span "Выбрано Стелажі з ДСП" at bounding box center [989, 367] width 852 height 40
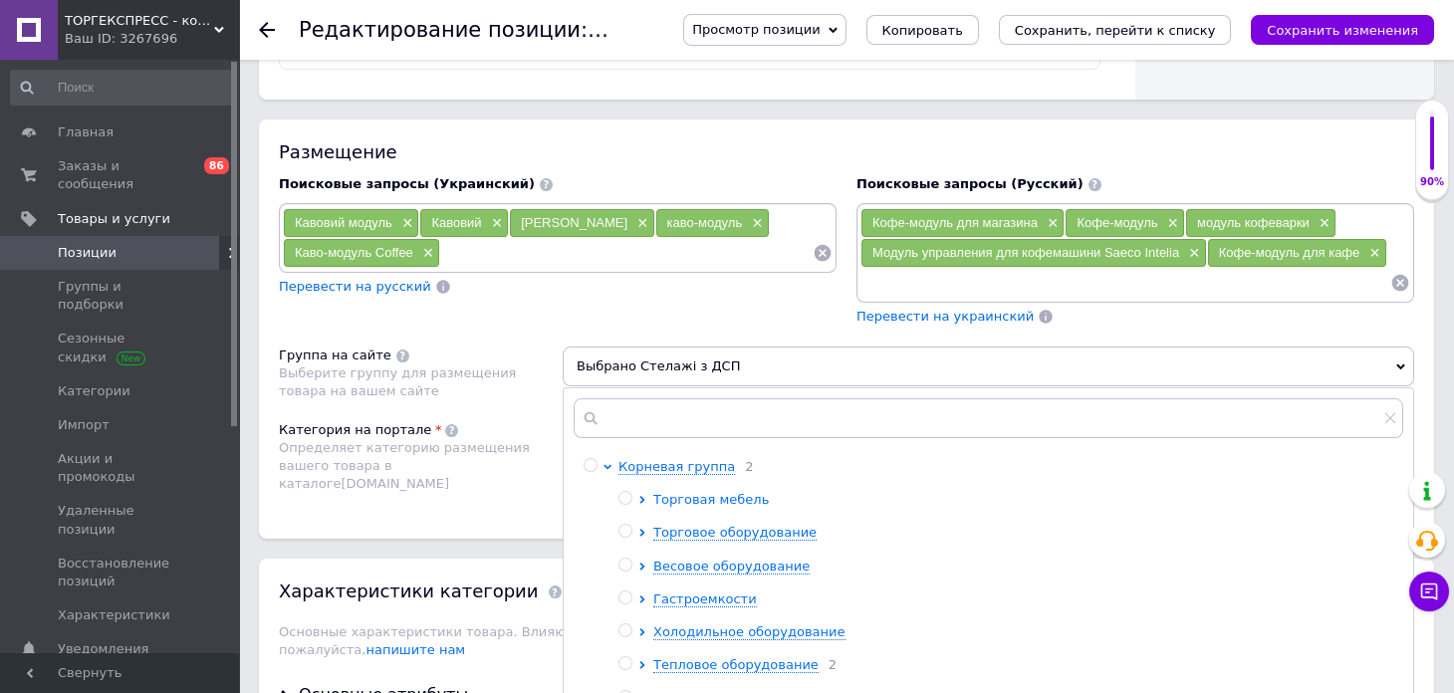
click at [642, 496] on icon at bounding box center [642, 500] width 8 height 8
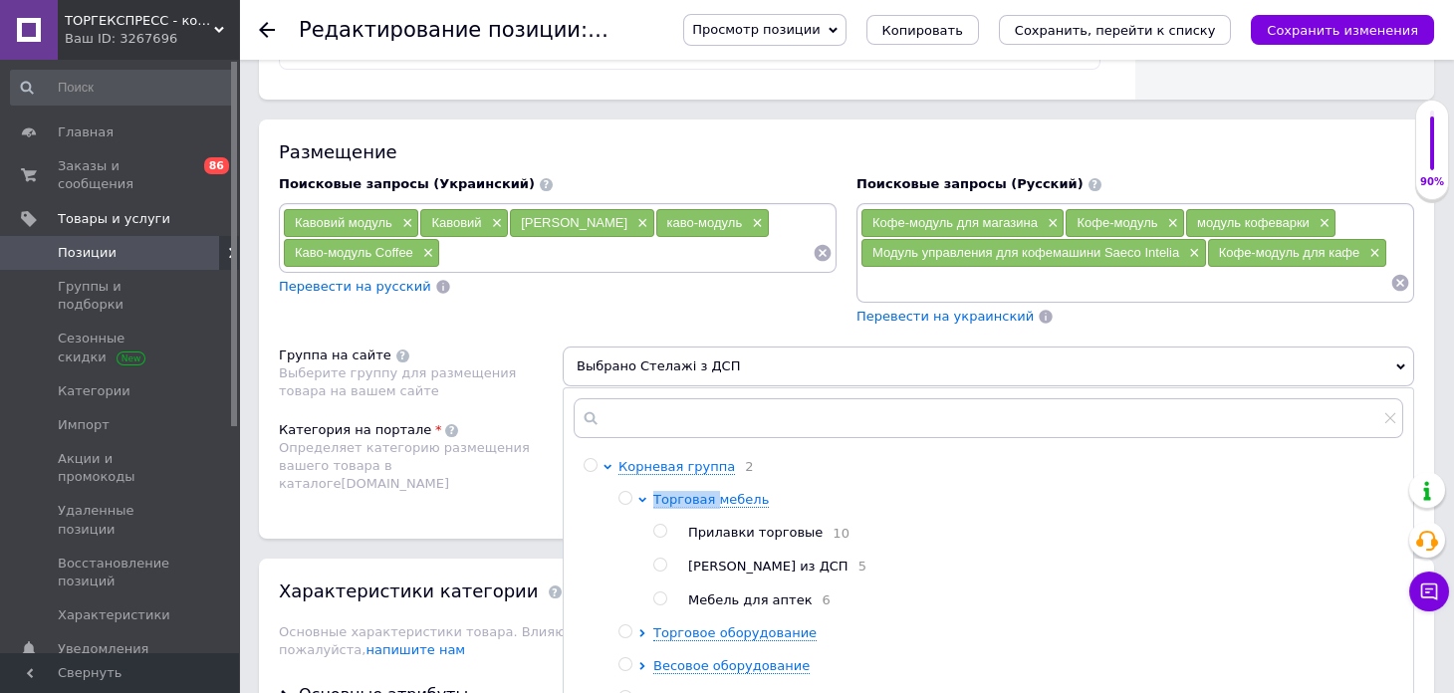
click at [624, 492] on input "radio" at bounding box center [624, 498] width 13 height 13
radio input "true"
click at [1314, 35] on icon "Сохранить изменения" at bounding box center [1342, 30] width 151 height 15
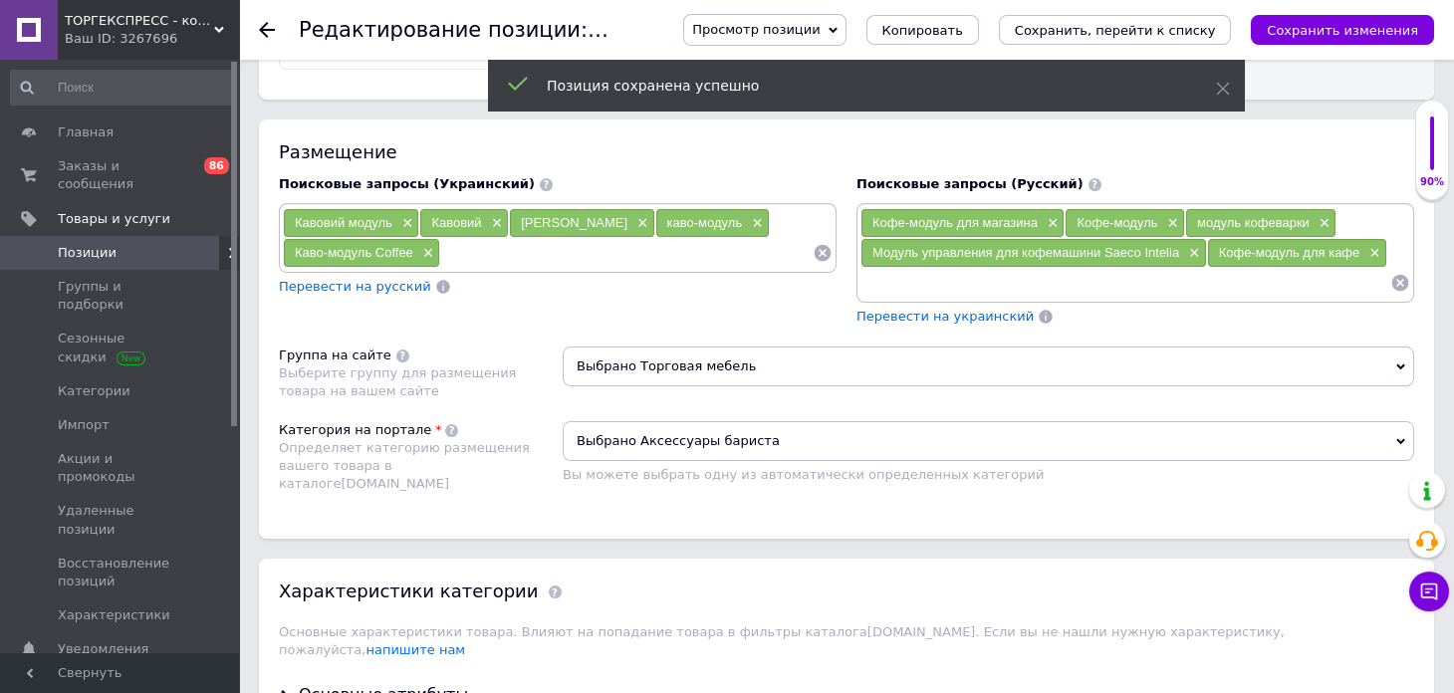
click at [266, 27] on icon at bounding box center [267, 30] width 16 height 16
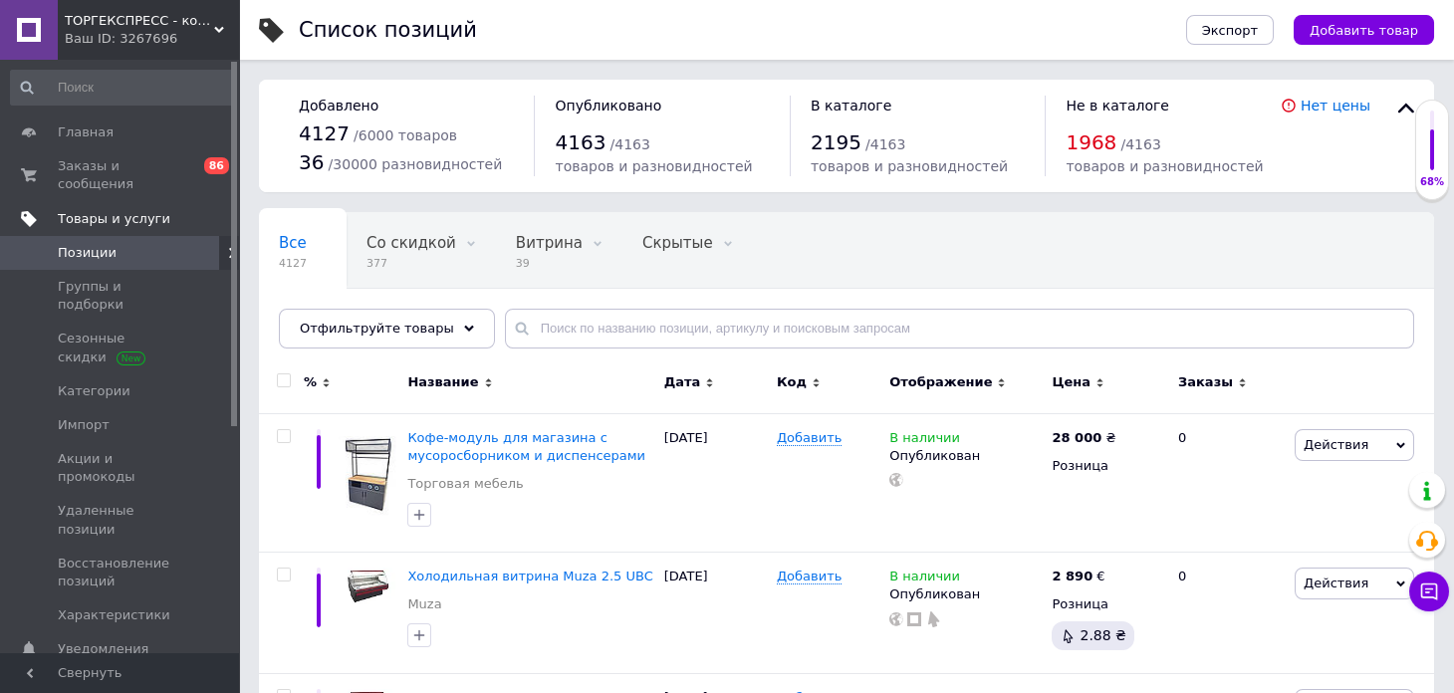
click at [128, 210] on span "Товары и услуги" at bounding box center [114, 219] width 113 height 18
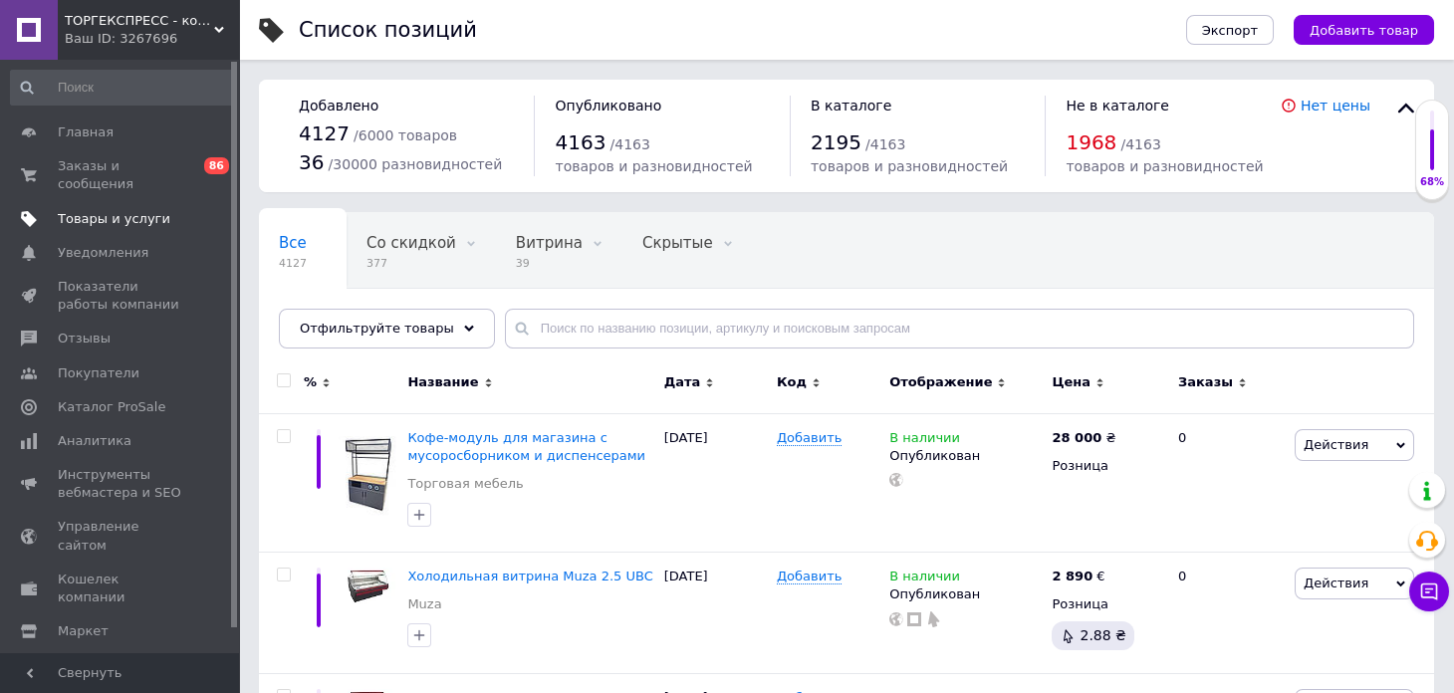
click at [131, 210] on span "Товары и услуги" at bounding box center [114, 219] width 113 height 18
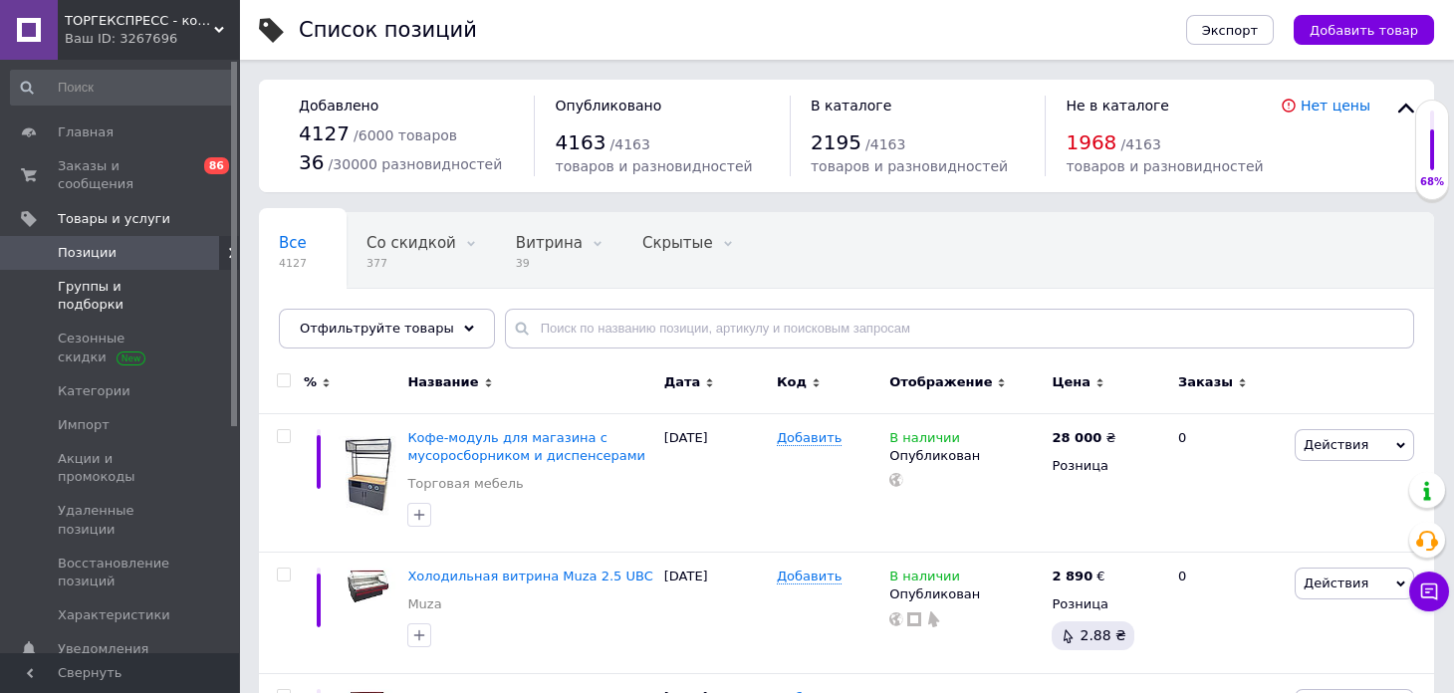
click at [128, 278] on span "Группы и подборки" at bounding box center [121, 296] width 126 height 36
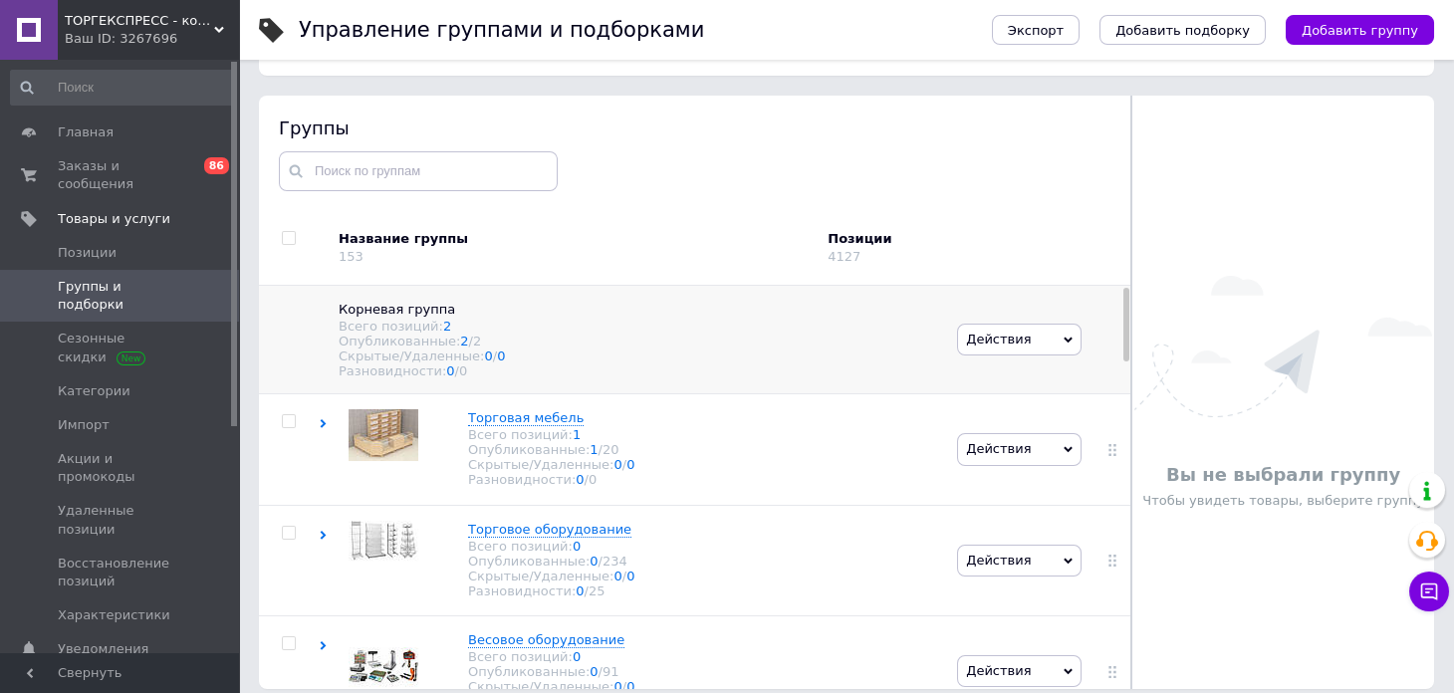
scroll to position [99, 0]
click at [316, 426] on div at bounding box center [289, 419] width 60 height 14
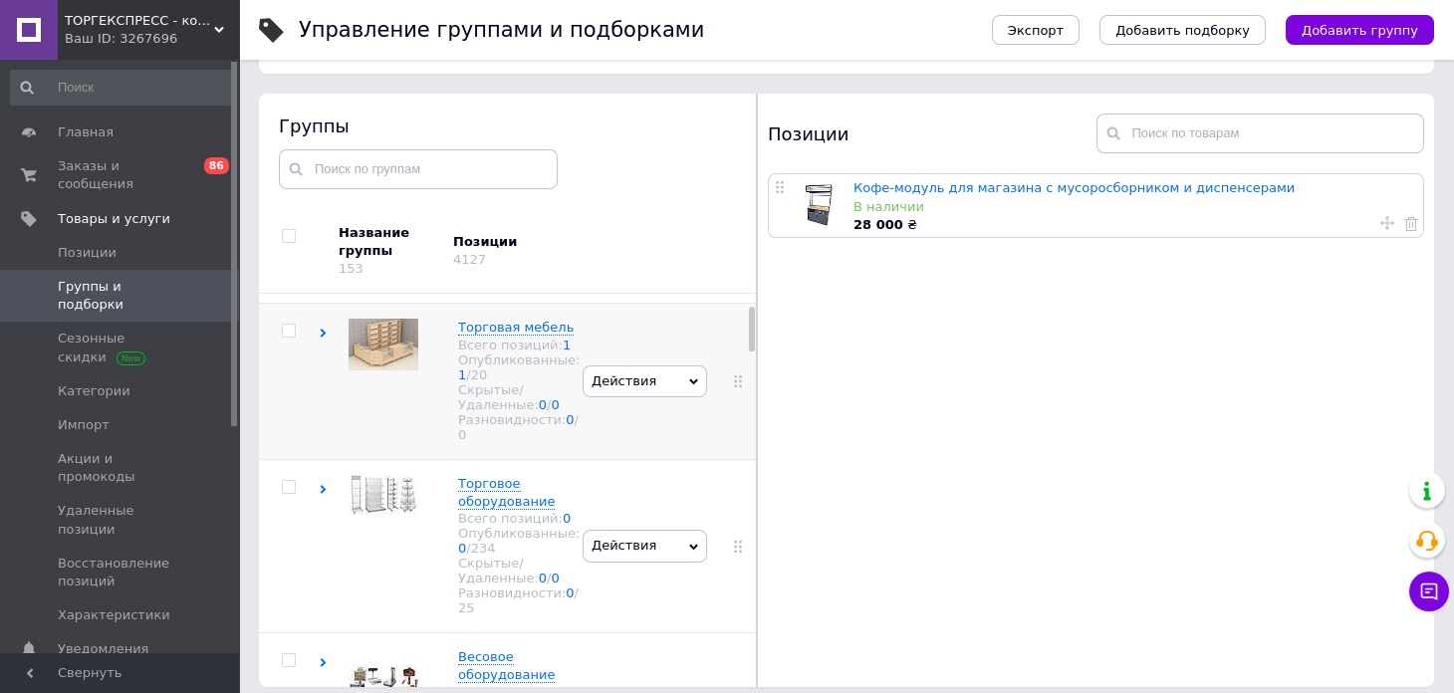
click at [327, 338] on icon at bounding box center [323, 333] width 9 height 9
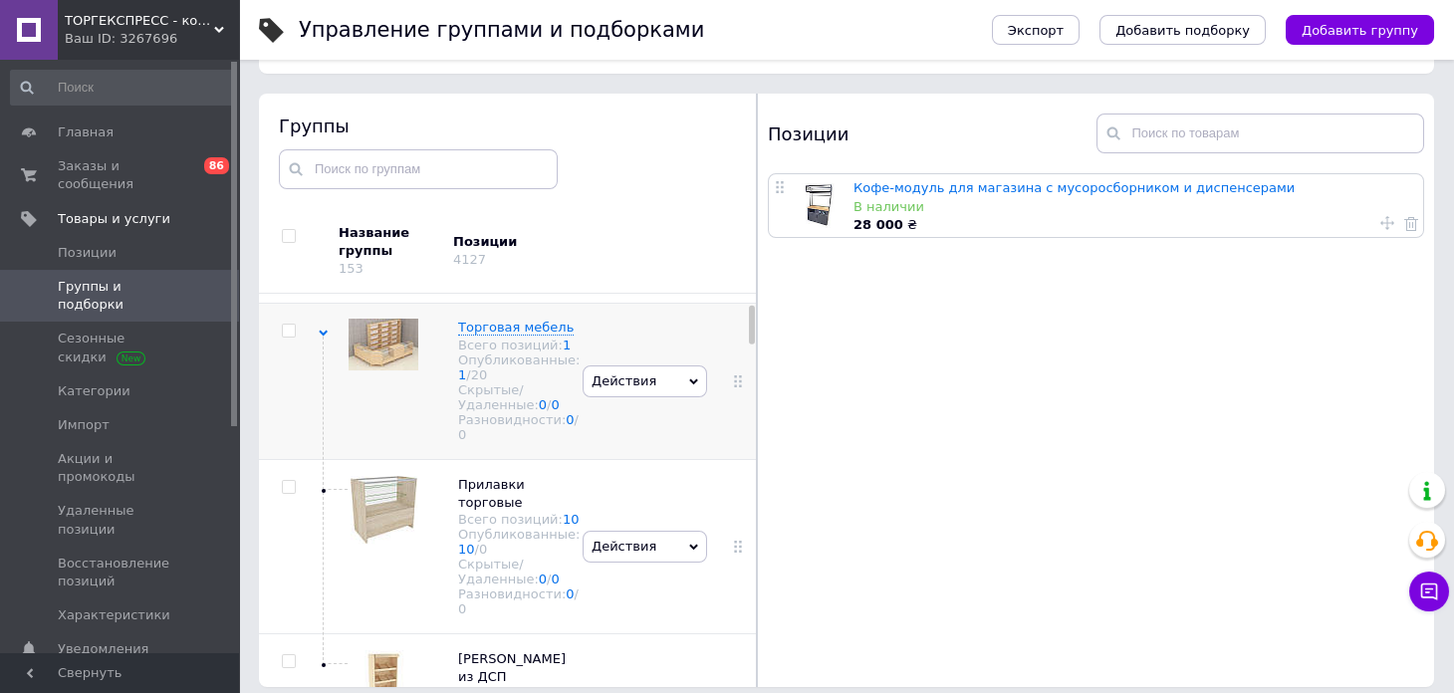
click at [645, 391] on span "Действия" at bounding box center [645, 382] width 124 height 32
click at [652, 505] on li "Добавить подгруппу" at bounding box center [645, 503] width 123 height 46
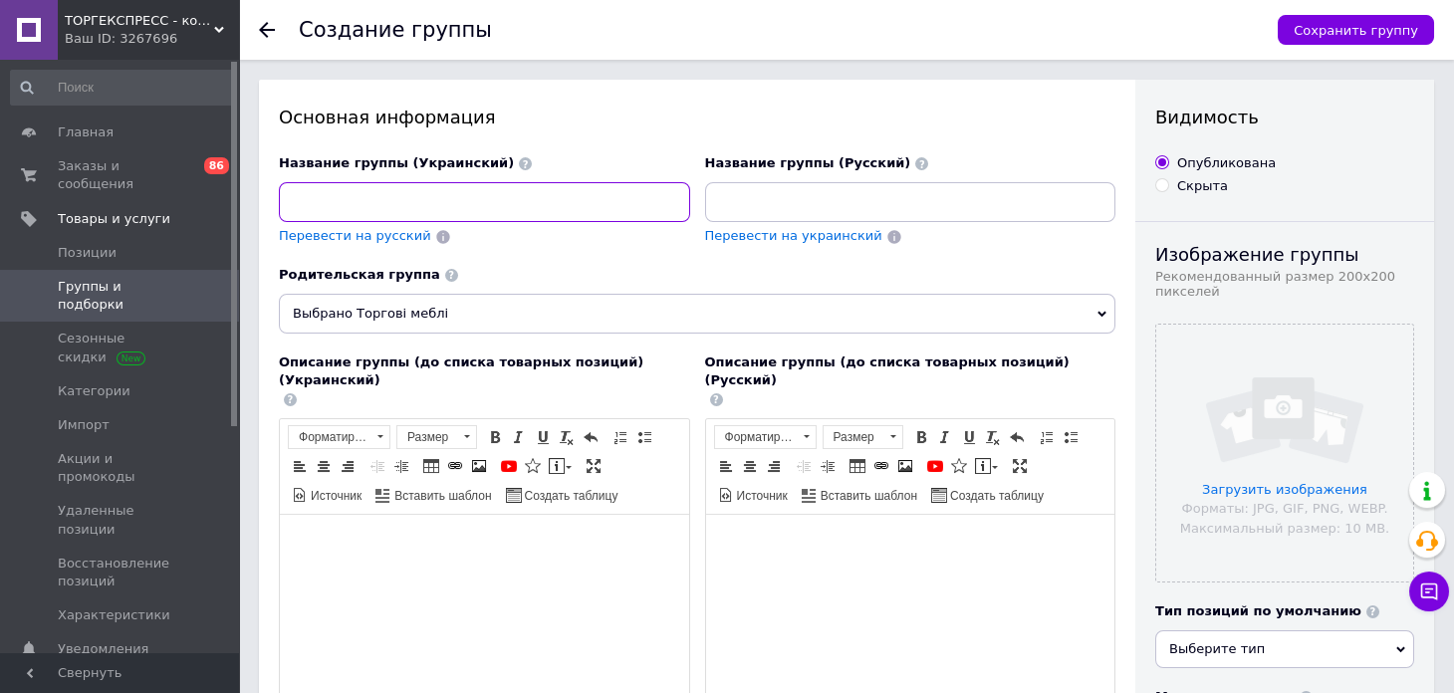
click at [365, 206] on input at bounding box center [484, 202] width 411 height 40
type input "R"
type input "Кавові модулі"
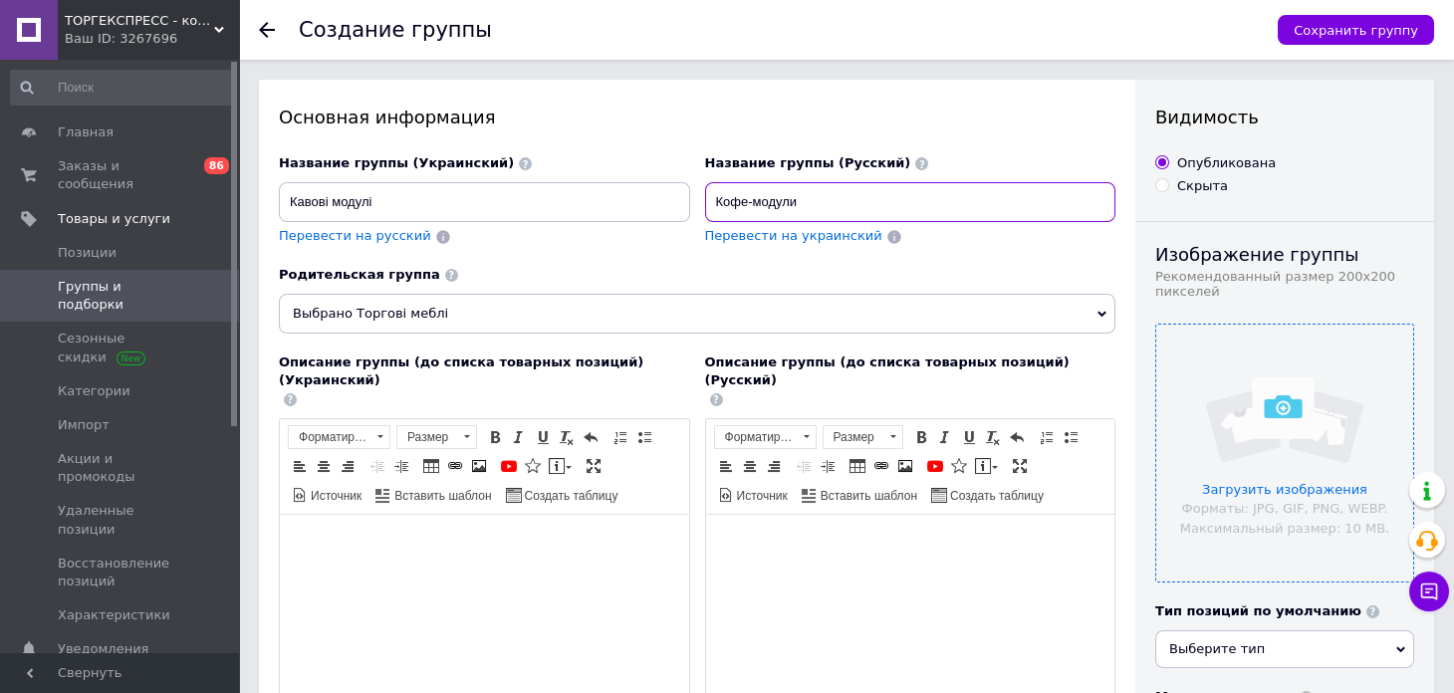
type input "Кофе-модули"
click at [1233, 400] on input "file" at bounding box center [1284, 453] width 257 height 257
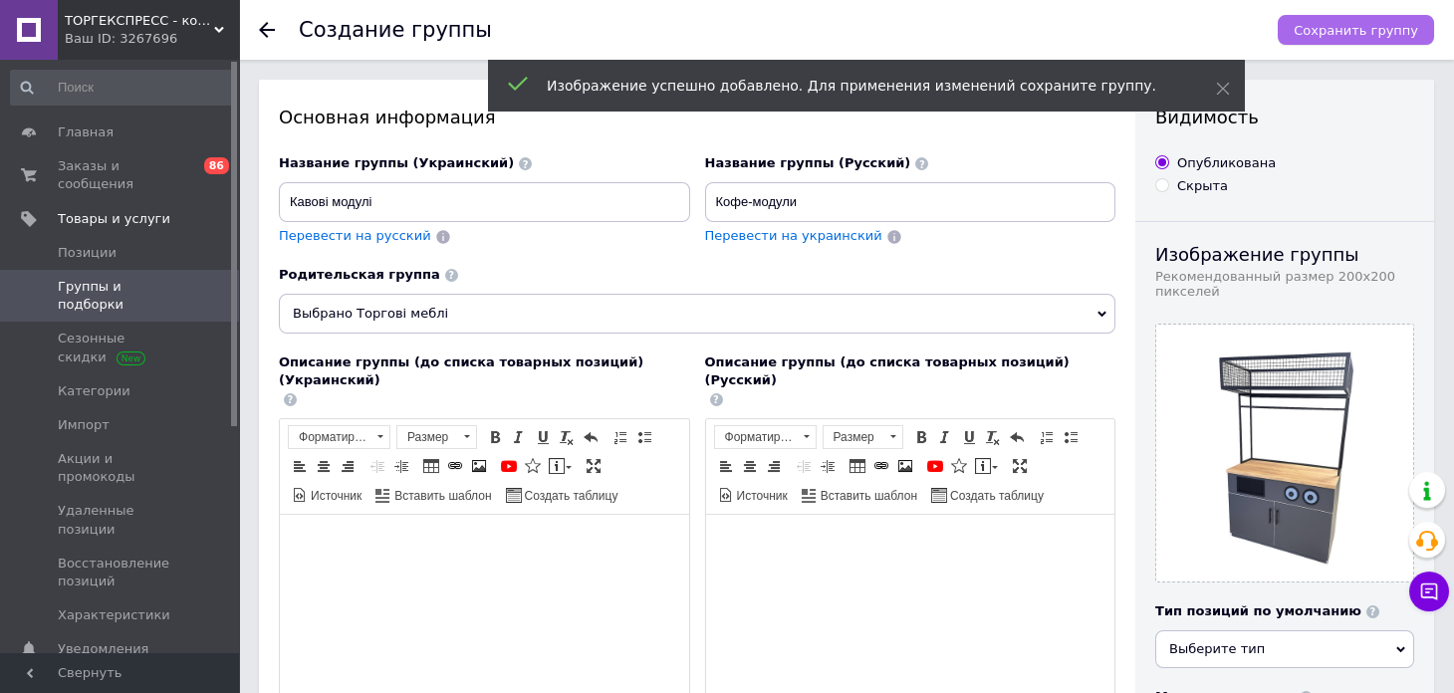
click at [1361, 36] on span "Сохранить группу" at bounding box center [1356, 30] width 124 height 15
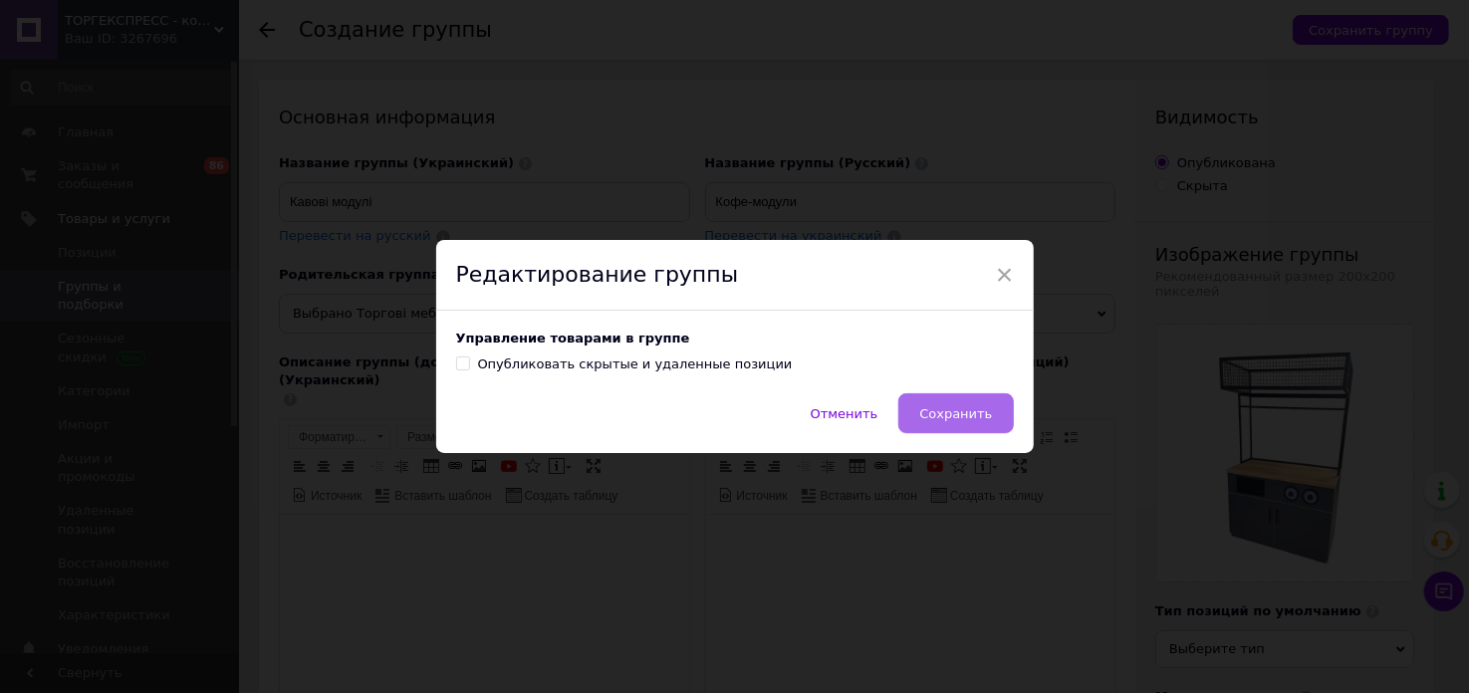
click at [1008, 400] on button "Сохранить" at bounding box center [955, 413] width 115 height 40
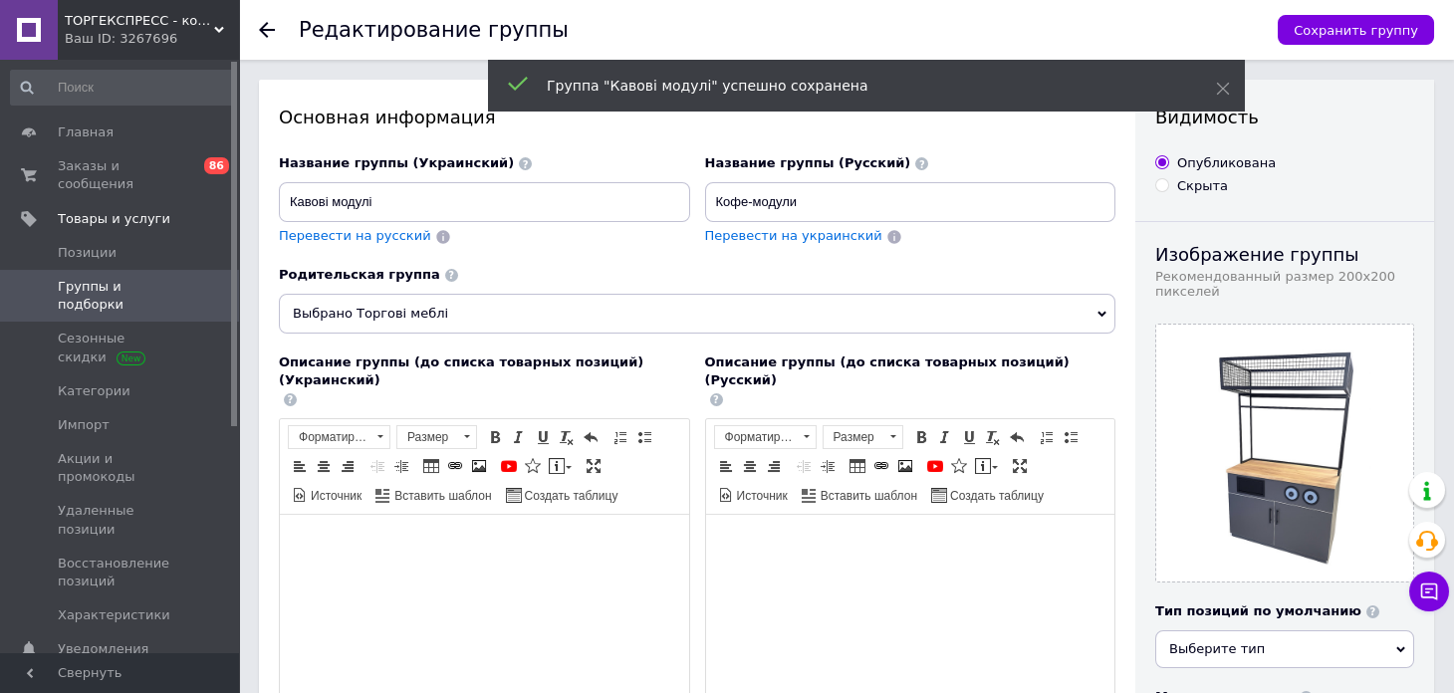
click at [268, 24] on icon at bounding box center [267, 30] width 16 height 16
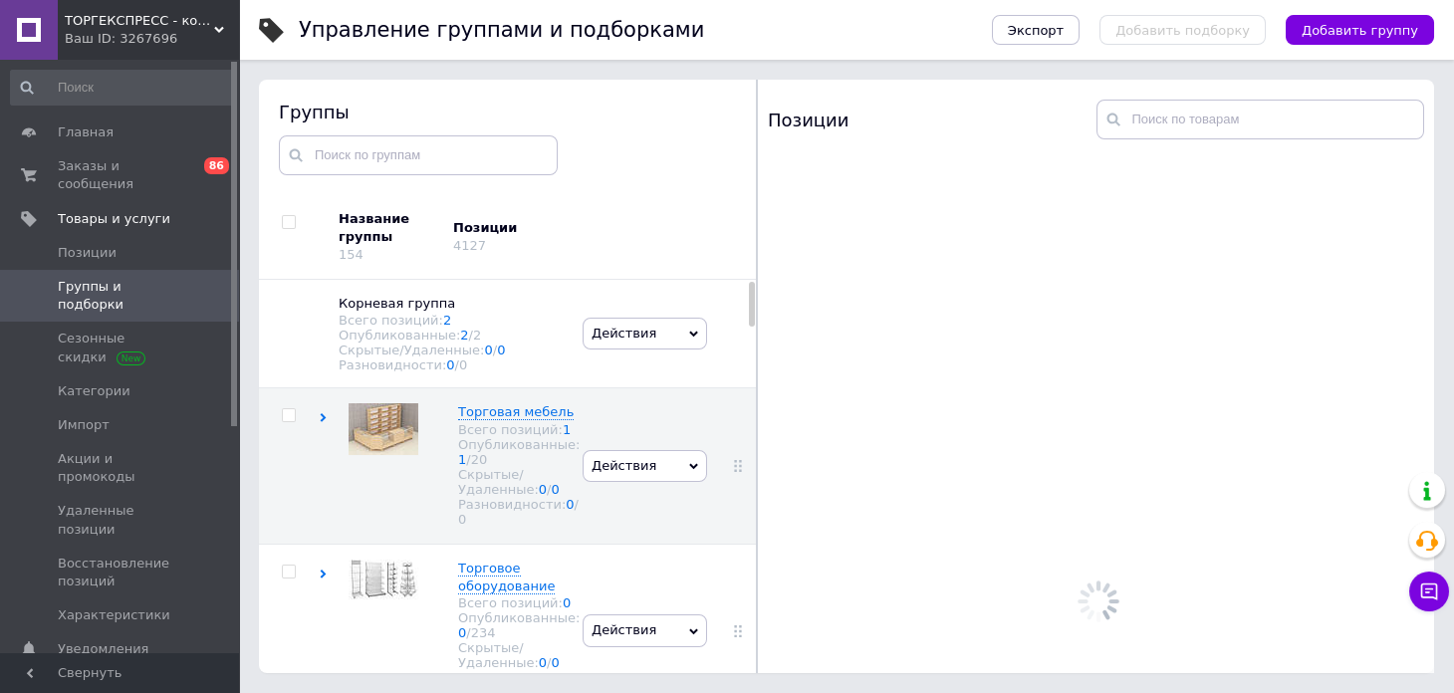
scroll to position [113, 0]
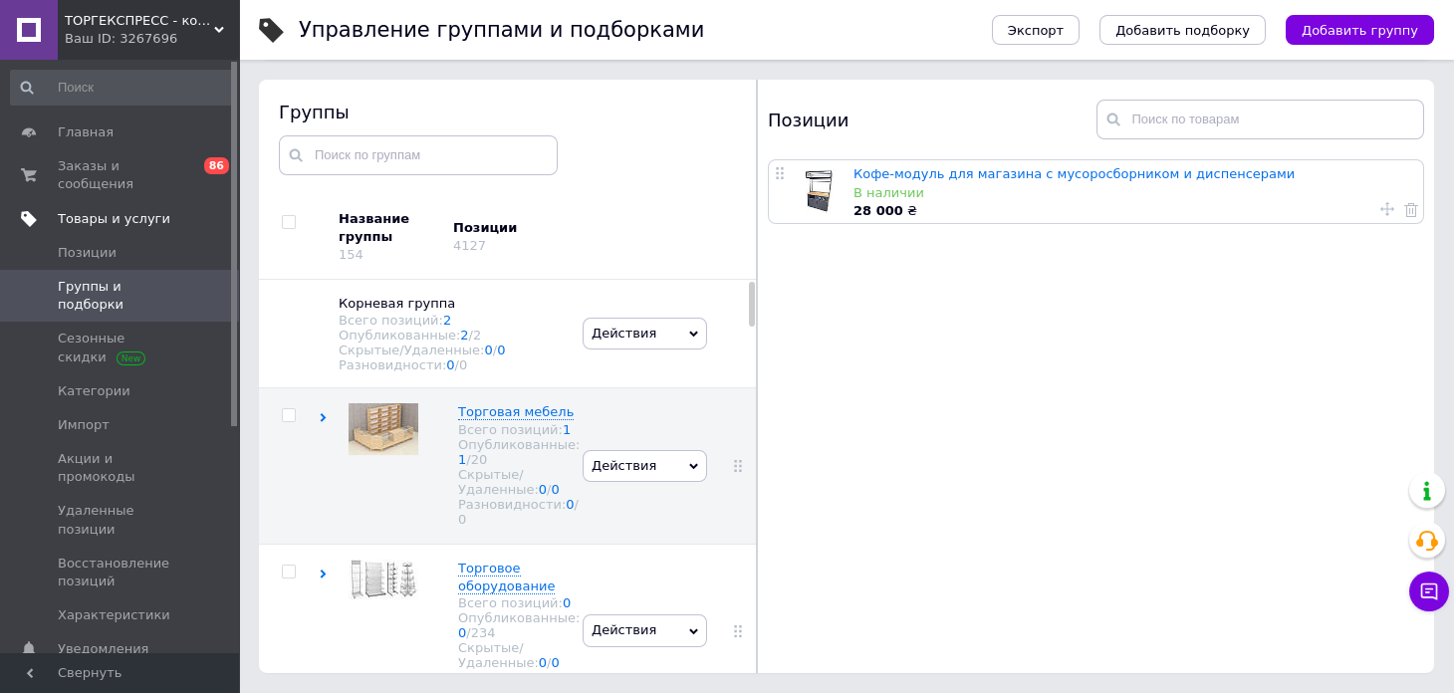
click at [112, 210] on span "Товары и услуги" at bounding box center [114, 219] width 113 height 18
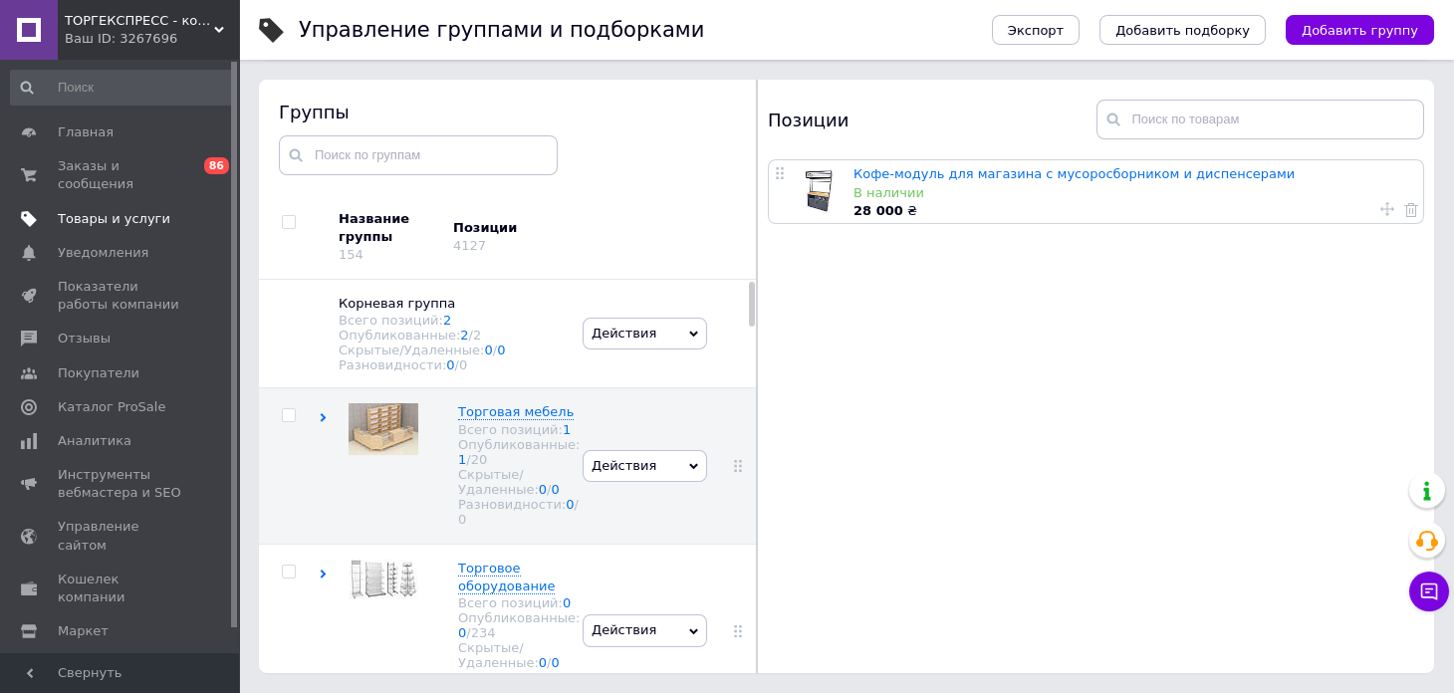
click at [113, 210] on span "Товары и услуги" at bounding box center [114, 219] width 113 height 18
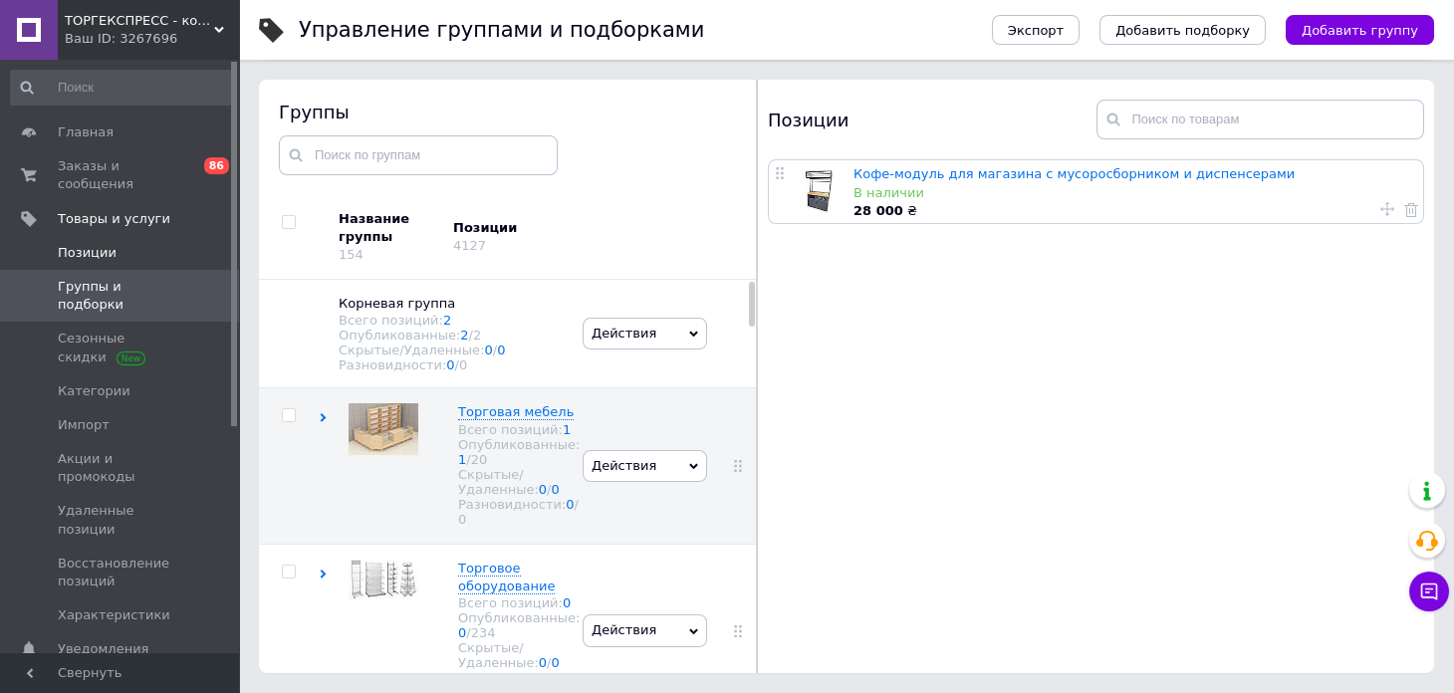
click at [121, 244] on span "Позиции" at bounding box center [121, 253] width 126 height 18
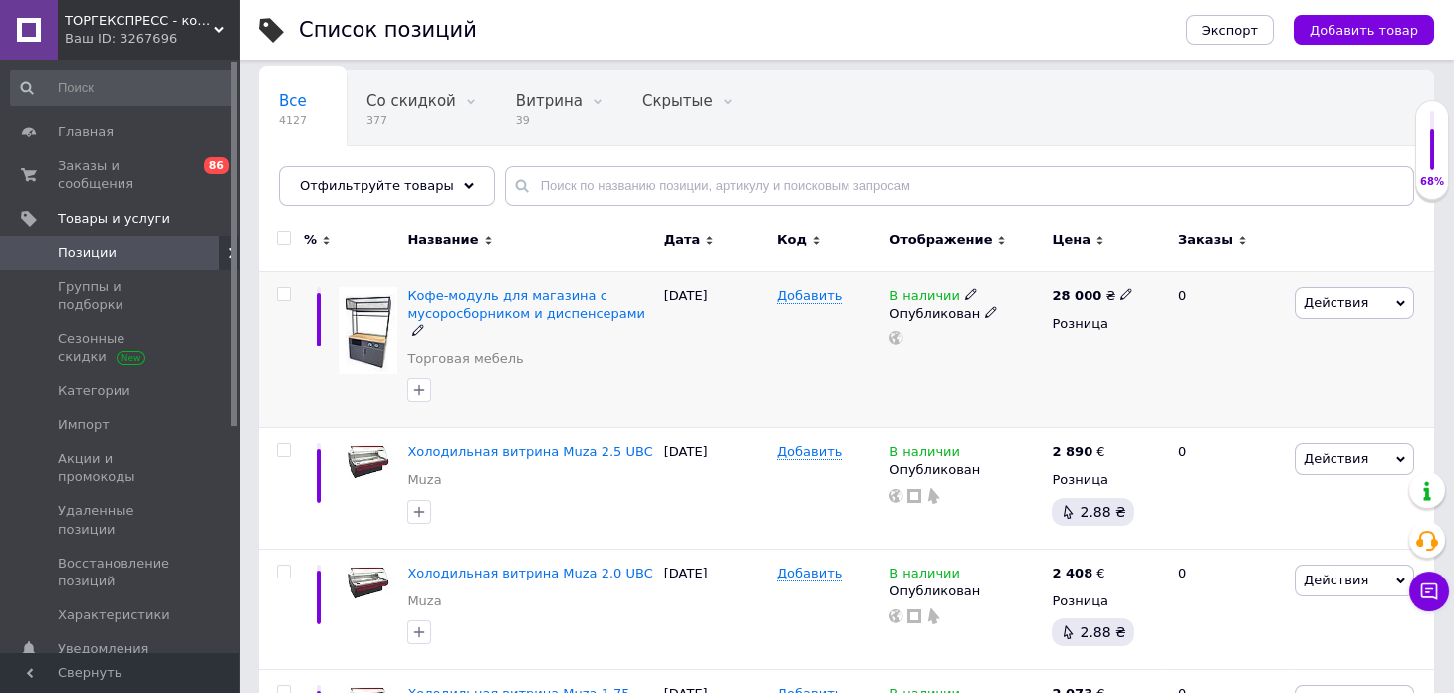
scroll to position [198, 0]
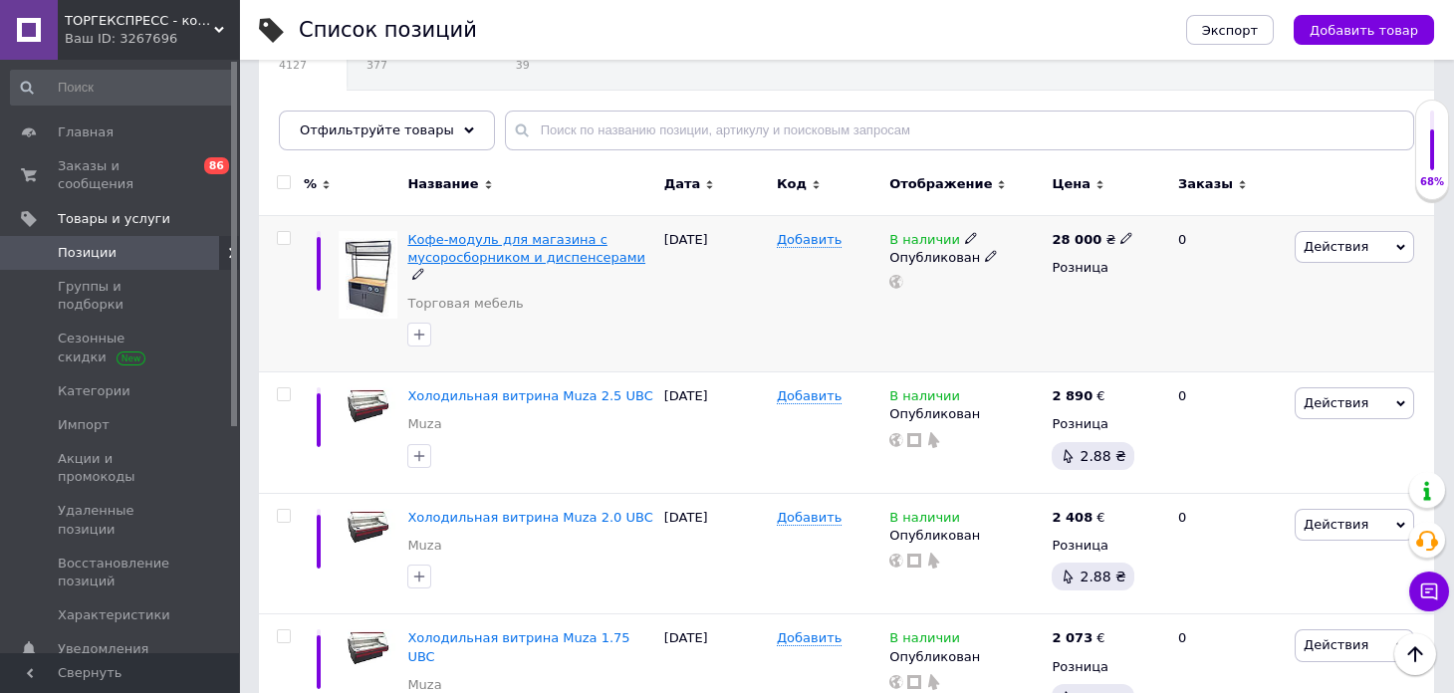
click at [560, 252] on span "Кофе-модуль для магазина с мусоросборником и диспенсерами" at bounding box center [526, 248] width 238 height 33
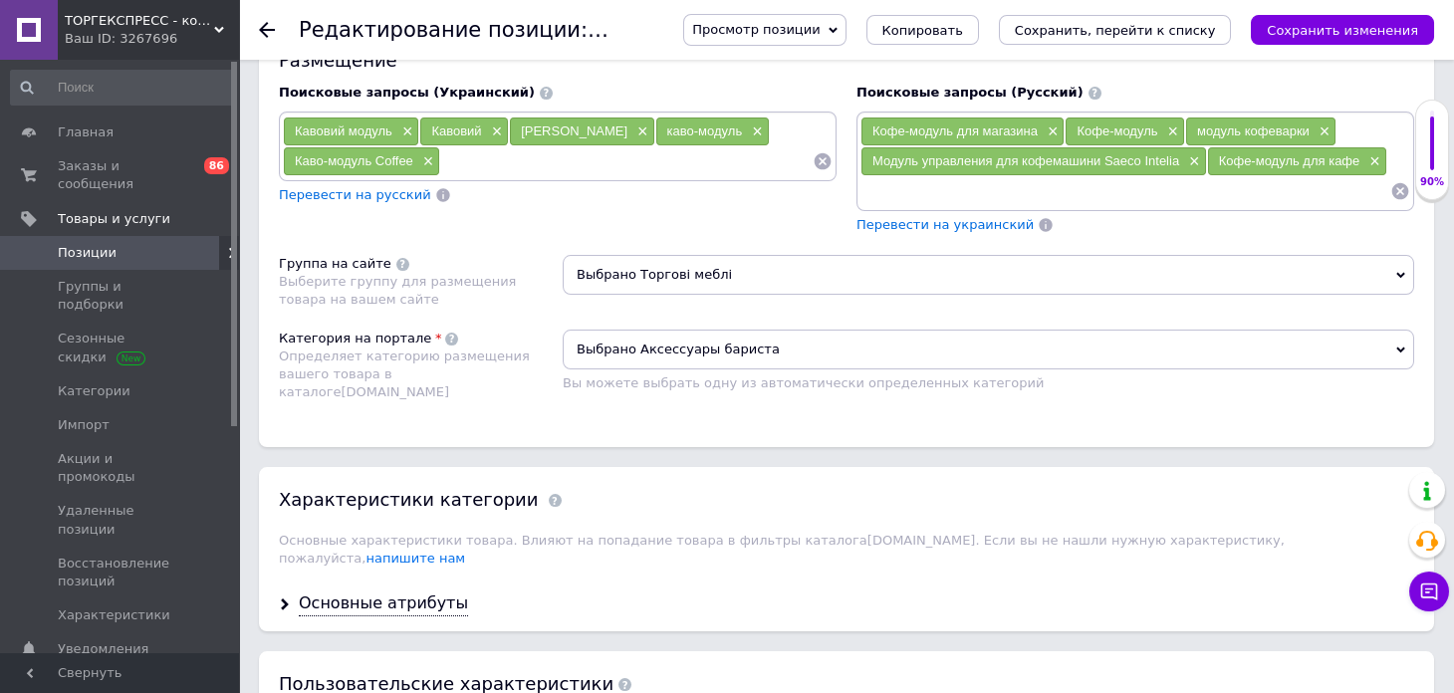
scroll to position [1195, 0]
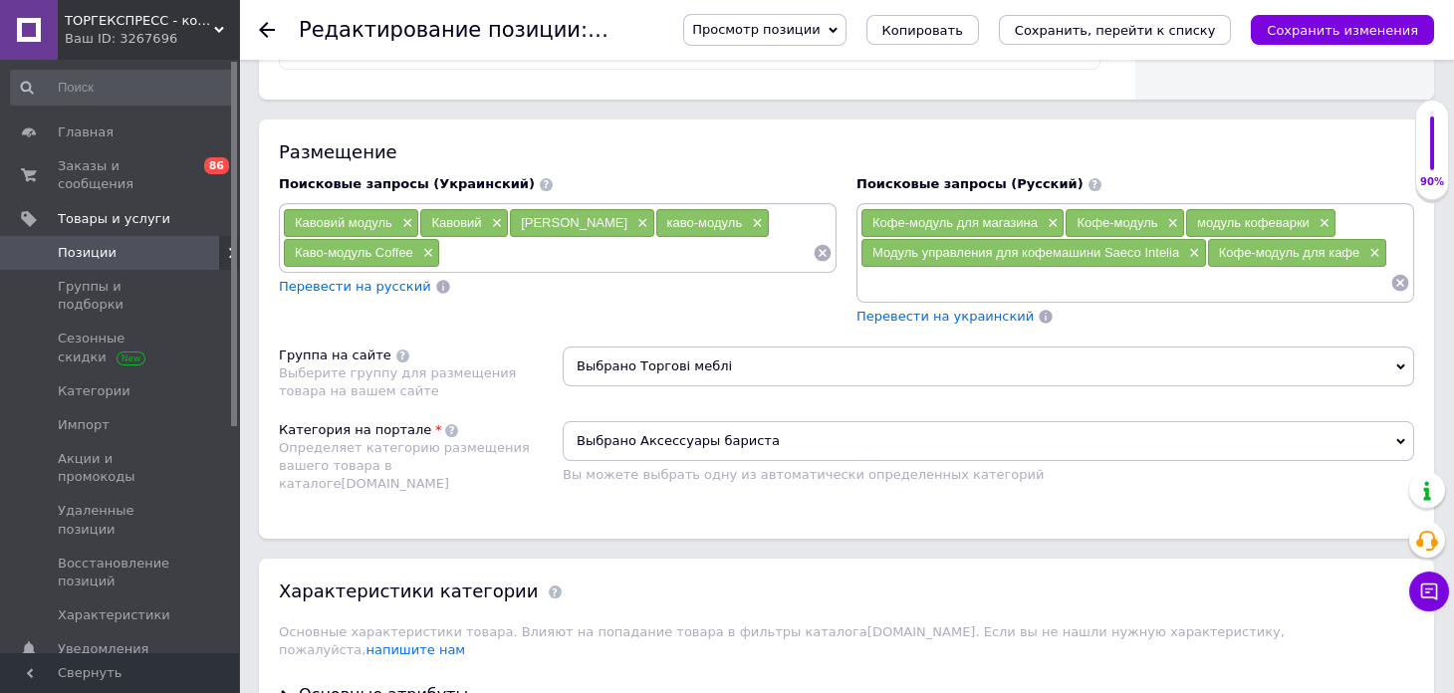
click at [709, 353] on span "Выбрано Торгові меблі" at bounding box center [989, 367] width 852 height 40
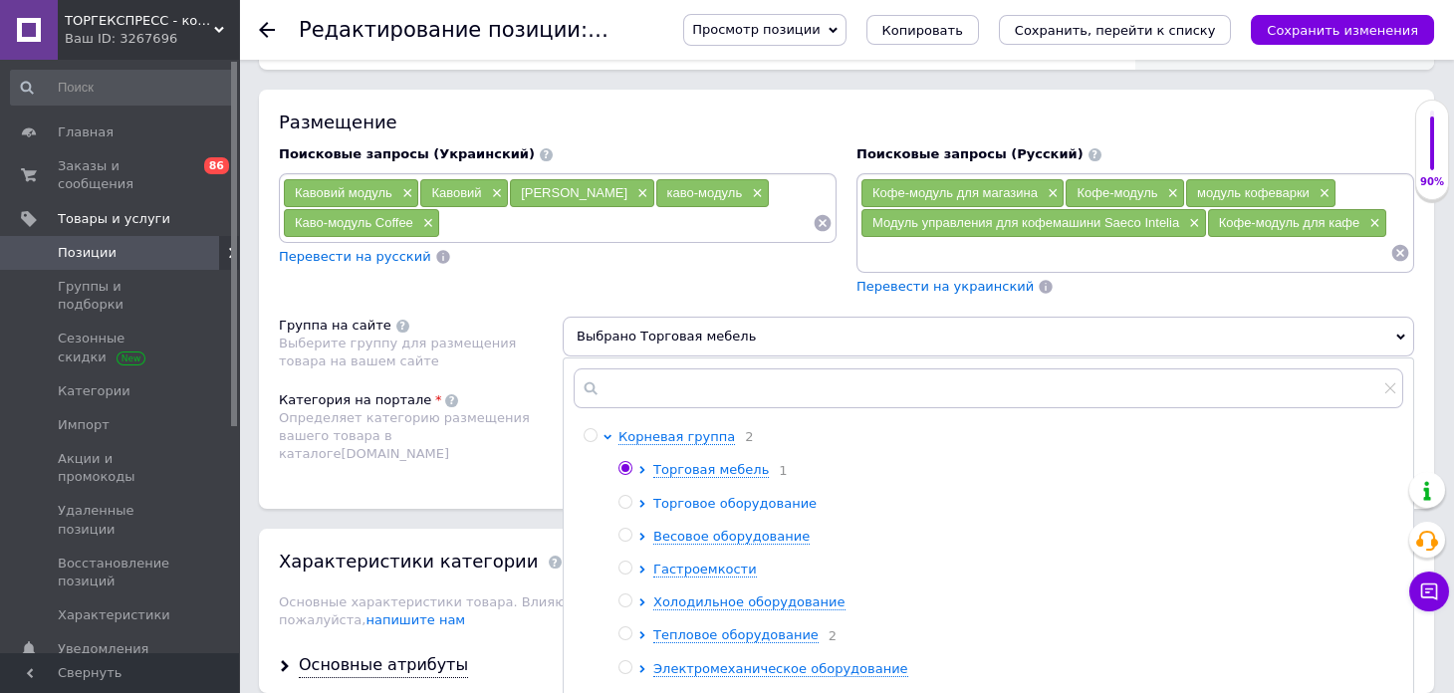
scroll to position [1295, 0]
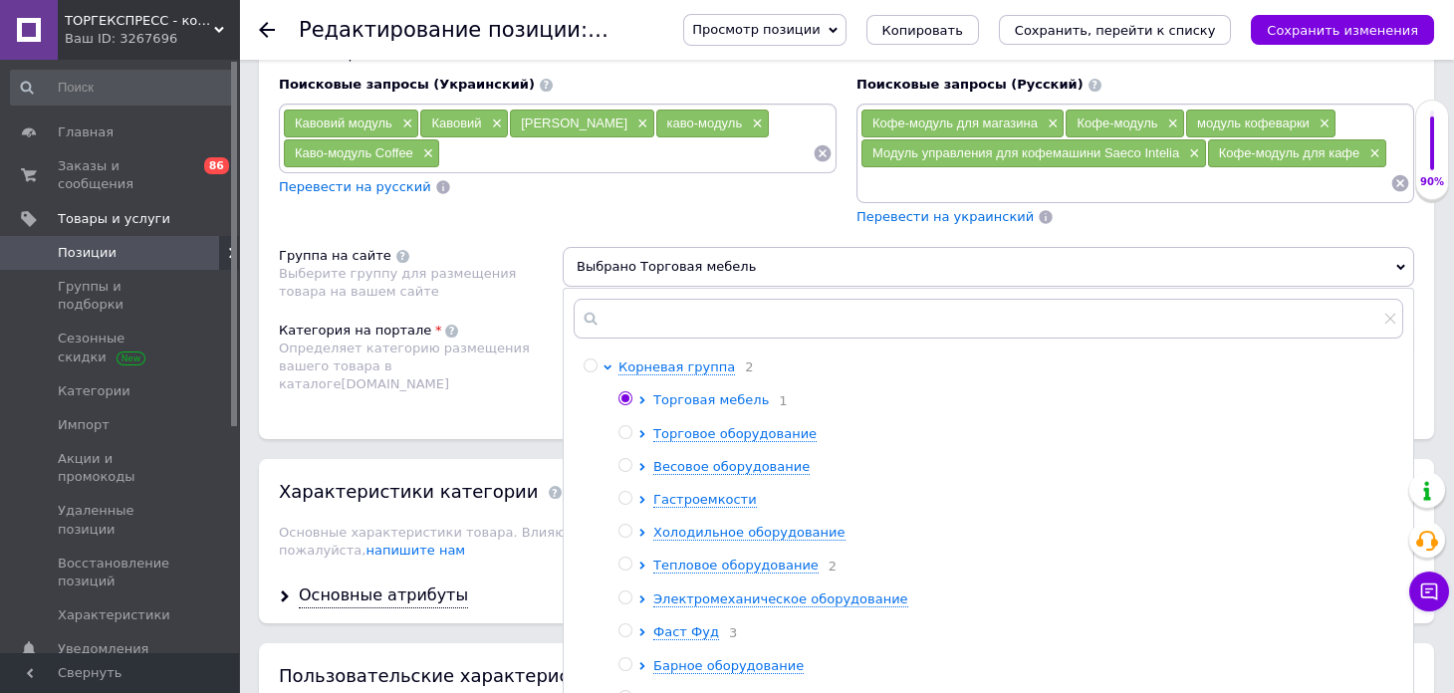
click at [645, 396] on icon at bounding box center [642, 400] width 8 height 8
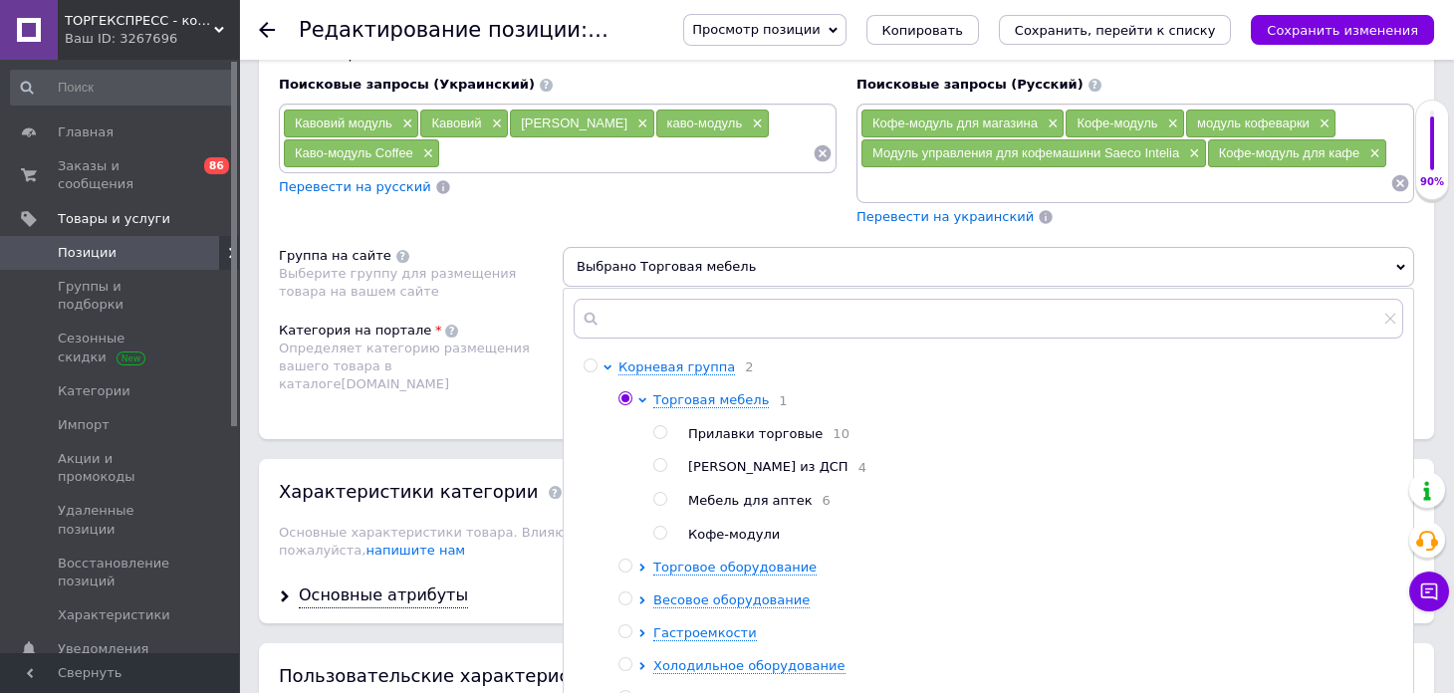
click at [657, 535] on input "radio" at bounding box center [659, 533] width 13 height 13
radio input "true"
radio input "false"
click at [484, 418] on div "Размещение Поисковые запросы (Украинский) Кавовий модуль × Кавовий × Каво корне…" at bounding box center [846, 229] width 1175 height 418
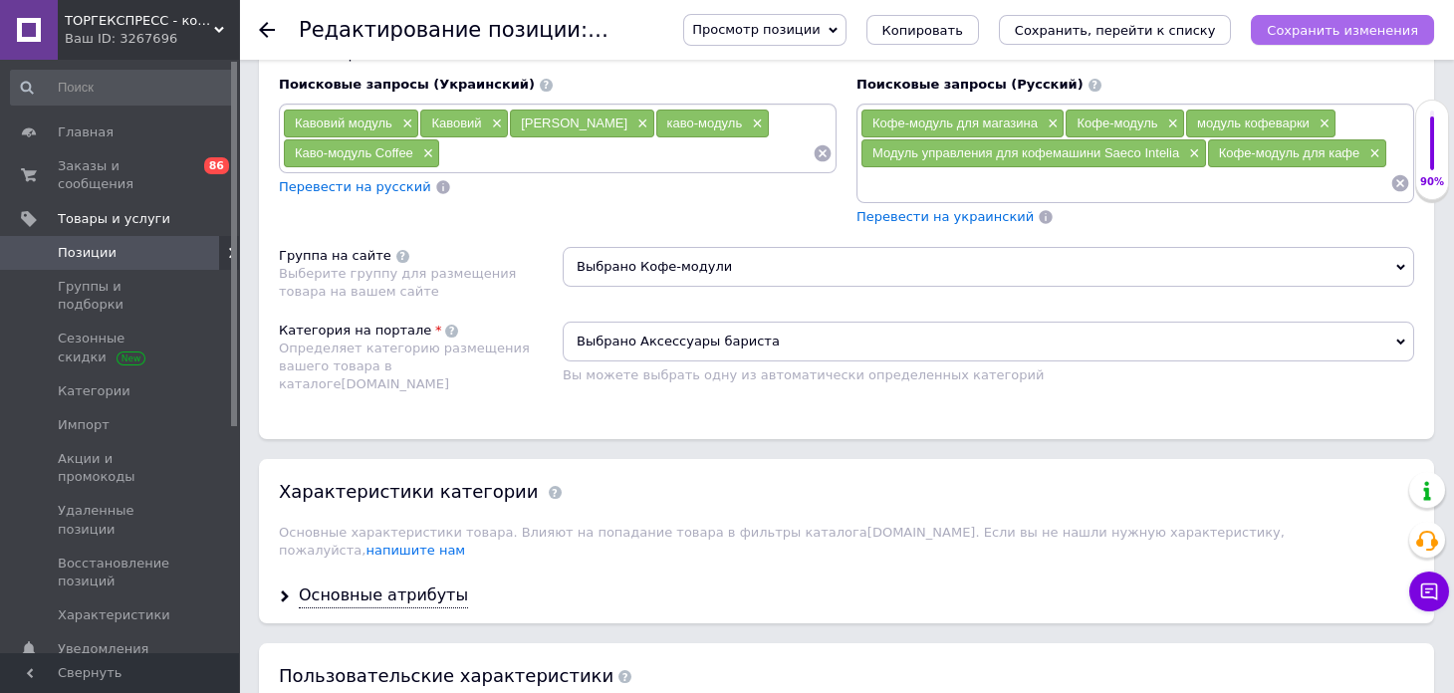
click at [1302, 28] on icon "Сохранить изменения" at bounding box center [1342, 30] width 151 height 15
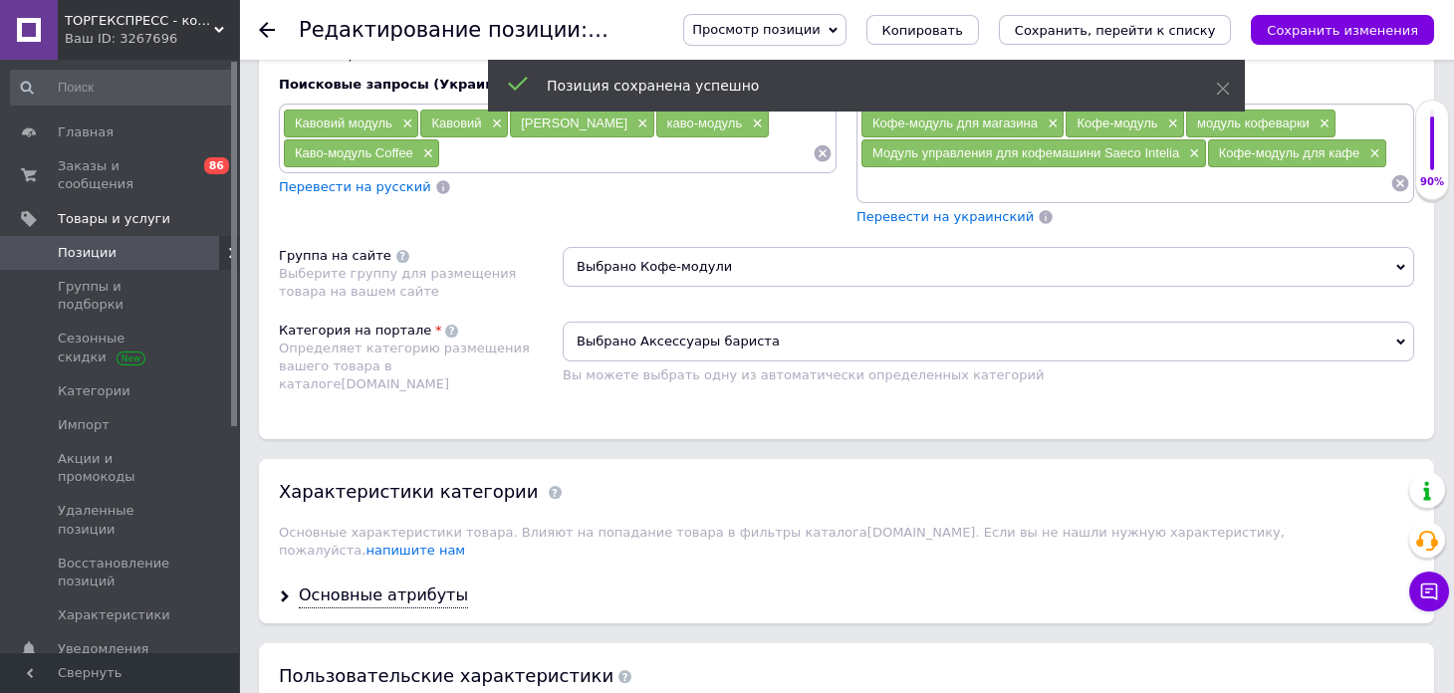
click at [270, 18] on div at bounding box center [279, 30] width 40 height 60
click at [270, 24] on icon at bounding box center [267, 30] width 16 height 16
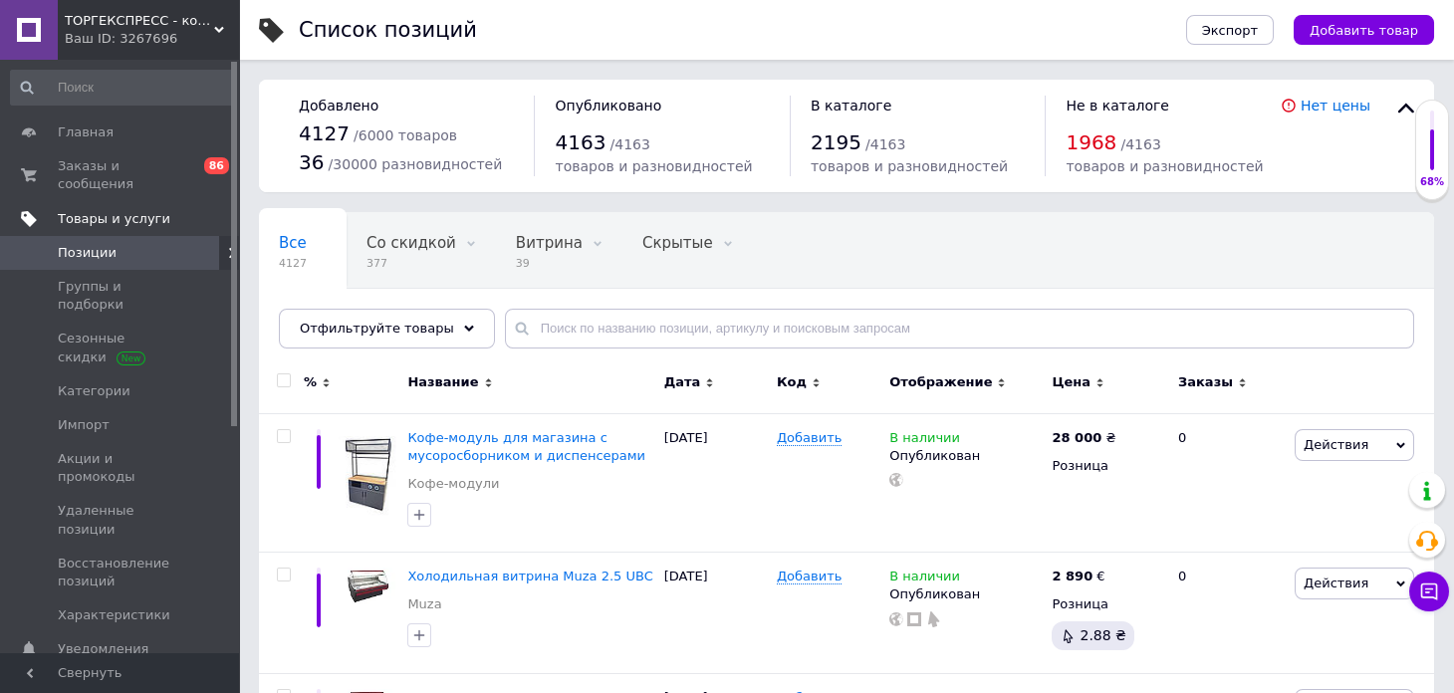
click at [115, 210] on span "Товары и услуги" at bounding box center [114, 219] width 113 height 18
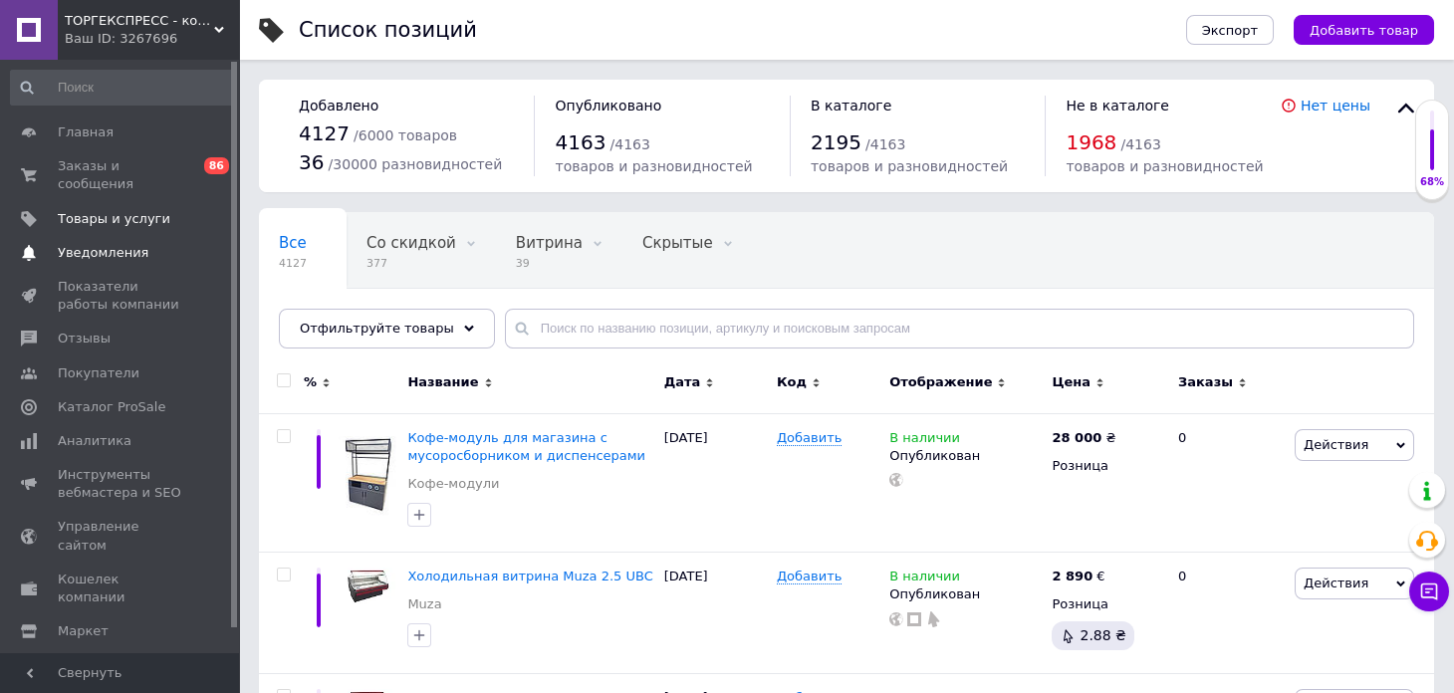
click at [109, 244] on span "Уведомления" at bounding box center [103, 253] width 91 height 18
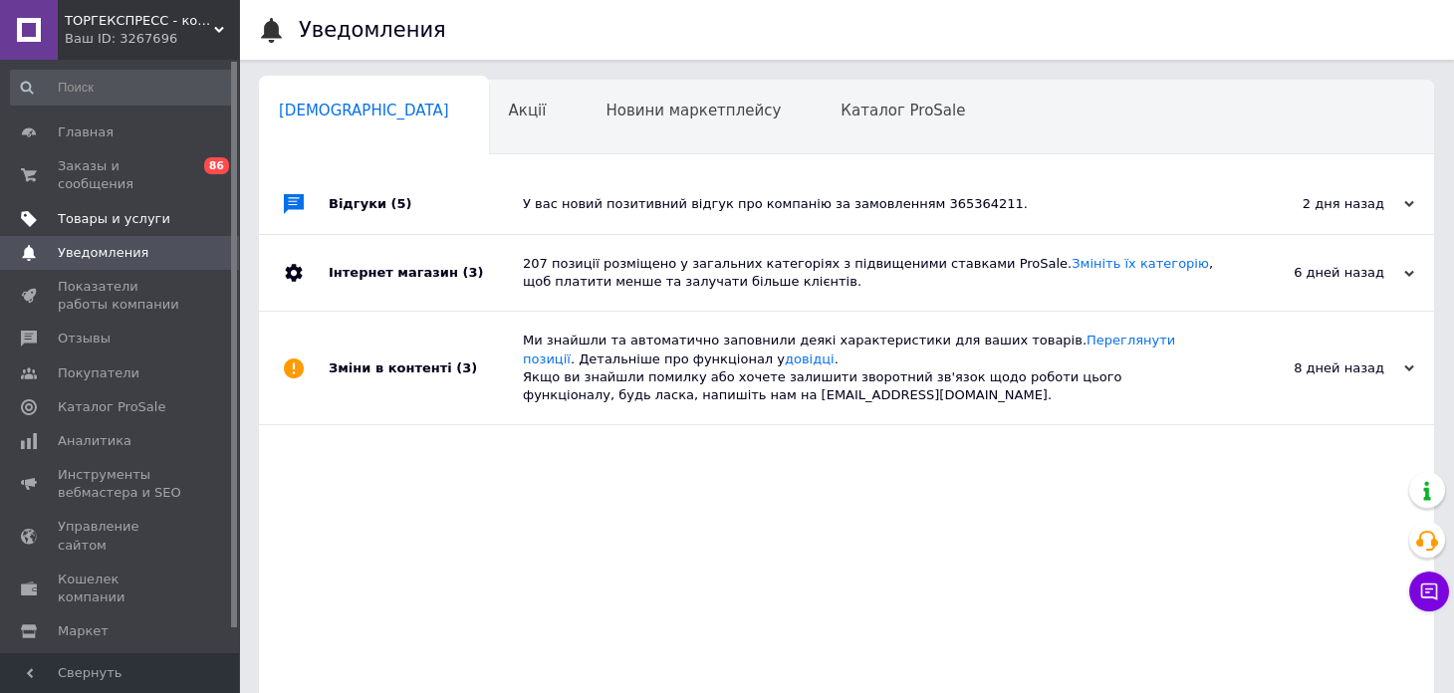
click at [116, 210] on span "Товары и услуги" at bounding box center [114, 219] width 113 height 18
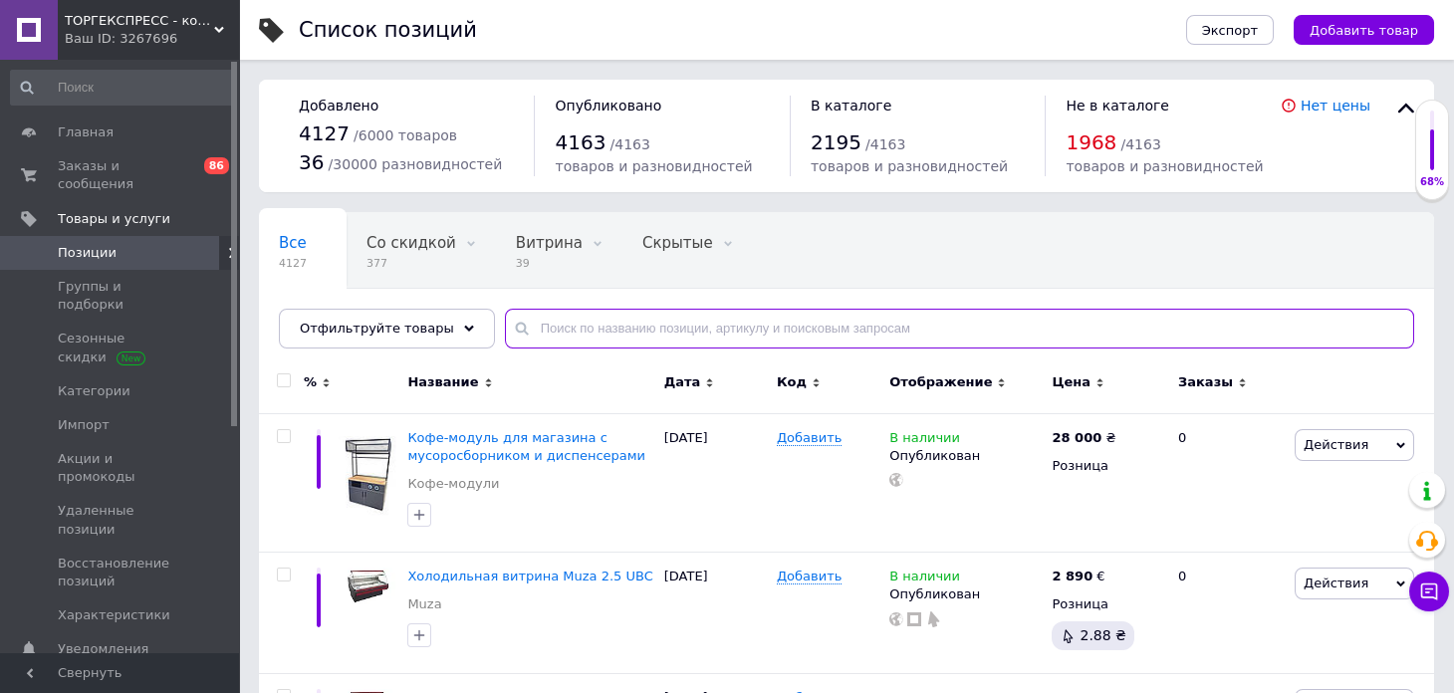
click at [607, 330] on input "text" at bounding box center [959, 329] width 909 height 40
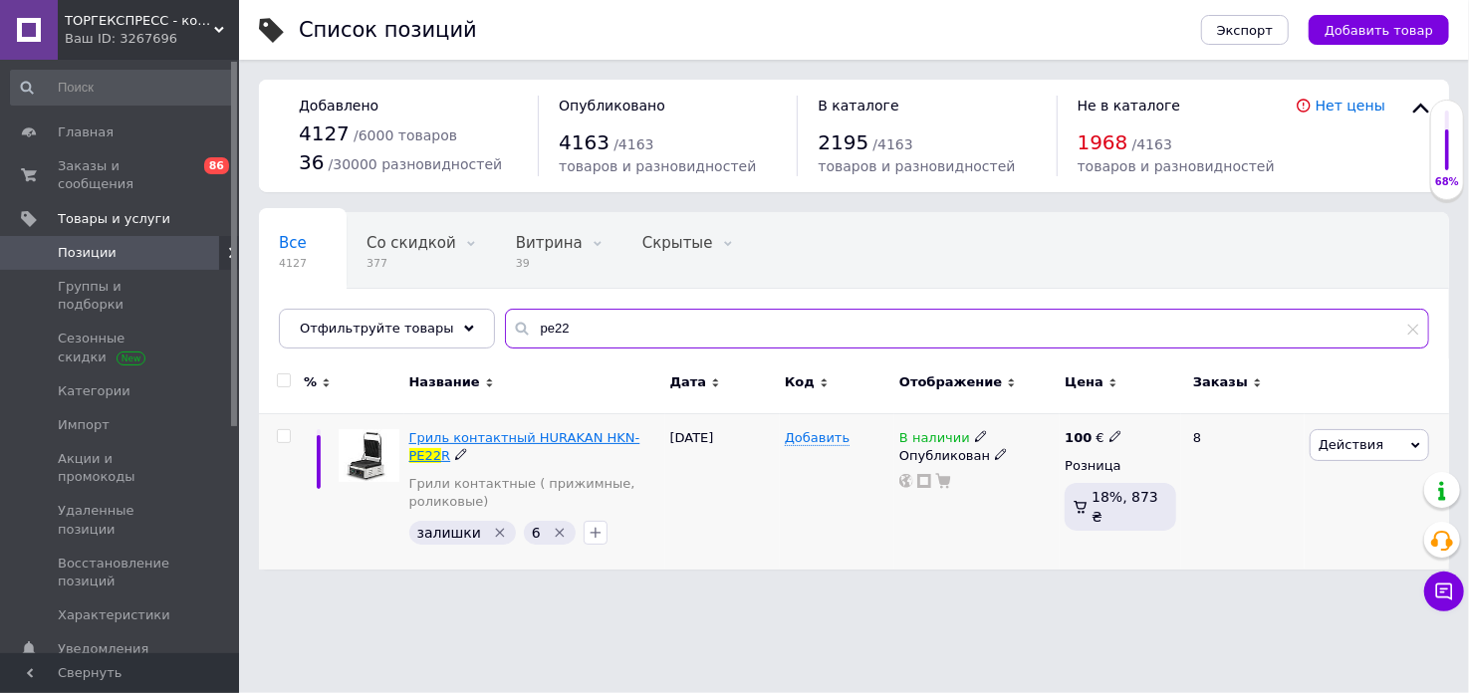
type input "pe22"
click at [492, 440] on span "Гриль контактный HURAKAN HKN-" at bounding box center [524, 437] width 231 height 15
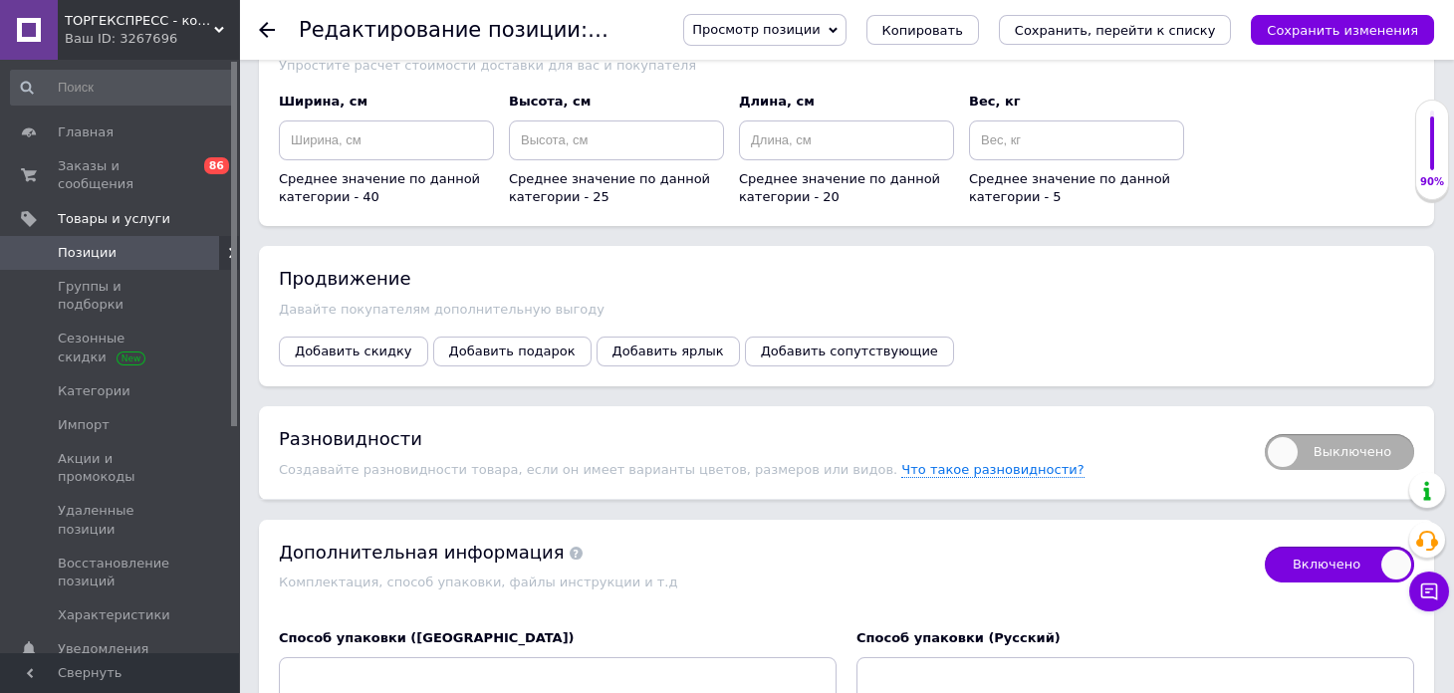
scroll to position [2489, 0]
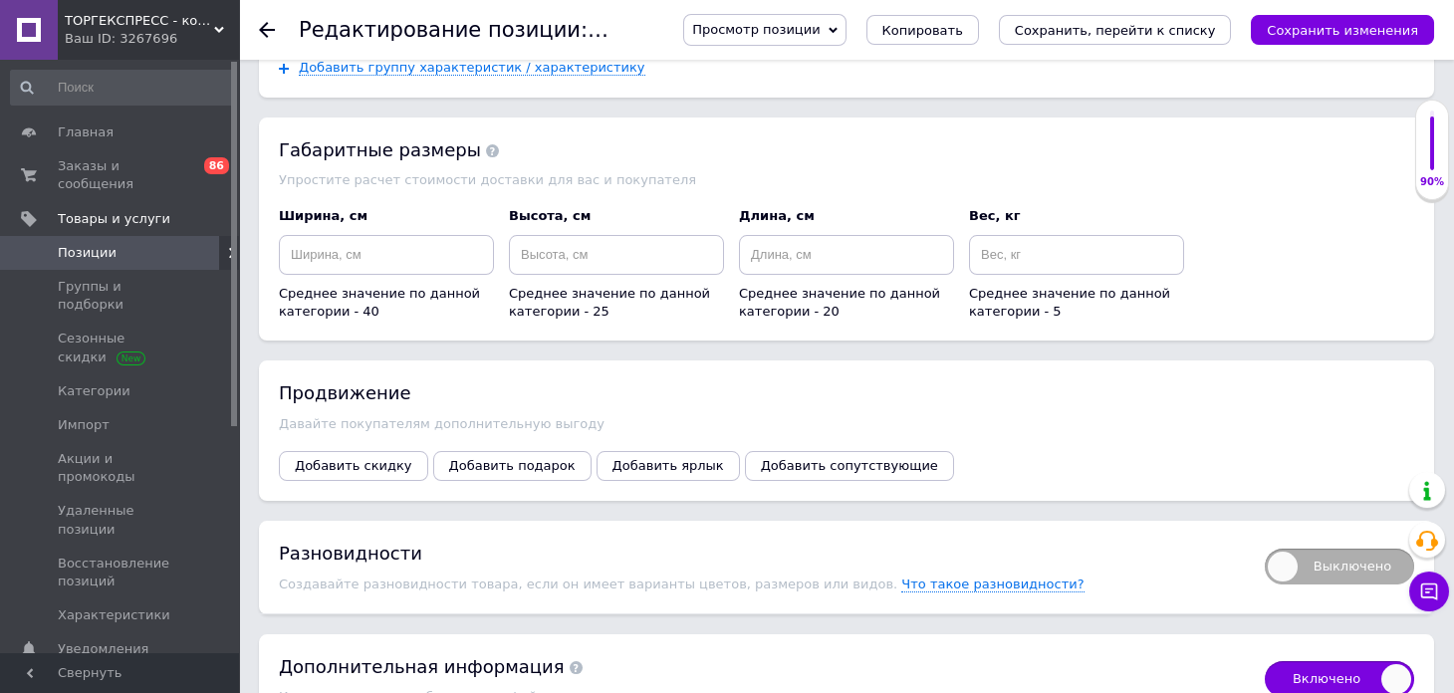
click at [356, 440] on div "Продвижение [PERSON_NAME] покупателям дополнительную выгоду Добавить скидку Доб…" at bounding box center [846, 430] width 1175 height 139
click at [356, 458] on span "Добавить скидку" at bounding box center [354, 465] width 118 height 15
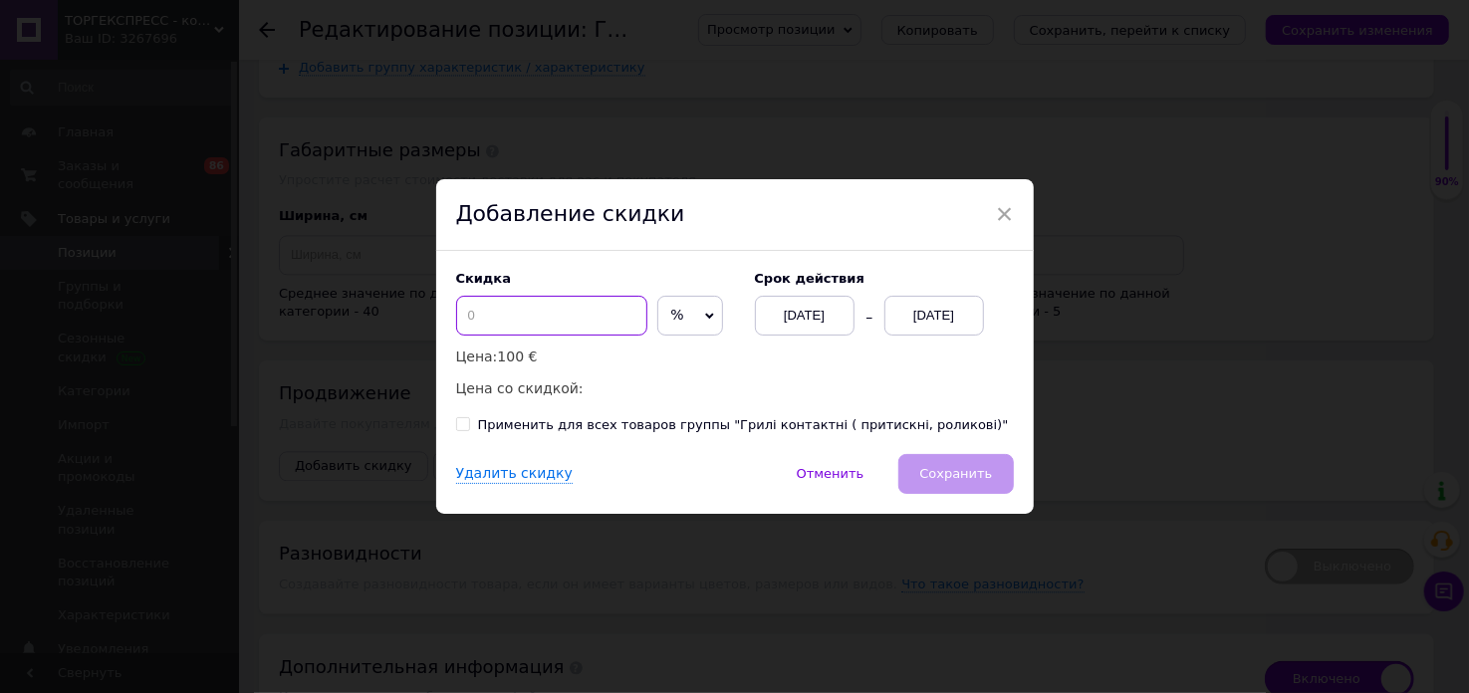
click at [522, 318] on input at bounding box center [551, 316] width 191 height 40
checkbox input "true"
type input "1"
checkbox input "true"
type input "16"
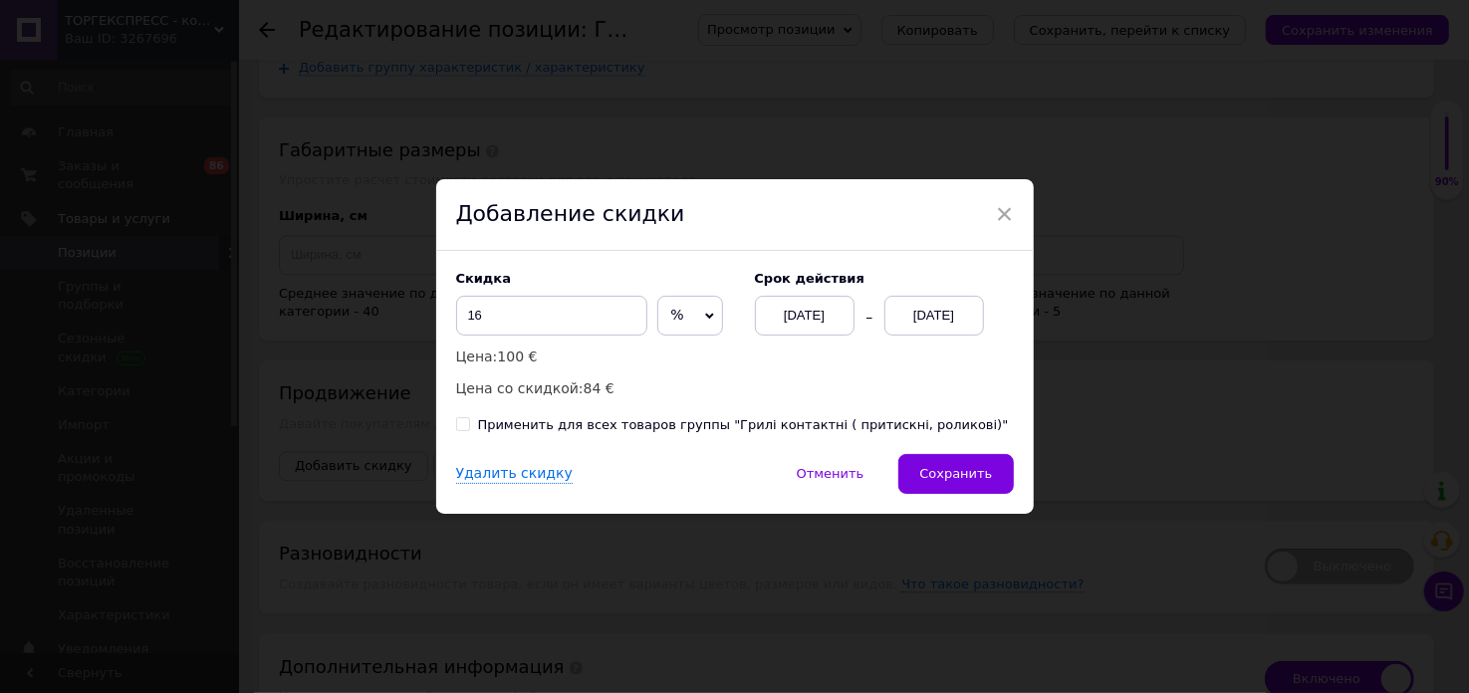
click at [940, 320] on div "[DATE]" at bounding box center [934, 316] width 100 height 40
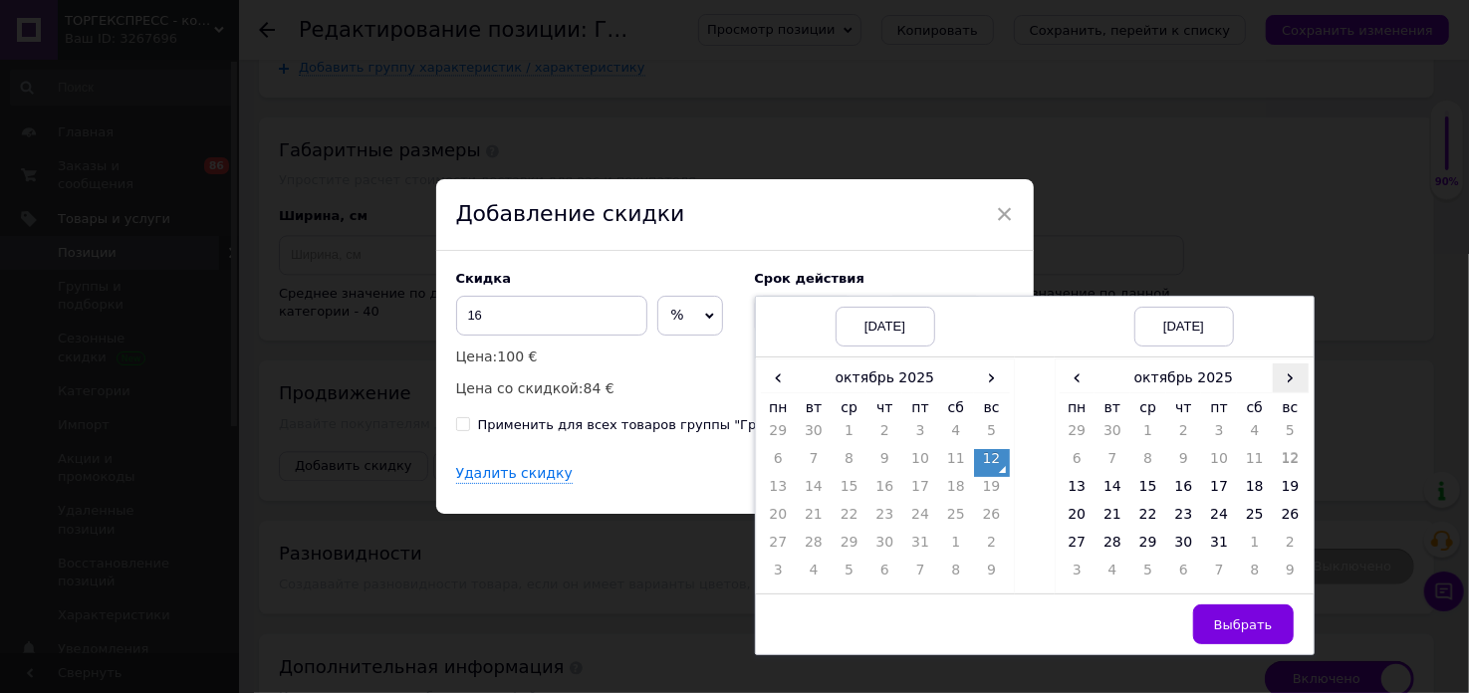
click at [1299, 374] on span "›" at bounding box center [1291, 378] width 36 height 29
click at [1064, 380] on span "‹" at bounding box center [1078, 378] width 36 height 29
click at [1157, 542] on td "26" at bounding box center [1148, 547] width 36 height 28
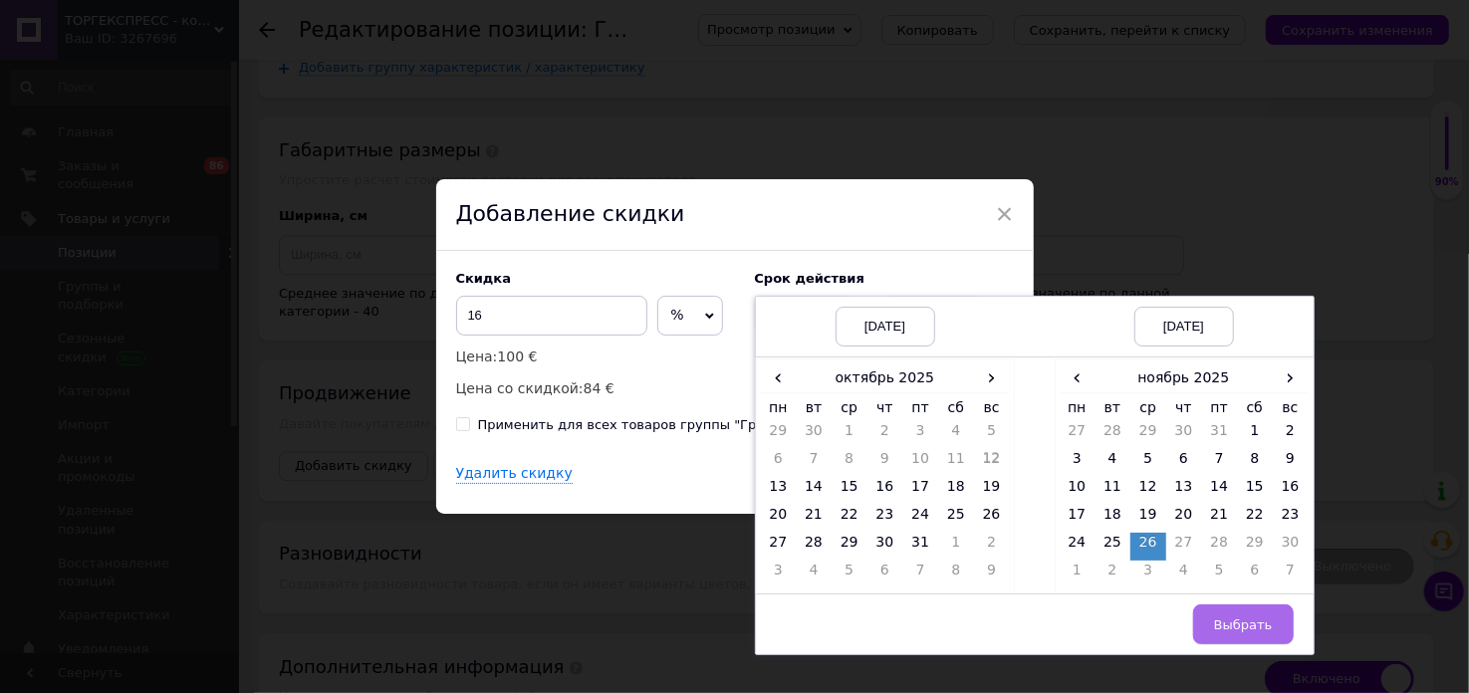
click at [1262, 621] on span "Выбрать" at bounding box center [1243, 624] width 59 height 15
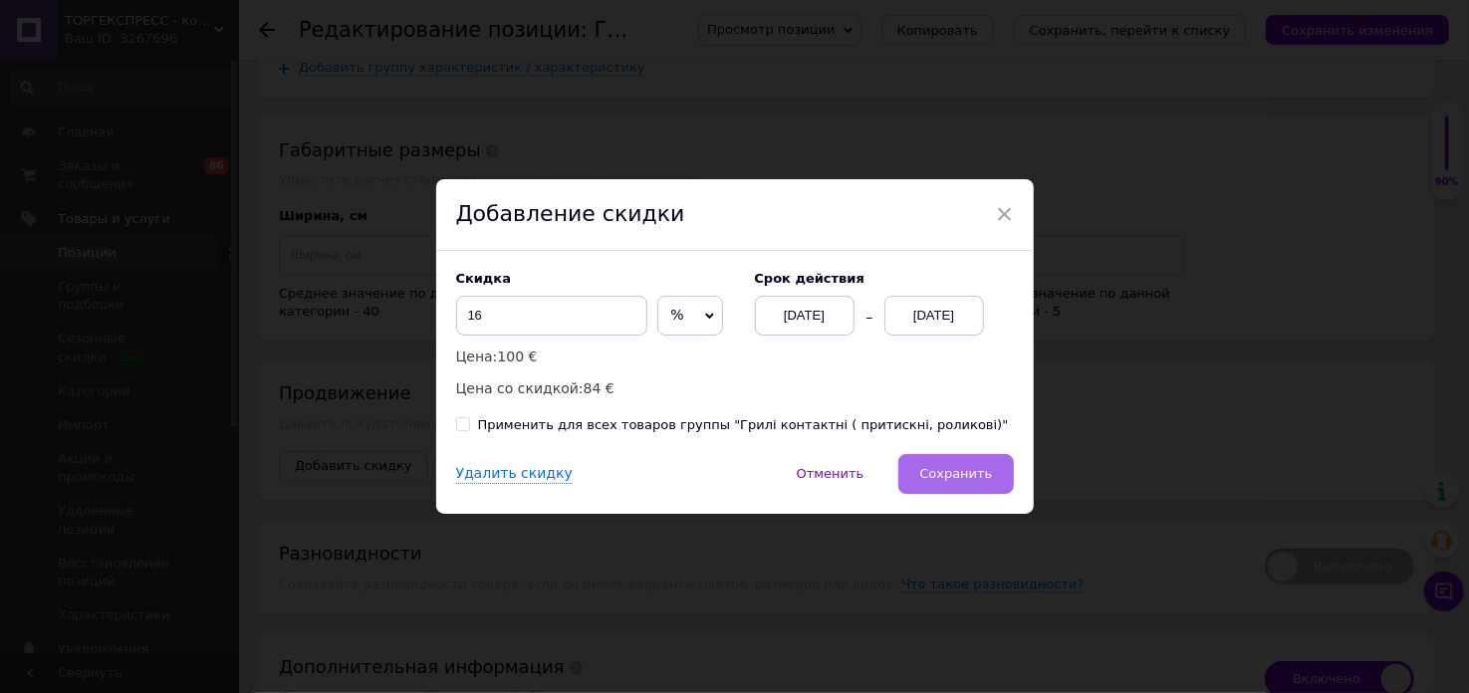
click at [964, 481] on span "Сохранить" at bounding box center [955, 473] width 73 height 15
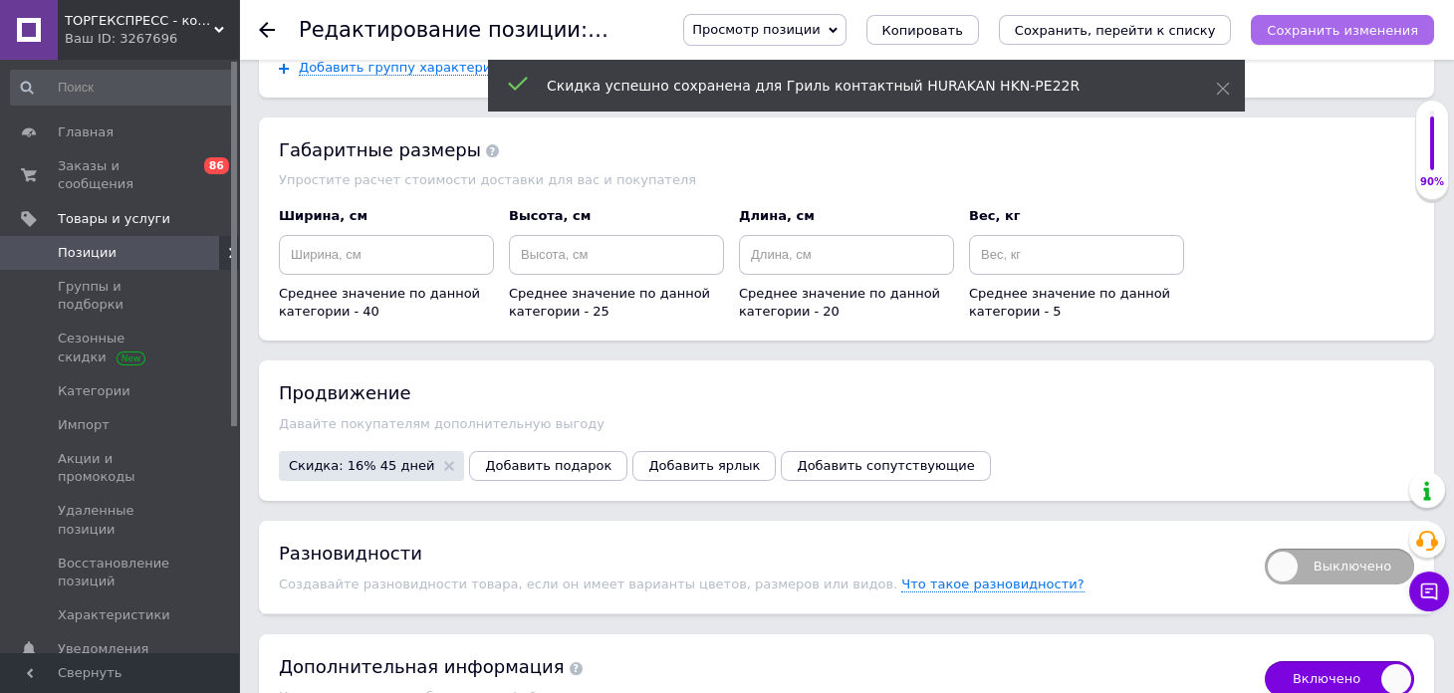
click at [1392, 28] on icon "Сохранить изменения" at bounding box center [1342, 30] width 151 height 15
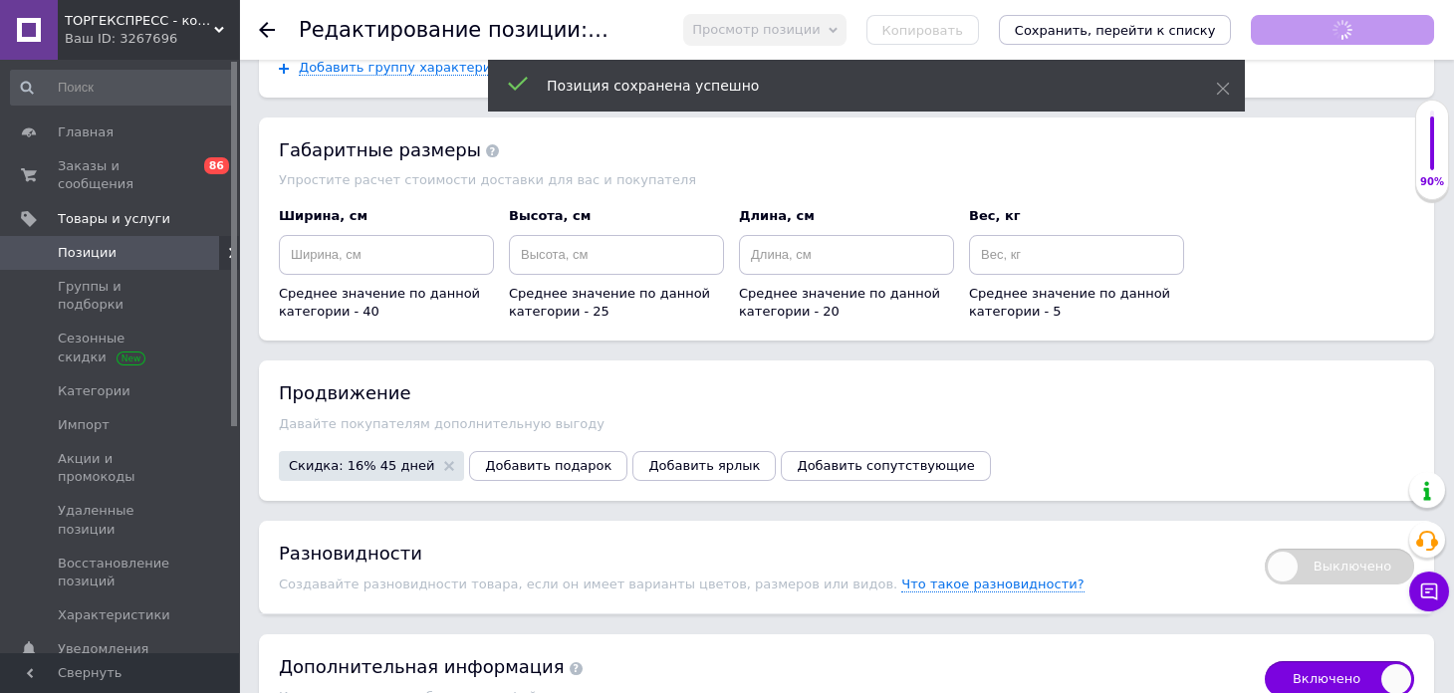
checkbox input "true"
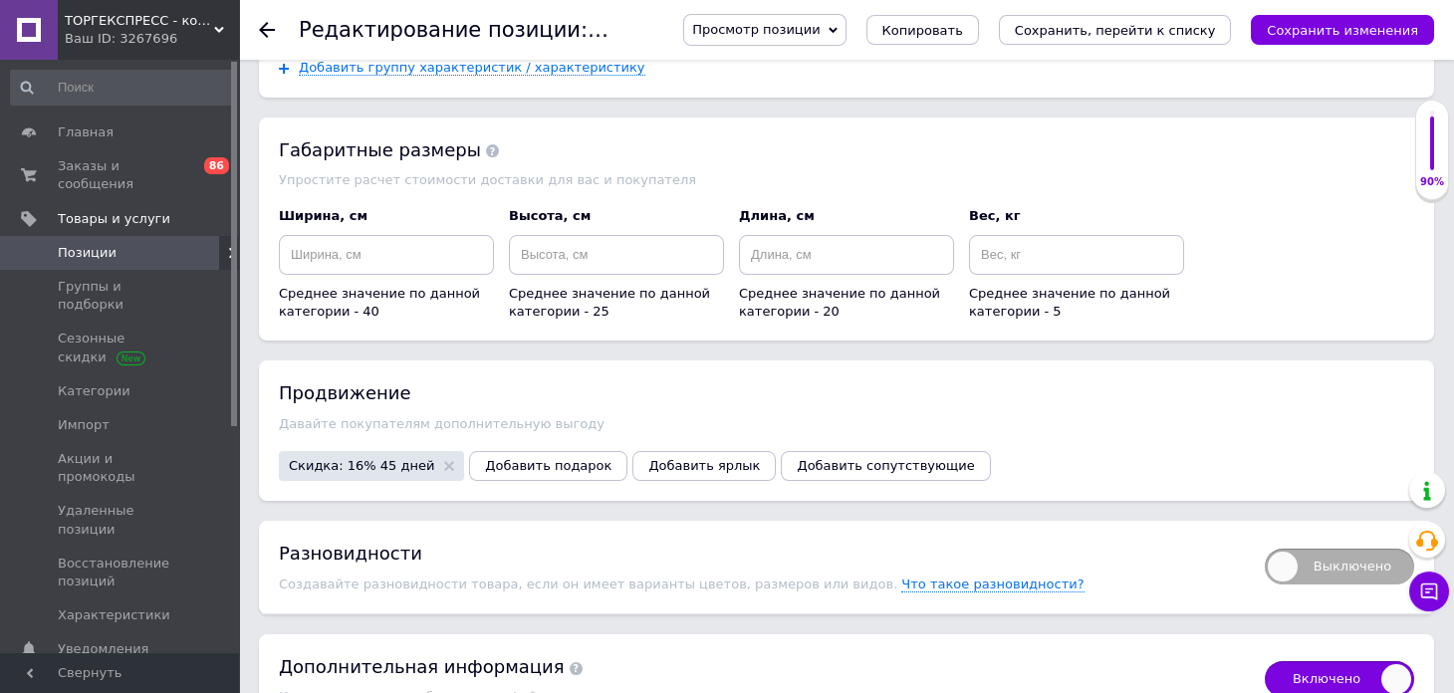
click at [97, 244] on span "Позиции" at bounding box center [87, 253] width 59 height 18
